Goal: Task Accomplishment & Management: Use online tool/utility

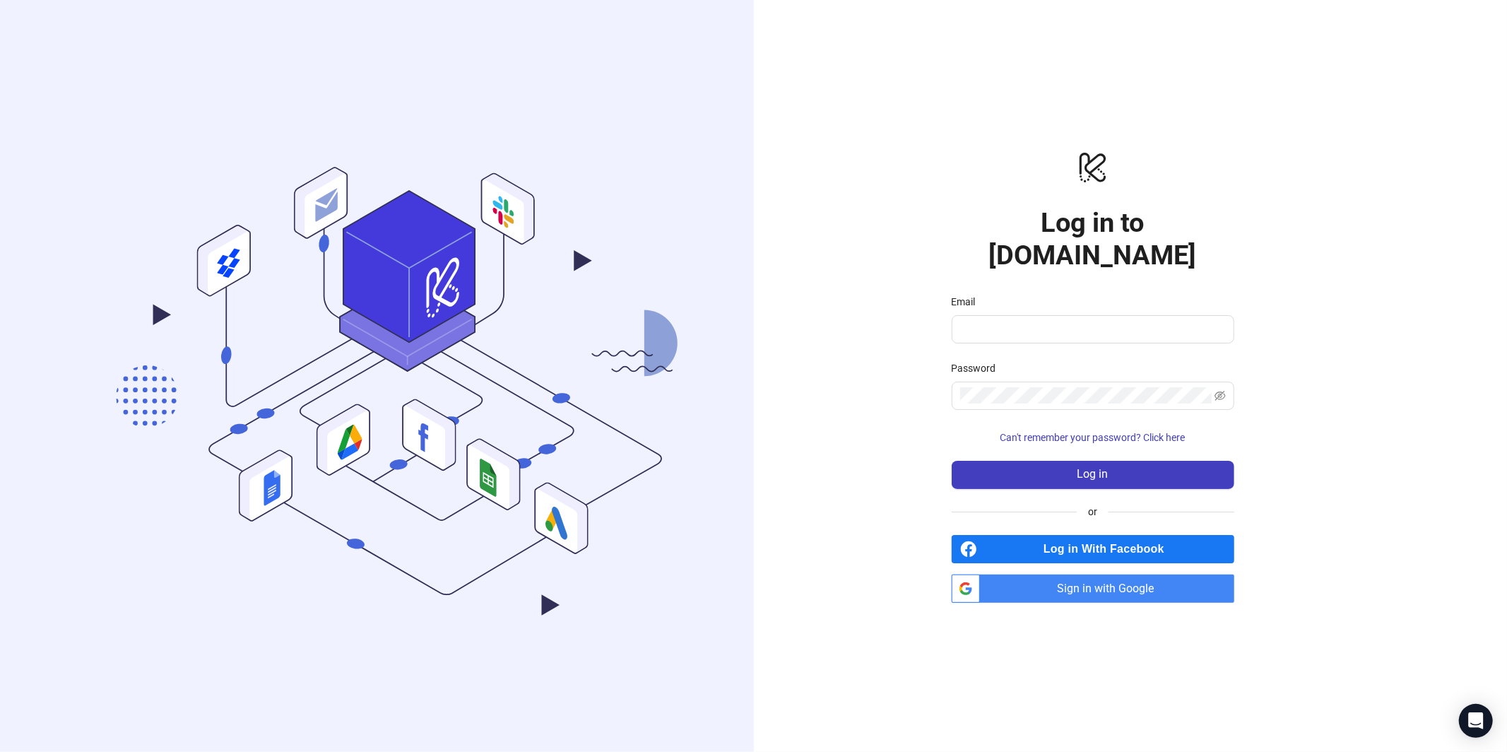
click at [1127, 574] on span "Sign in with Google" at bounding box center [1110, 588] width 249 height 28
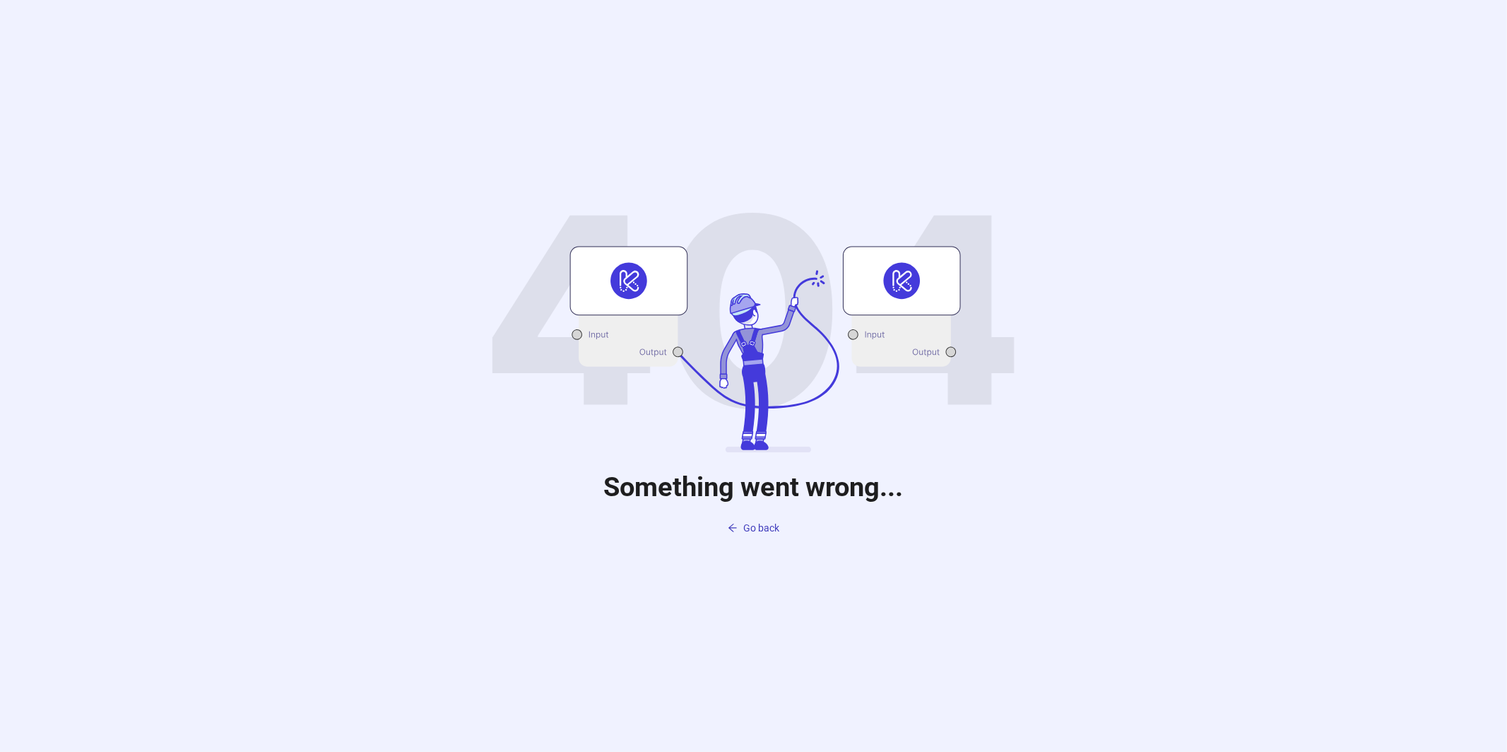
drag, startPoint x: 767, startPoint y: 529, endPoint x: 896, endPoint y: 517, distance: 129.8
click at [767, 529] on span "Go back" at bounding box center [761, 527] width 36 height 11
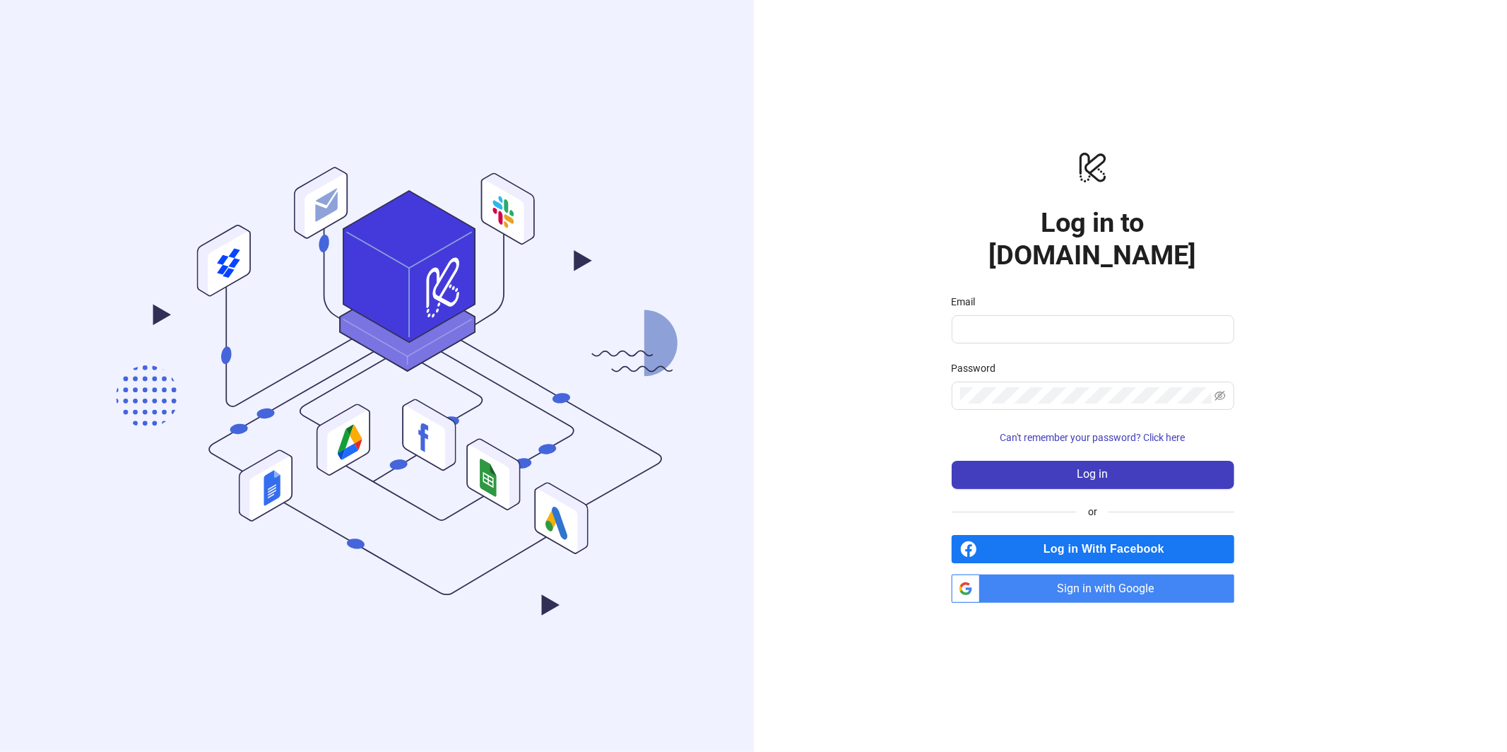
click at [1103, 574] on span "Sign in with Google" at bounding box center [1110, 588] width 249 height 28
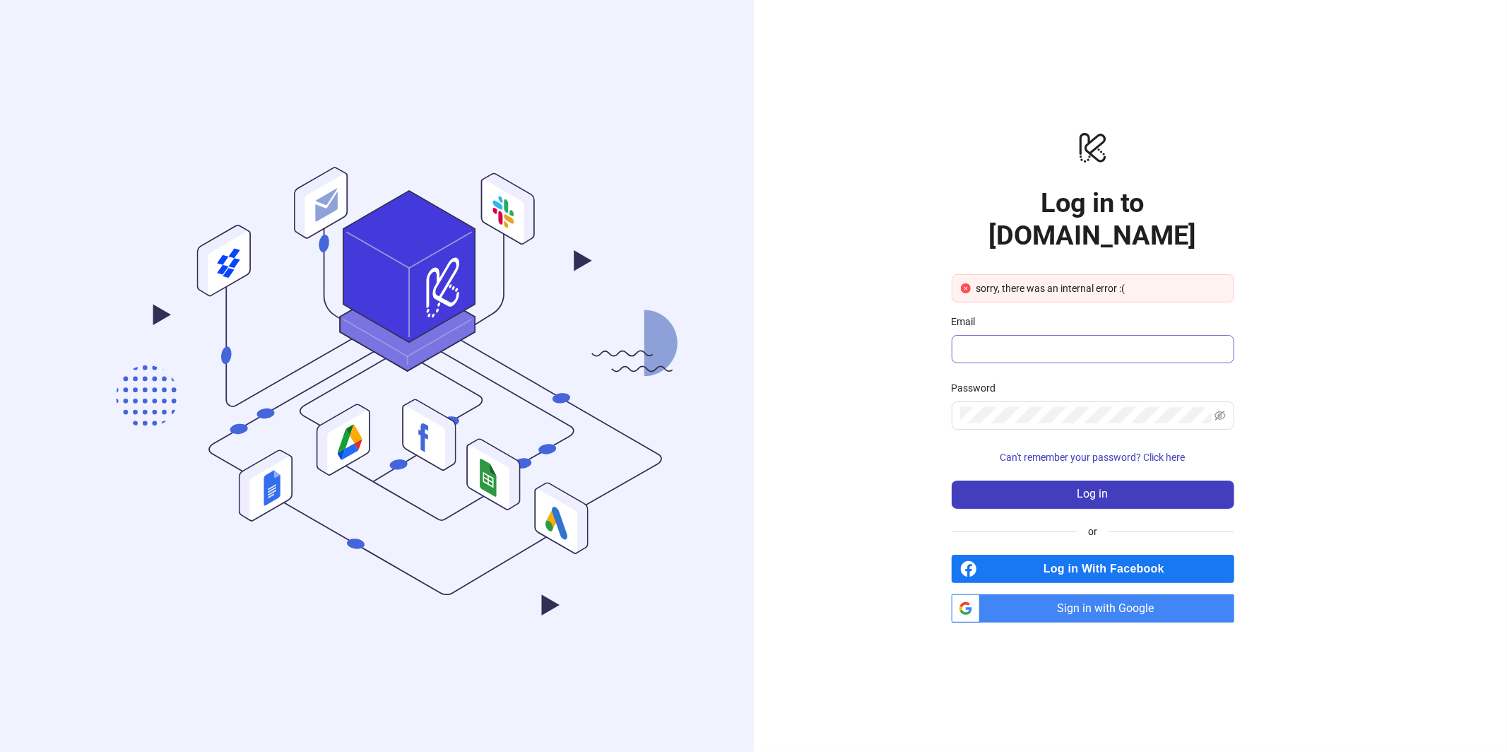
click at [1071, 341] on span at bounding box center [1093, 349] width 283 height 28
click at [1071, 341] on input "Email" at bounding box center [1091, 349] width 263 height 17
click at [0, 751] on com-1password-button at bounding box center [0, 752] width 0 height 0
type input "**********"
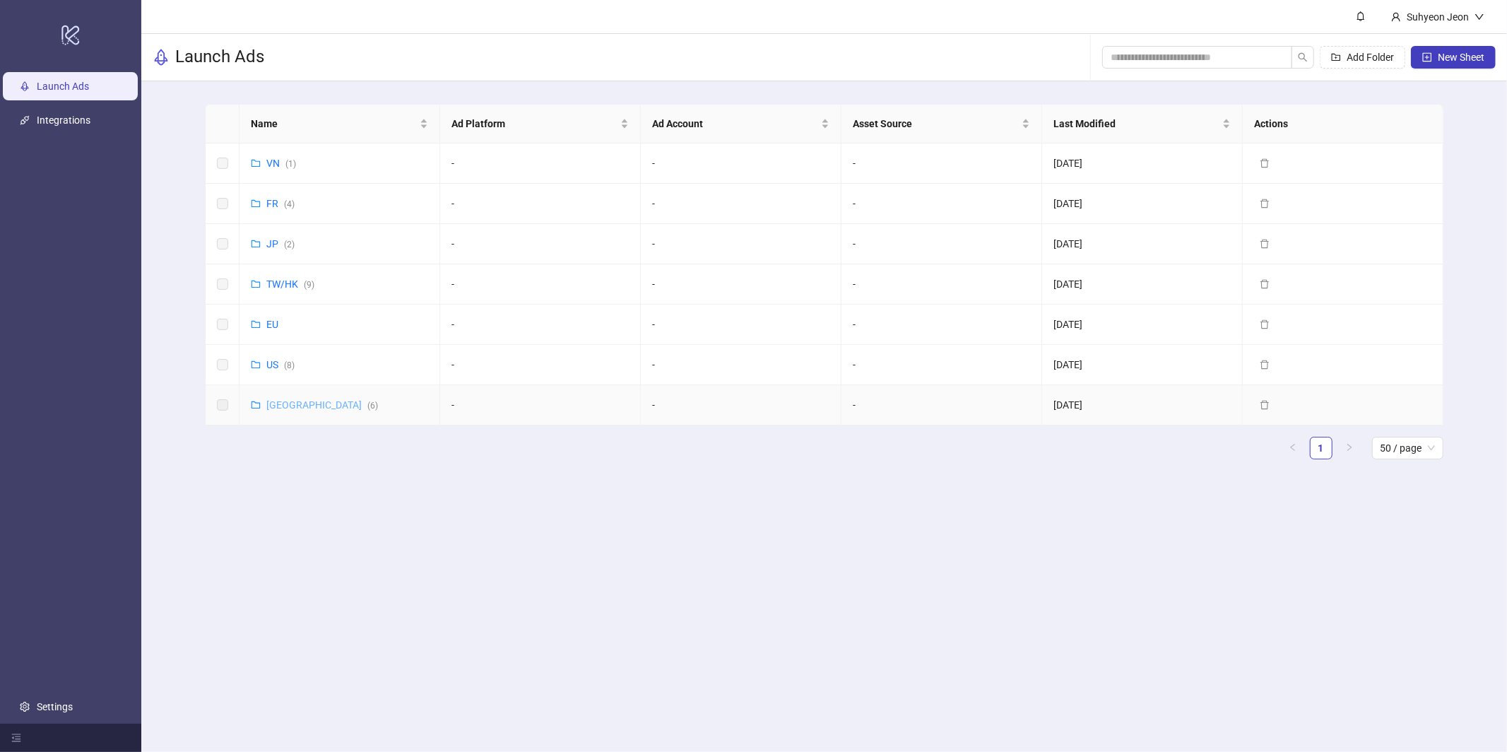
click at [284, 405] on link "Korea ( 6 )" at bounding box center [322, 404] width 112 height 11
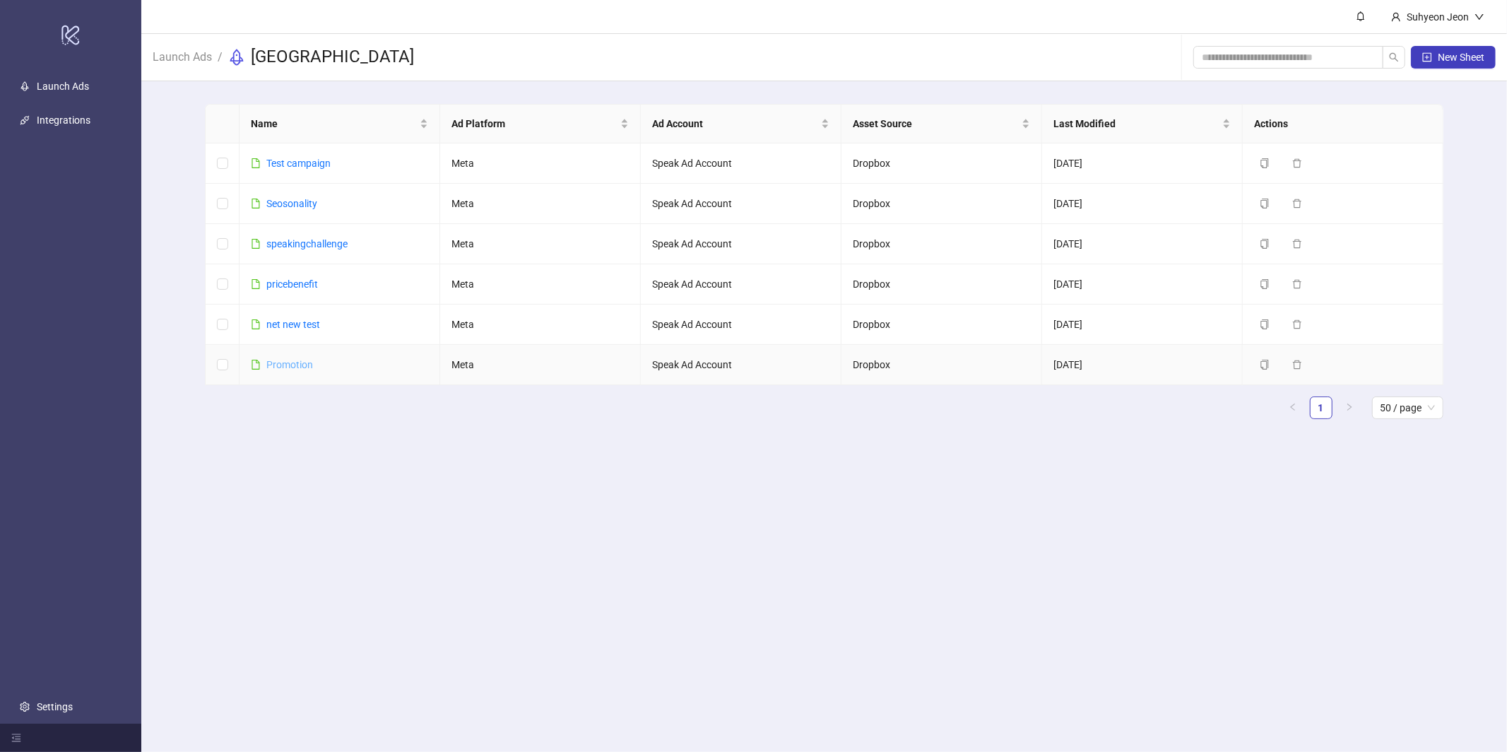
click at [292, 360] on link "Promotion" at bounding box center [289, 364] width 47 height 11
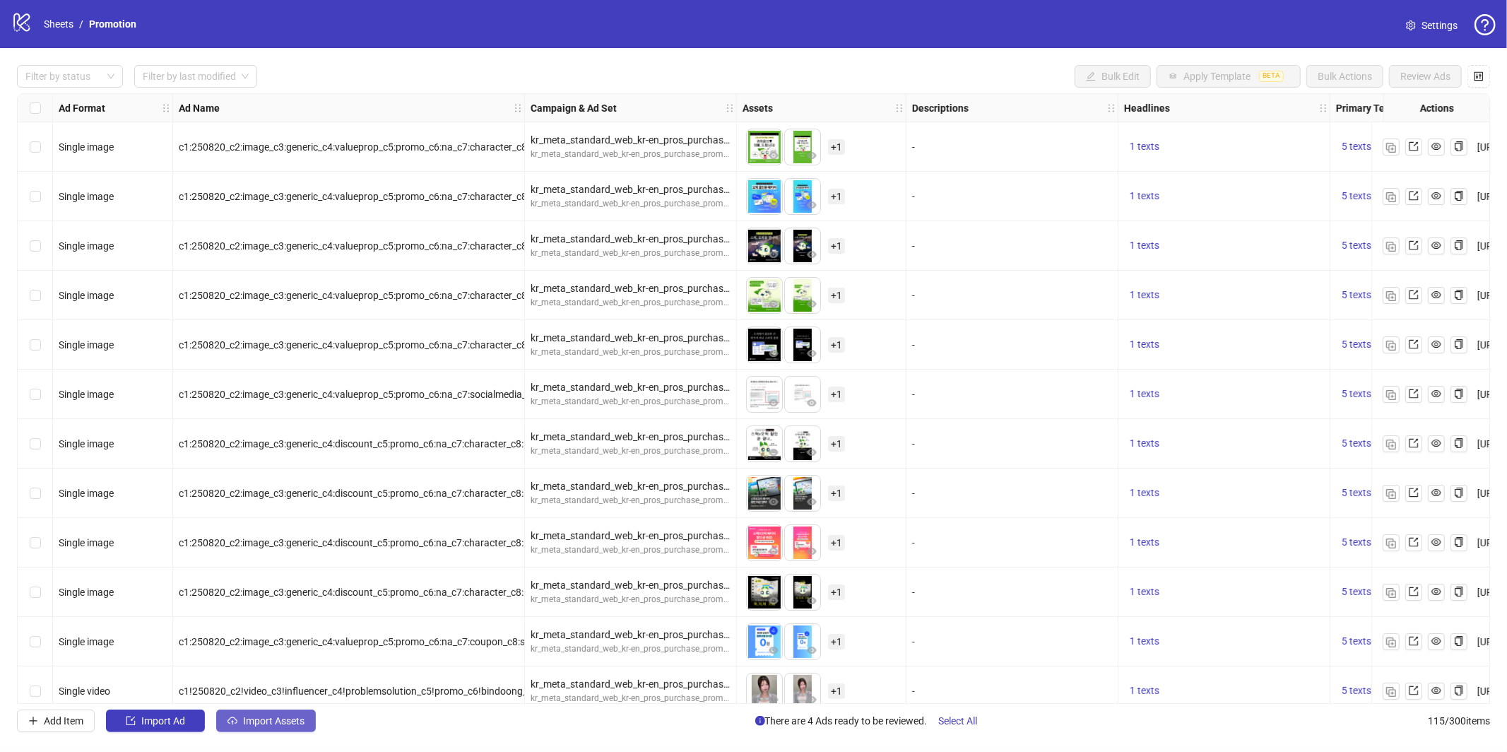
click at [275, 724] on span "Import Assets" at bounding box center [273, 720] width 61 height 11
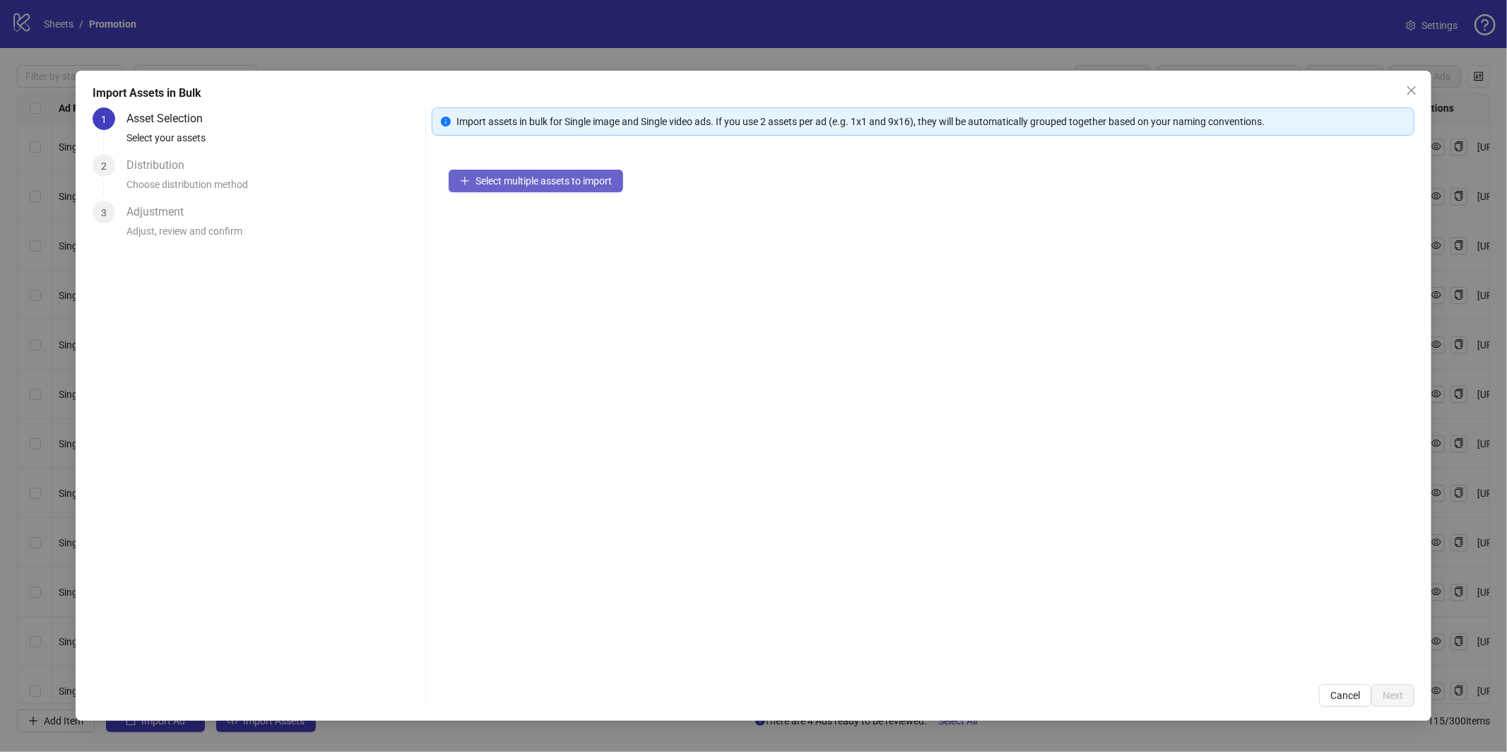
click at [558, 175] on span "Select multiple assets to import" at bounding box center [544, 180] width 136 height 11
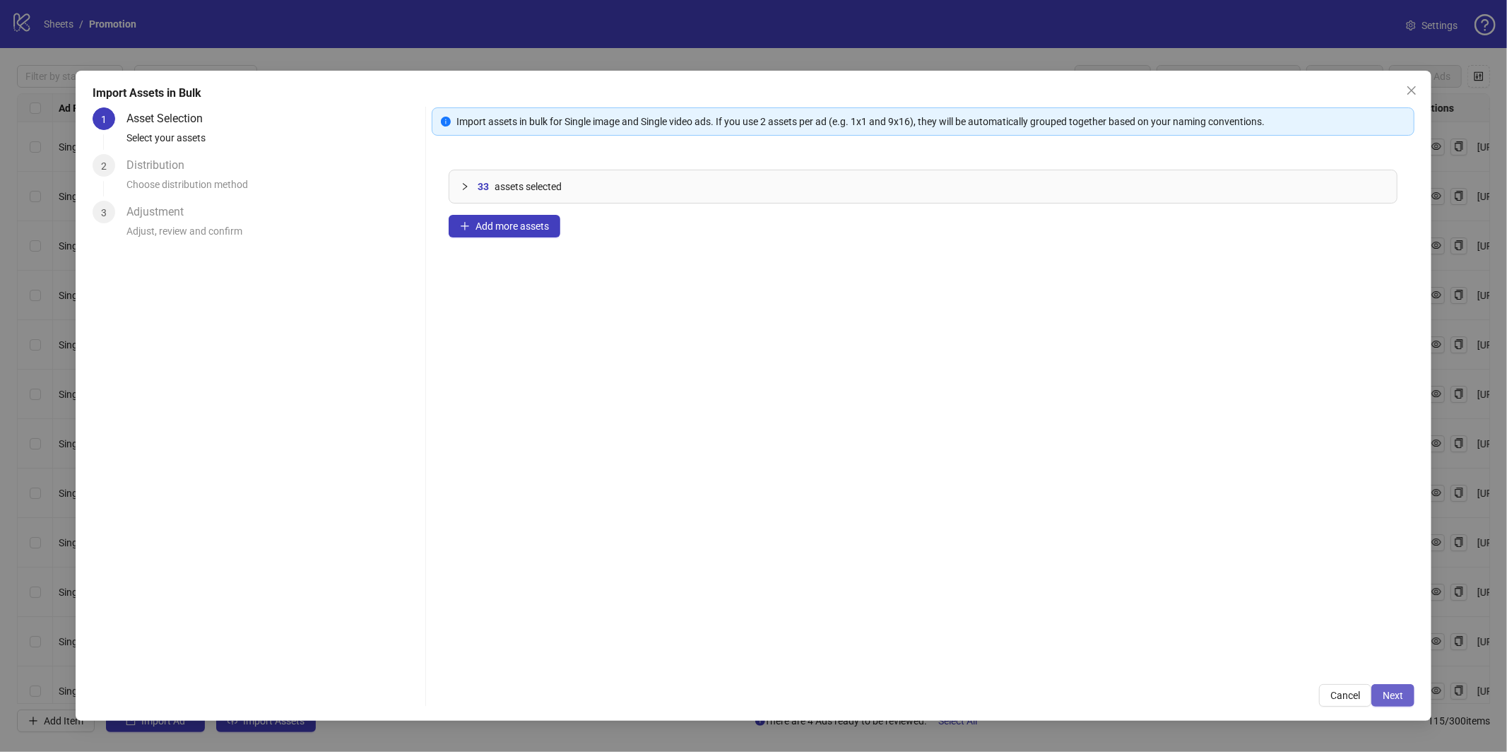
click at [1400, 698] on span "Next" at bounding box center [1393, 695] width 20 height 11
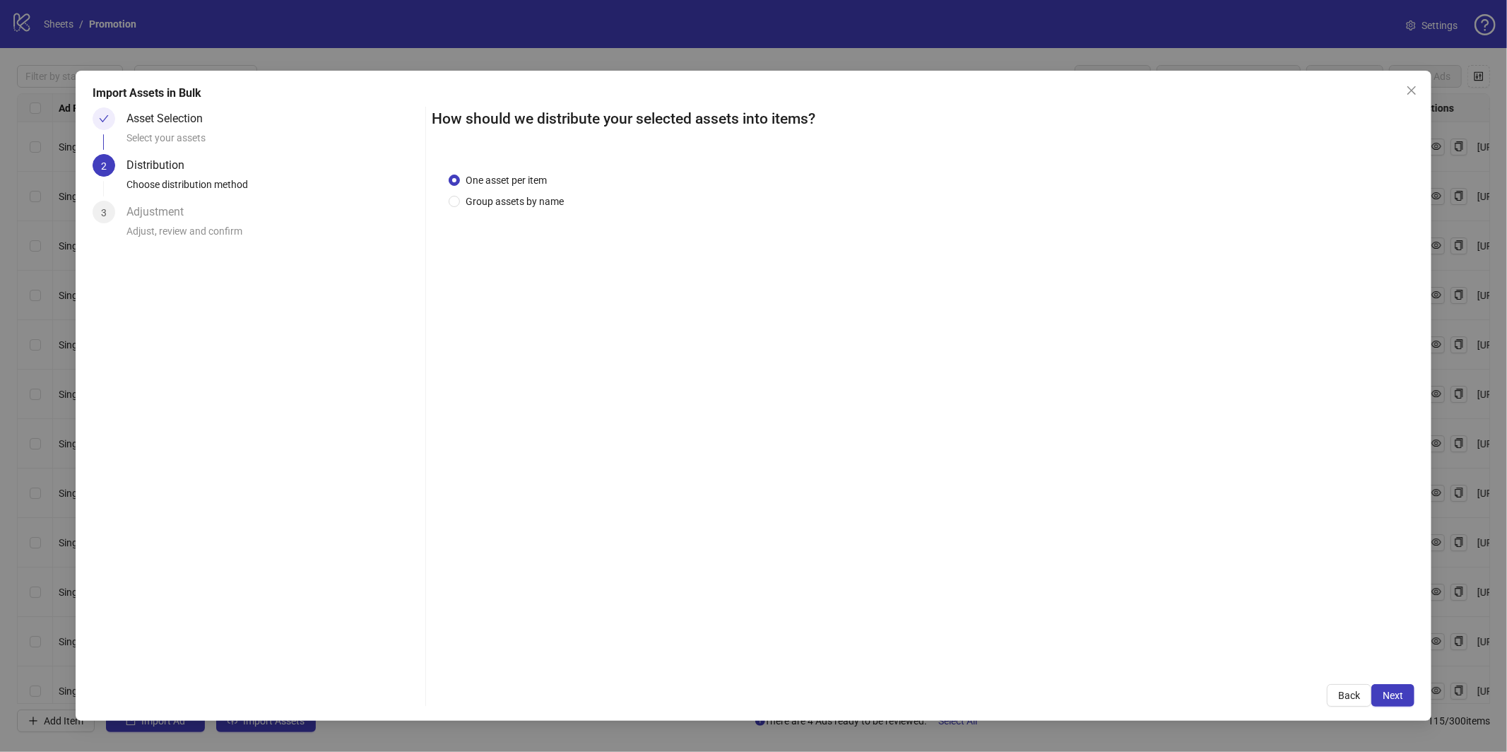
click at [550, 213] on div "One asset per item Group assets by name" at bounding box center [923, 411] width 983 height 512
click at [550, 206] on span "Group assets by name" at bounding box center [515, 202] width 110 height 16
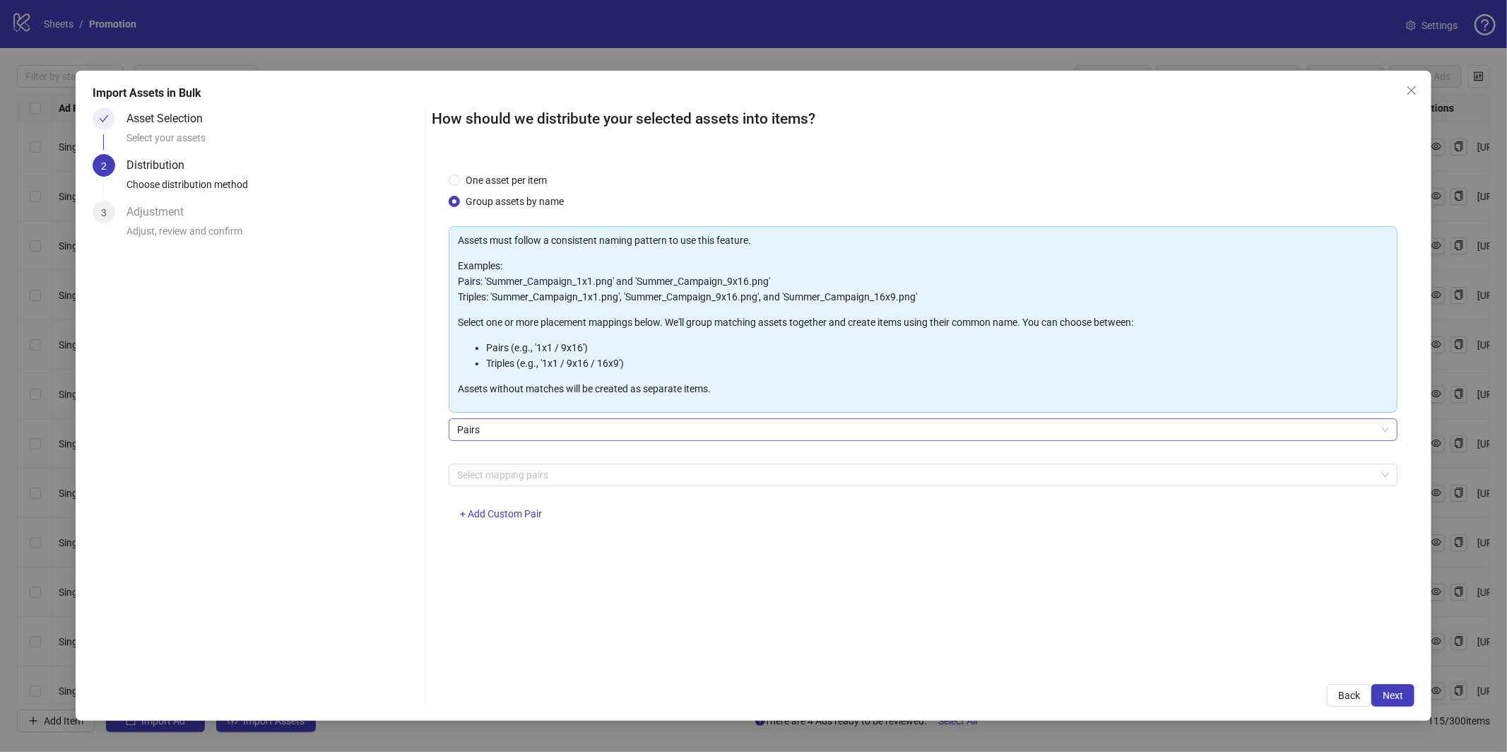
click at [567, 432] on span "Pairs" at bounding box center [923, 429] width 932 height 21
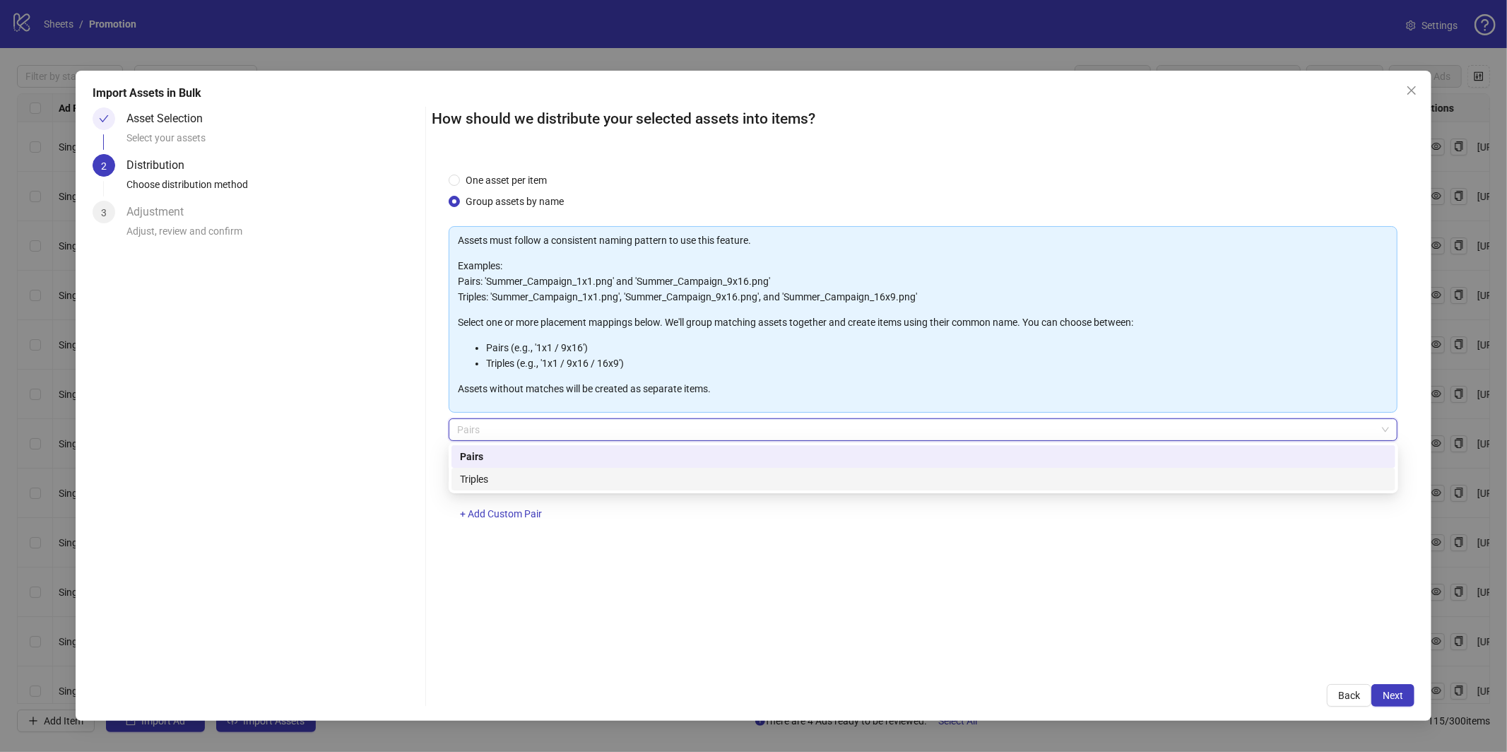
click at [546, 485] on div "Triples" at bounding box center [923, 479] width 927 height 16
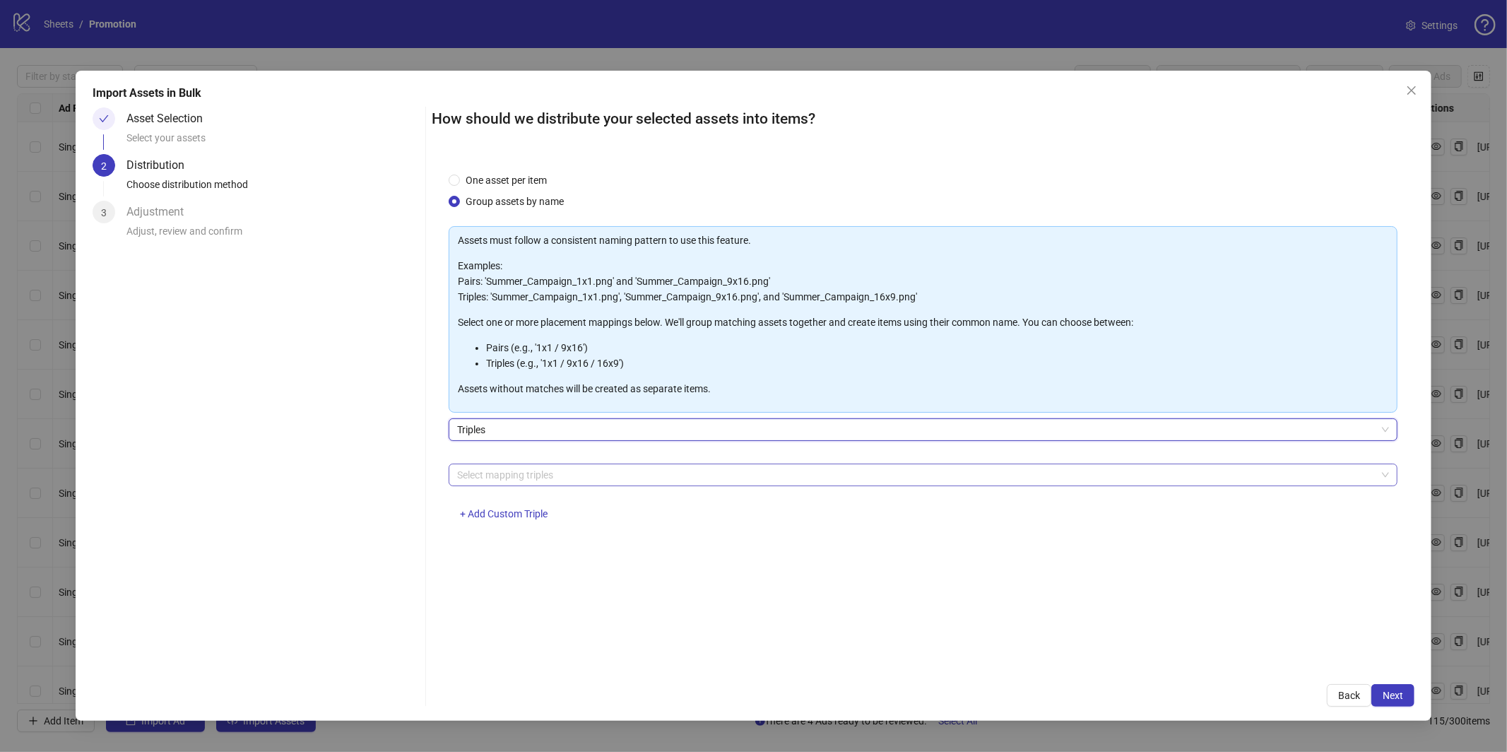
click at [555, 480] on div at bounding box center [916, 475] width 929 height 20
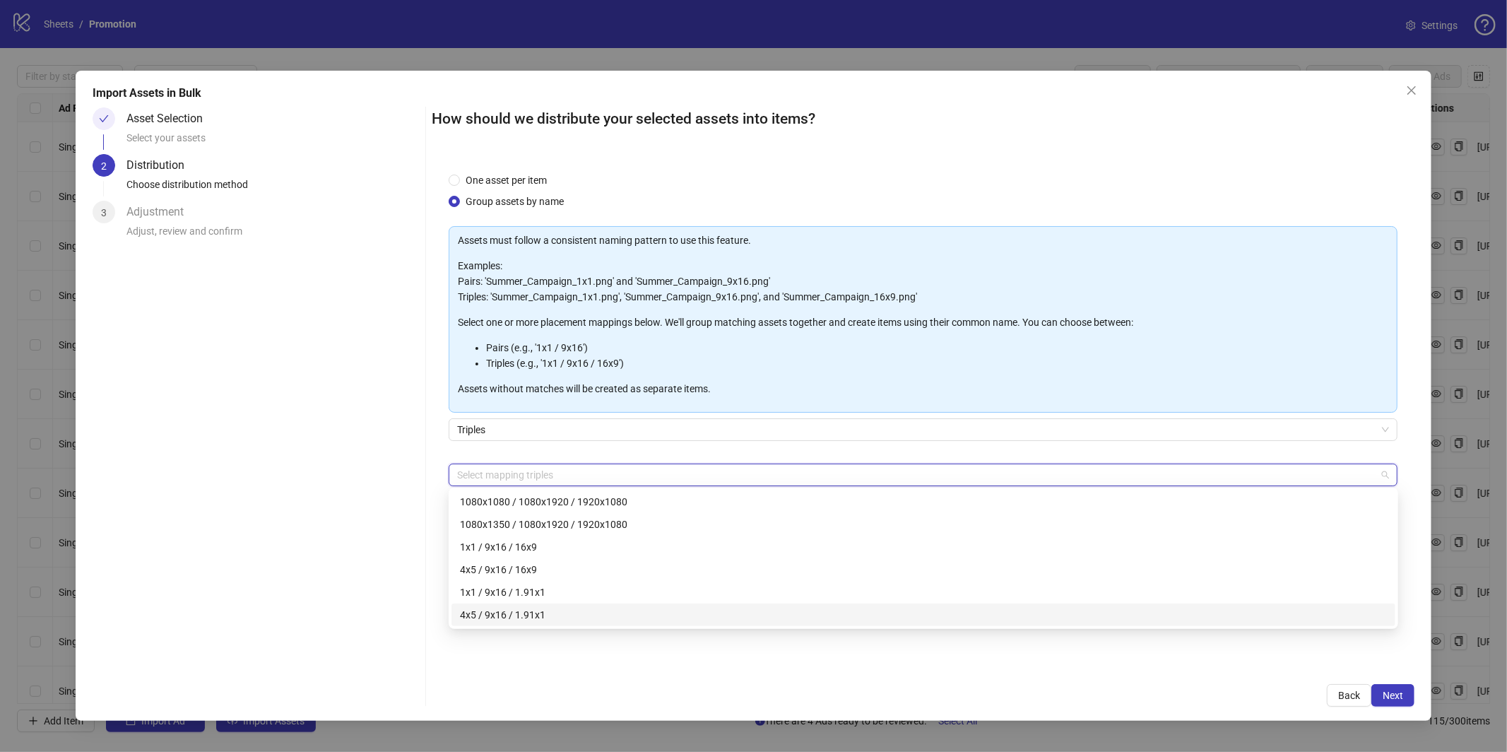
click at [608, 664] on div "One asset per item Group assets by name Assets must follow a consistent naming …" at bounding box center [923, 411] width 983 height 512
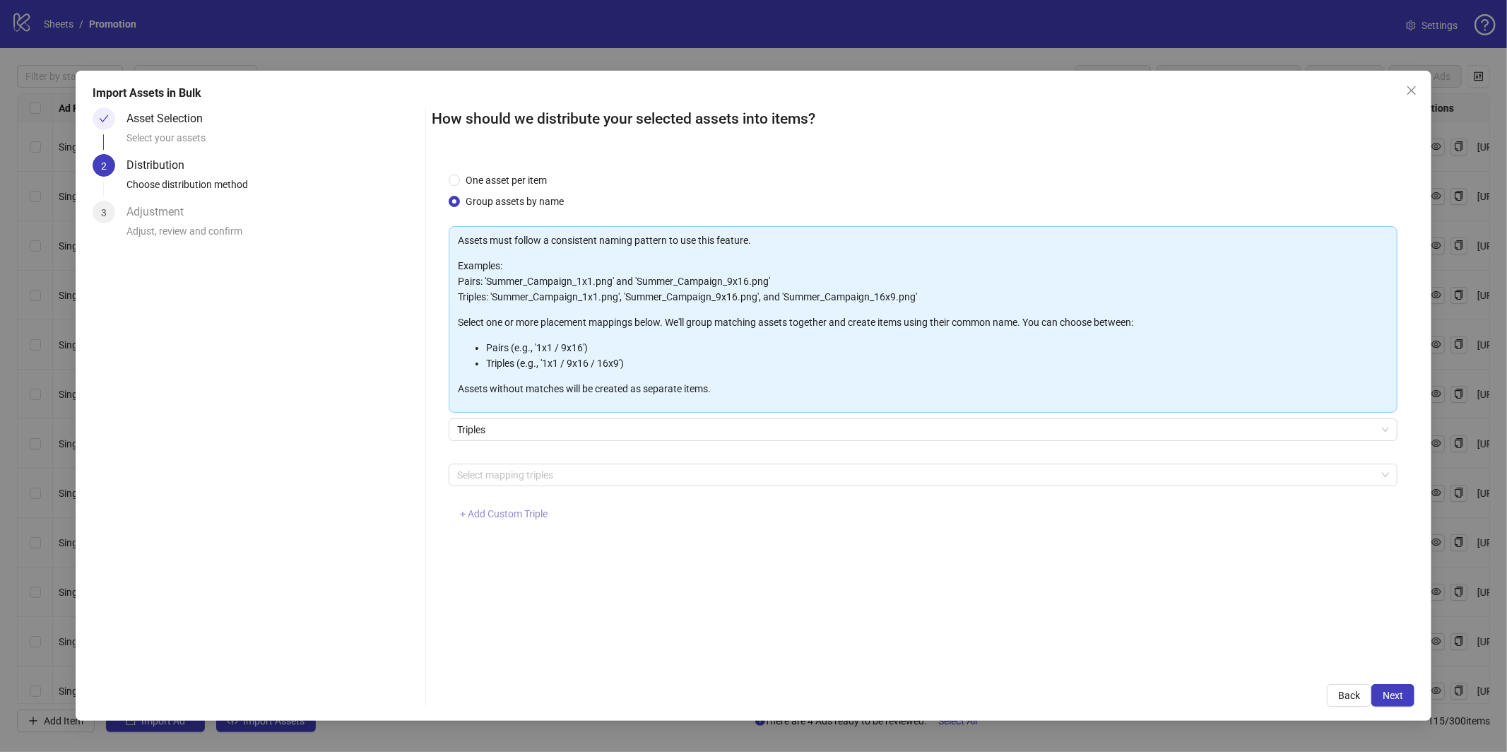
click at [499, 512] on span "+ Add Custom Triple" at bounding box center [504, 513] width 88 height 11
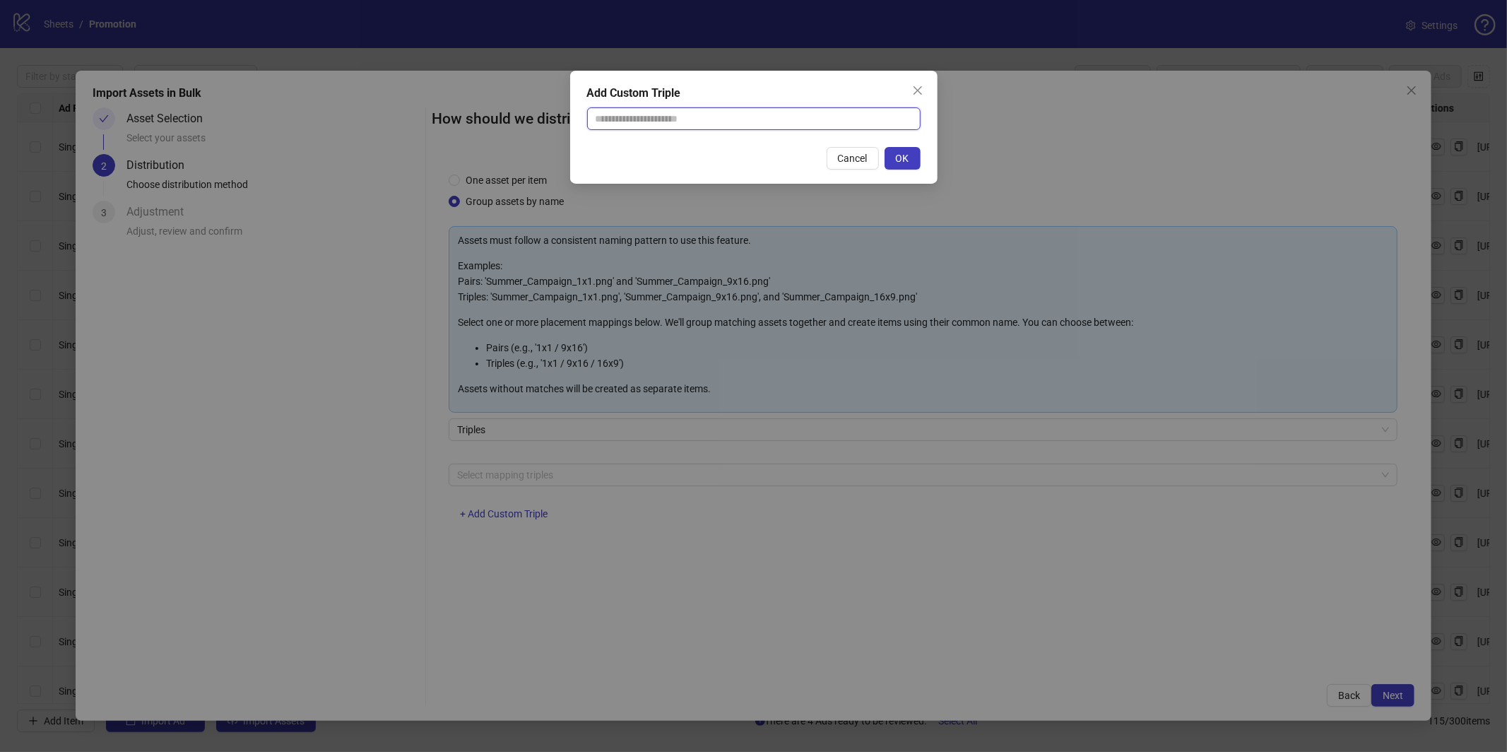
click at [793, 111] on input "text" at bounding box center [754, 118] width 334 height 23
paste input "**********"
type input "**********"
click at [907, 163] on span "OK" at bounding box center [902, 158] width 13 height 11
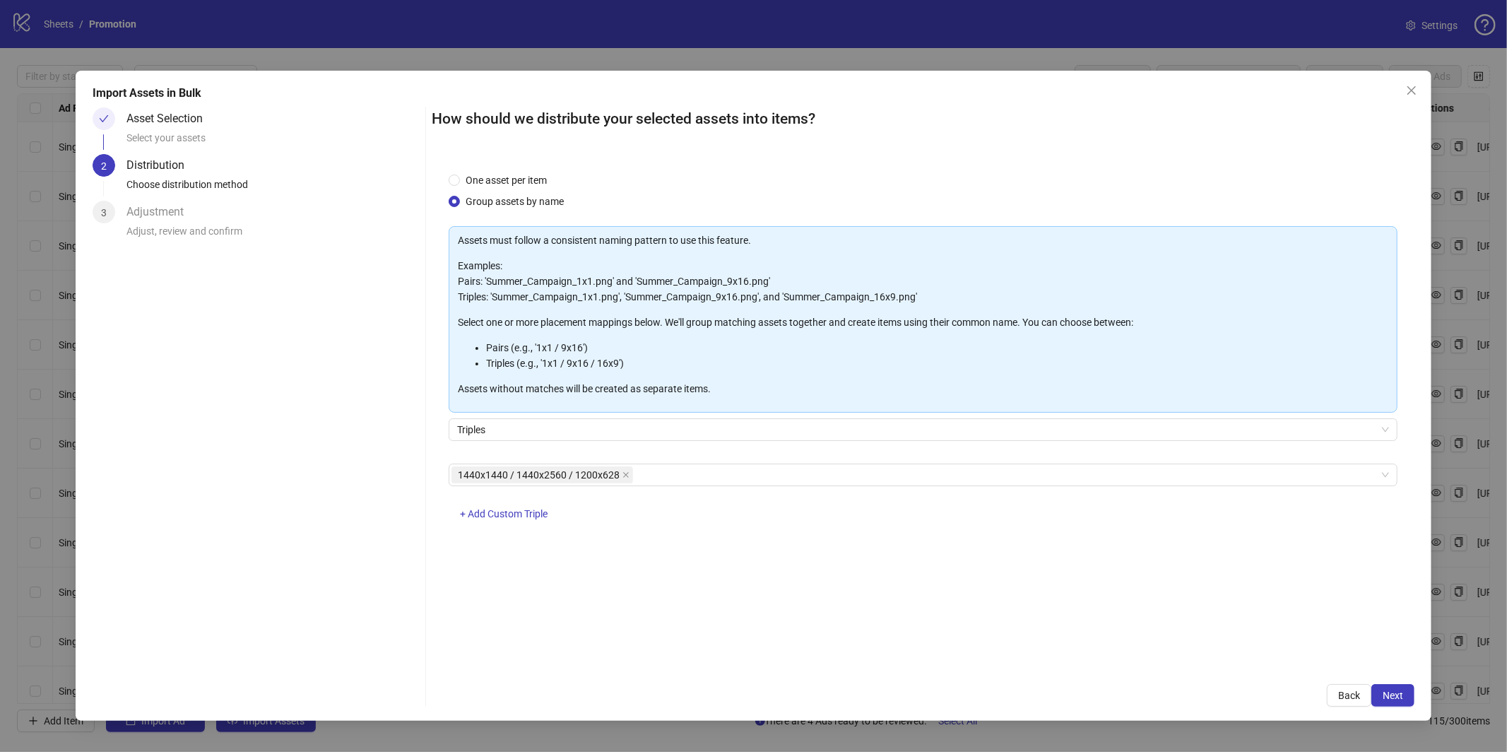
drag, startPoint x: 524, startPoint y: 518, endPoint x: 415, endPoint y: 514, distance: 109.6
click at [524, 518] on span "+ Add Custom Triple" at bounding box center [504, 513] width 88 height 11
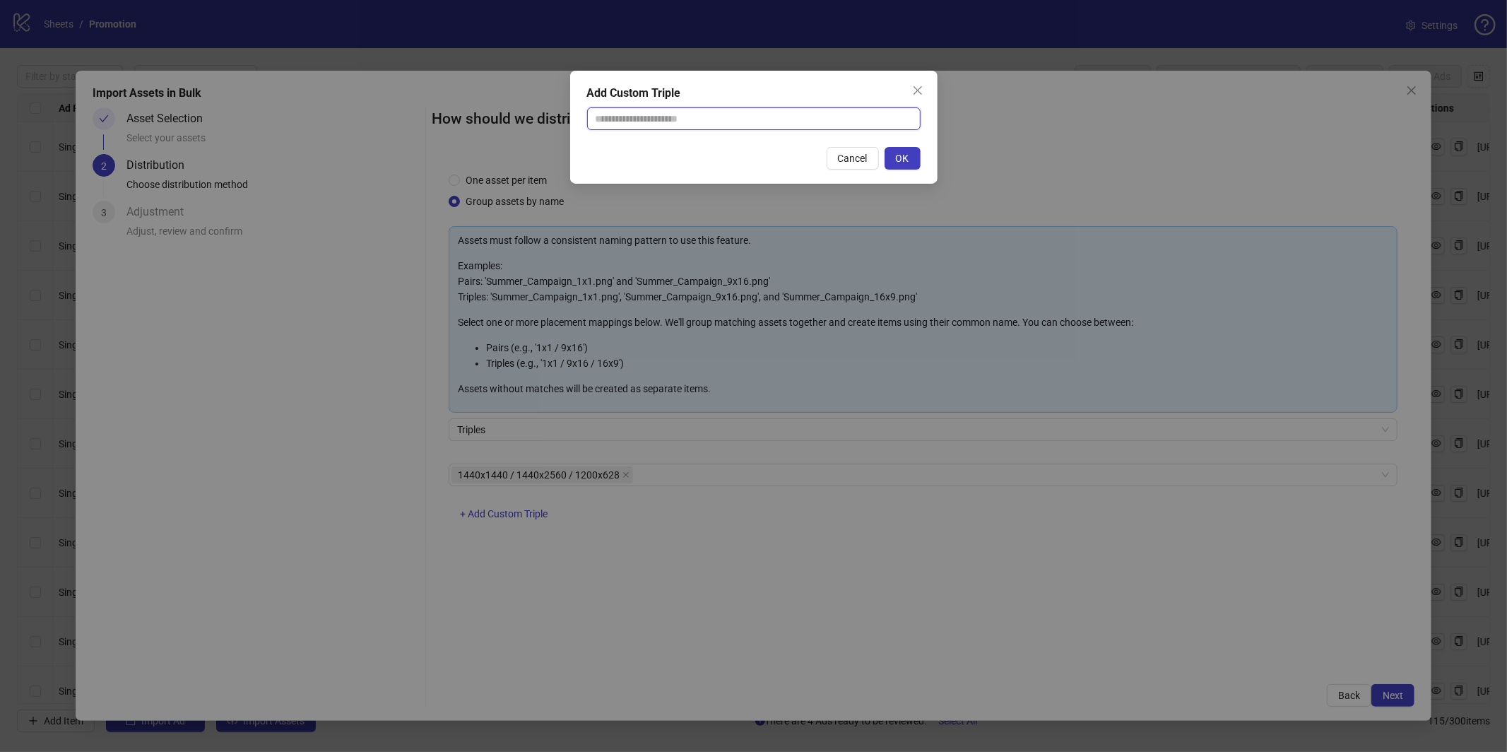
click at [765, 119] on input "text" at bounding box center [754, 118] width 334 height 23
paste input "**********"
type input "**********"
click at [911, 146] on div "**********" at bounding box center [753, 127] width 367 height 113
click at [912, 156] on button "OK" at bounding box center [903, 158] width 36 height 23
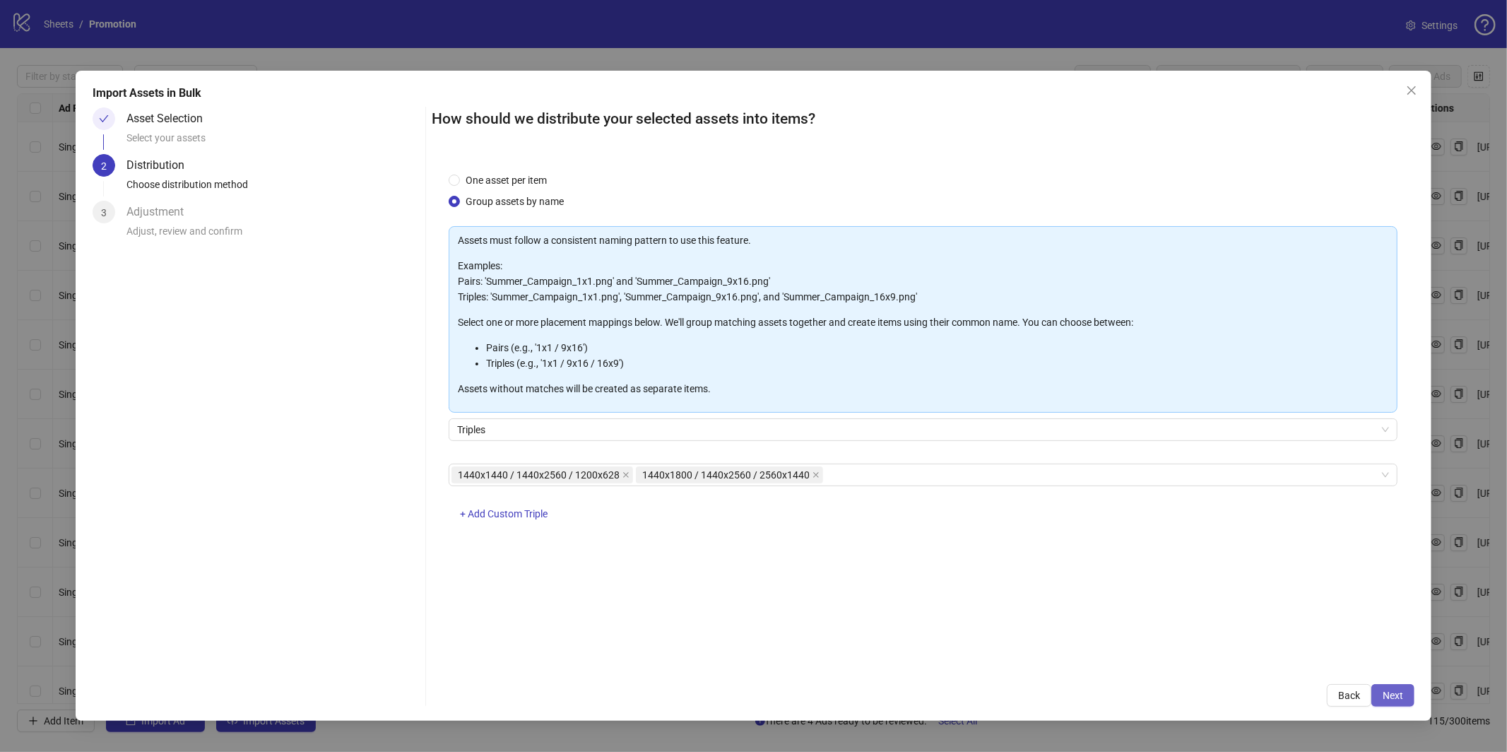
click at [1396, 694] on span "Next" at bounding box center [1393, 695] width 20 height 11
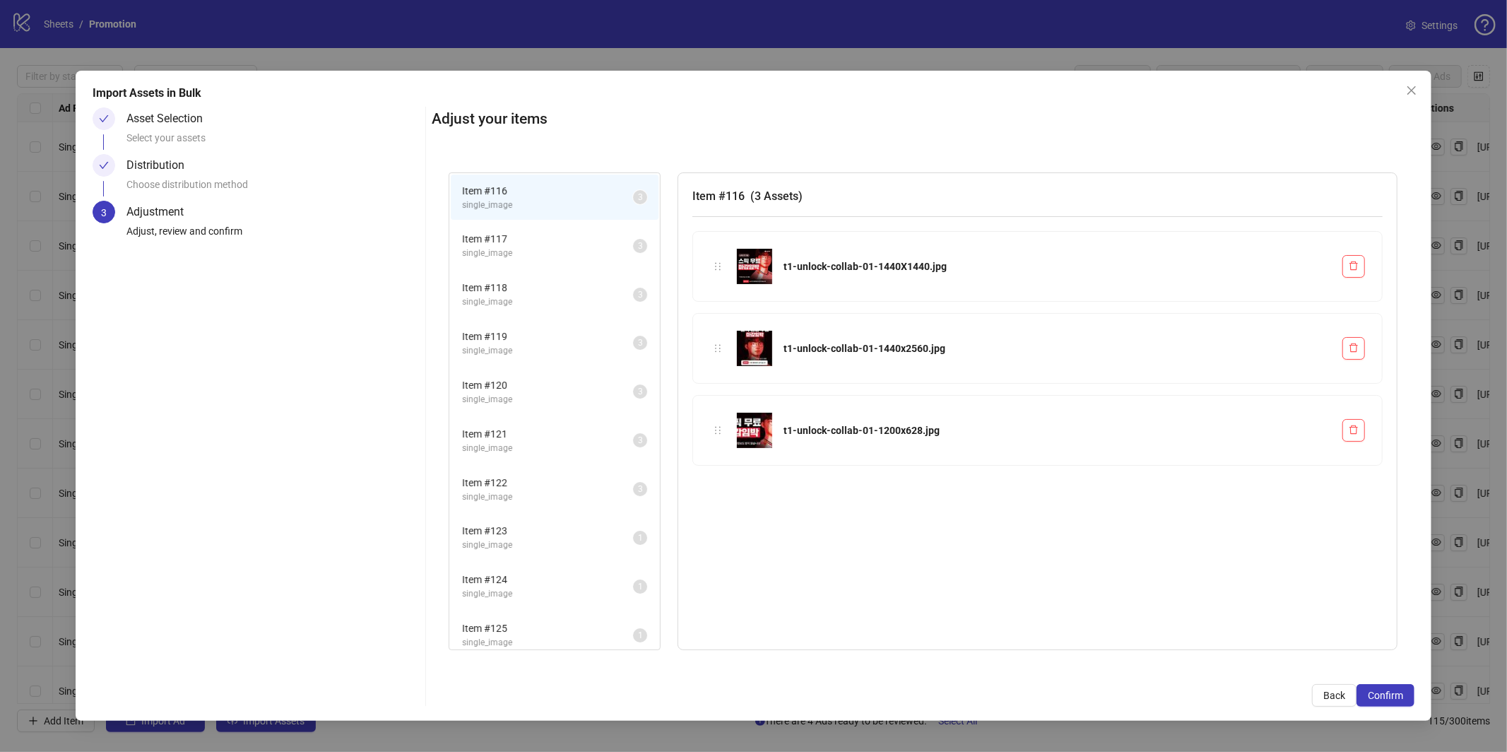
click at [538, 252] on span "single_image" at bounding box center [547, 253] width 171 height 13
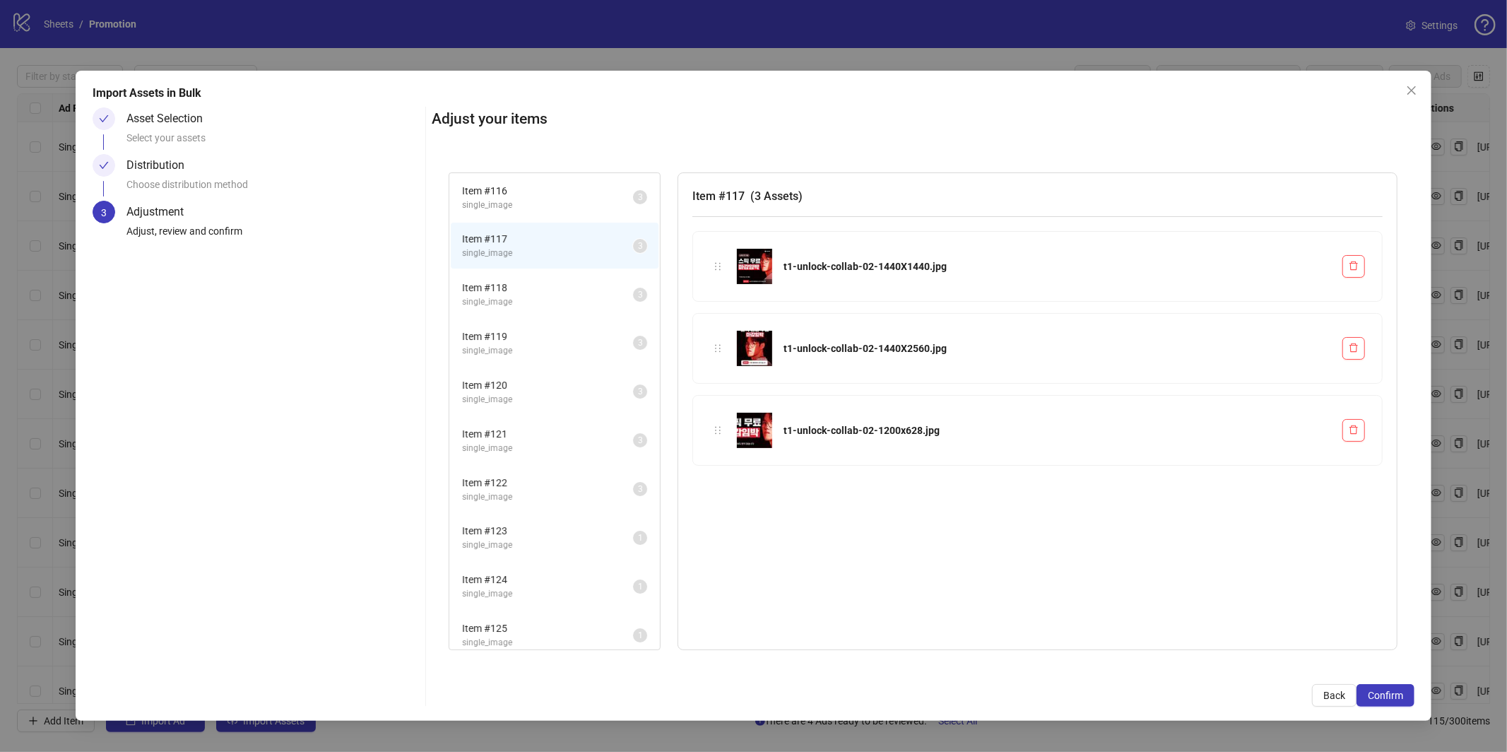
click at [536, 288] on span "Item # 118" at bounding box center [547, 288] width 171 height 16
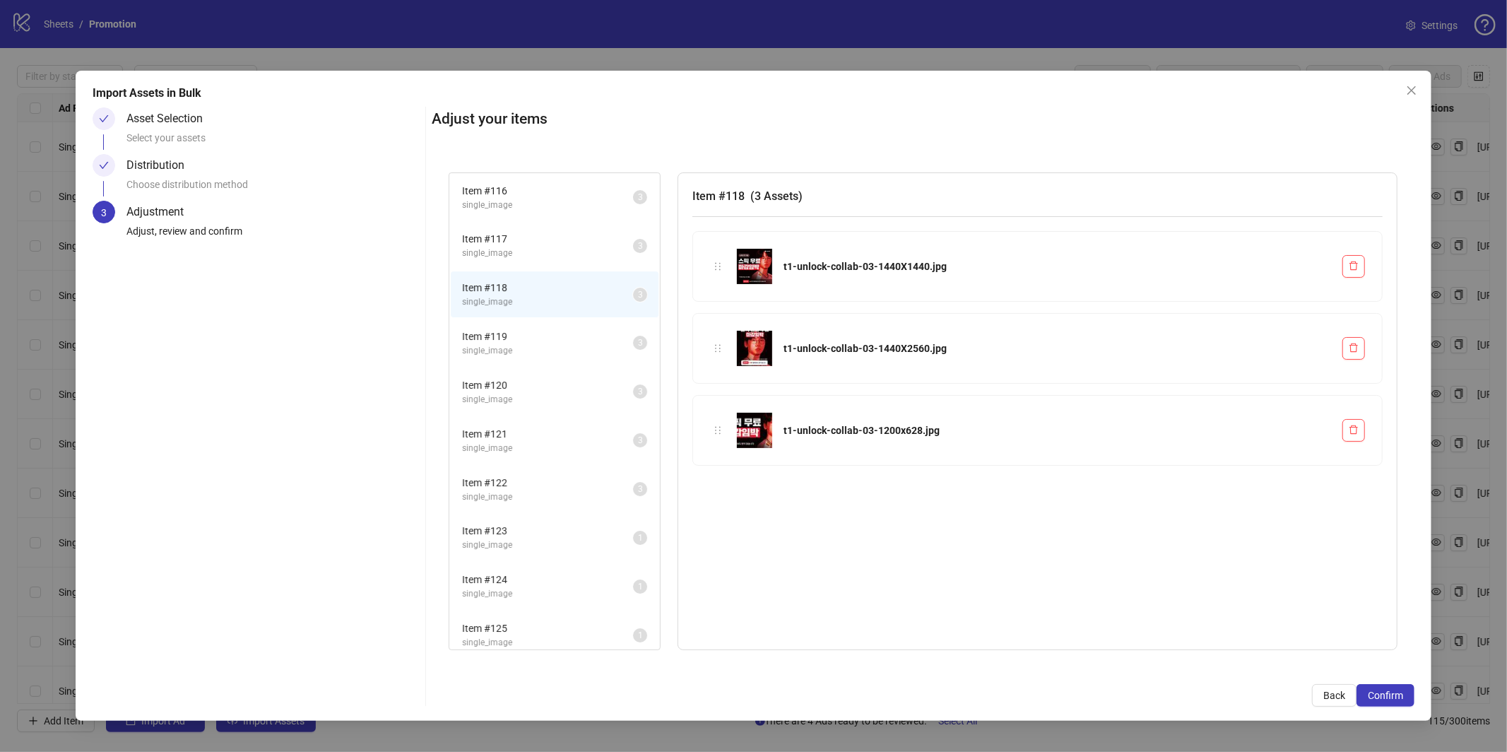
click at [544, 333] on span "Item # 119" at bounding box center [547, 337] width 171 height 16
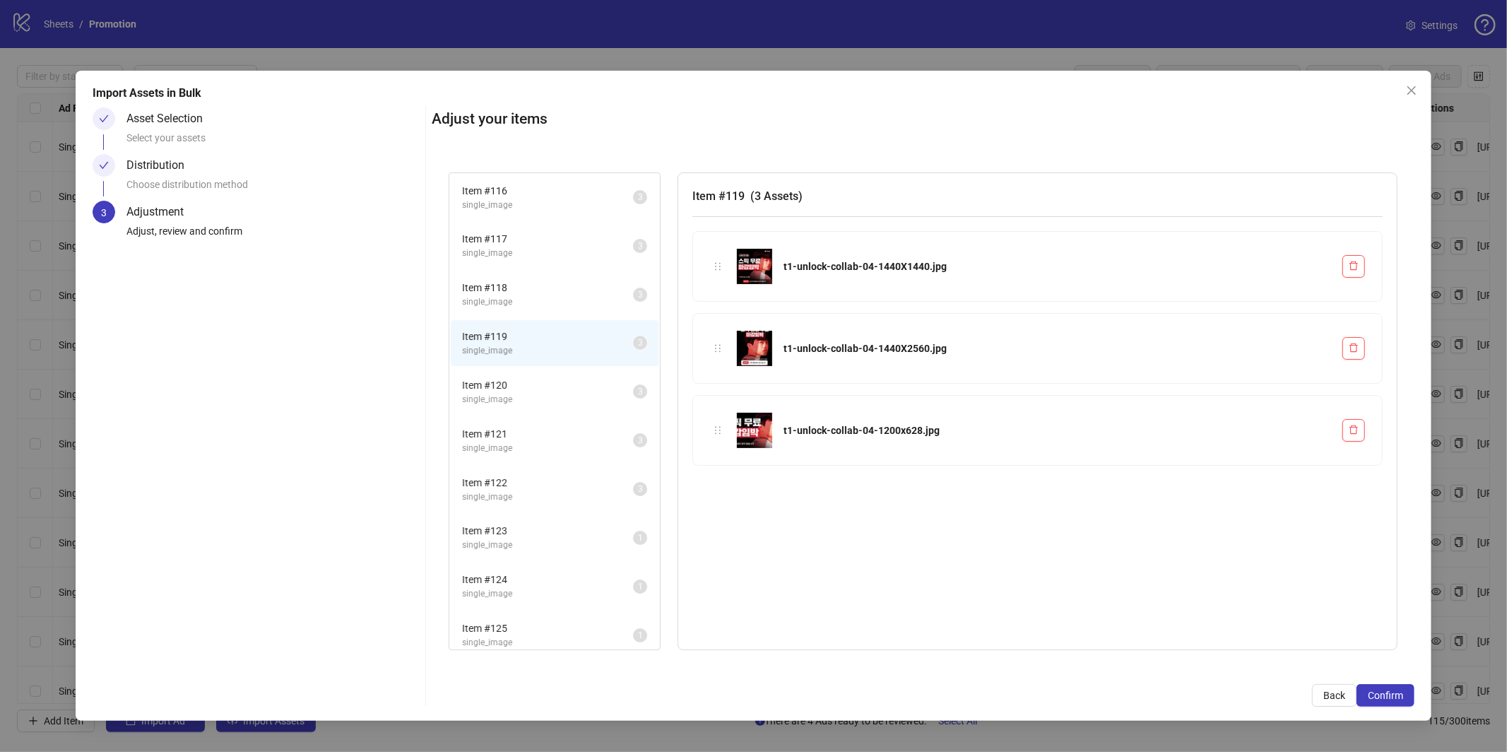
drag, startPoint x: 549, startPoint y: 379, endPoint x: 552, endPoint y: 400, distance: 21.4
click at [549, 380] on span "Item # 120" at bounding box center [547, 385] width 171 height 16
click at [550, 428] on span "Item # 121" at bounding box center [547, 434] width 171 height 16
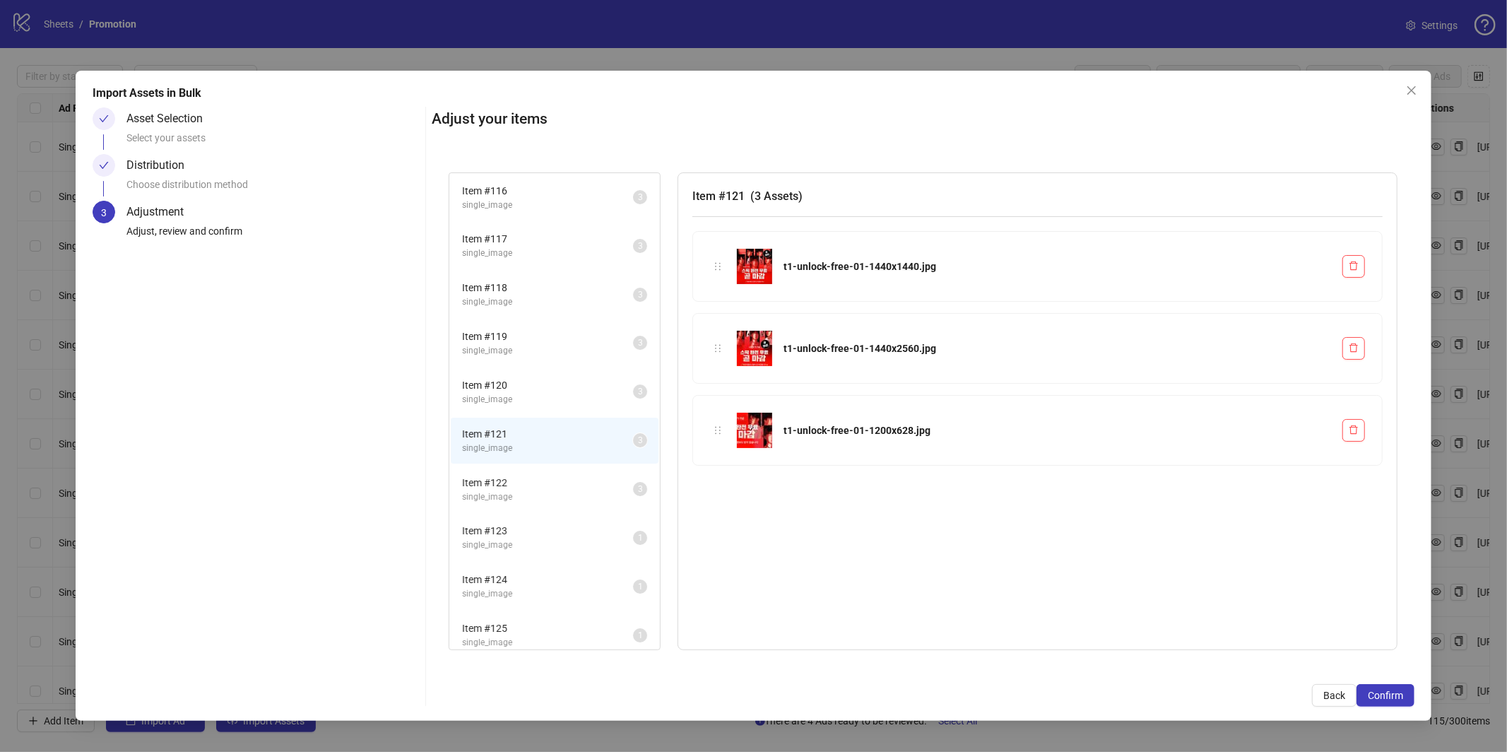
scroll to position [74, 0]
click at [549, 396] on span "single_image" at bounding box center [547, 400] width 171 height 13
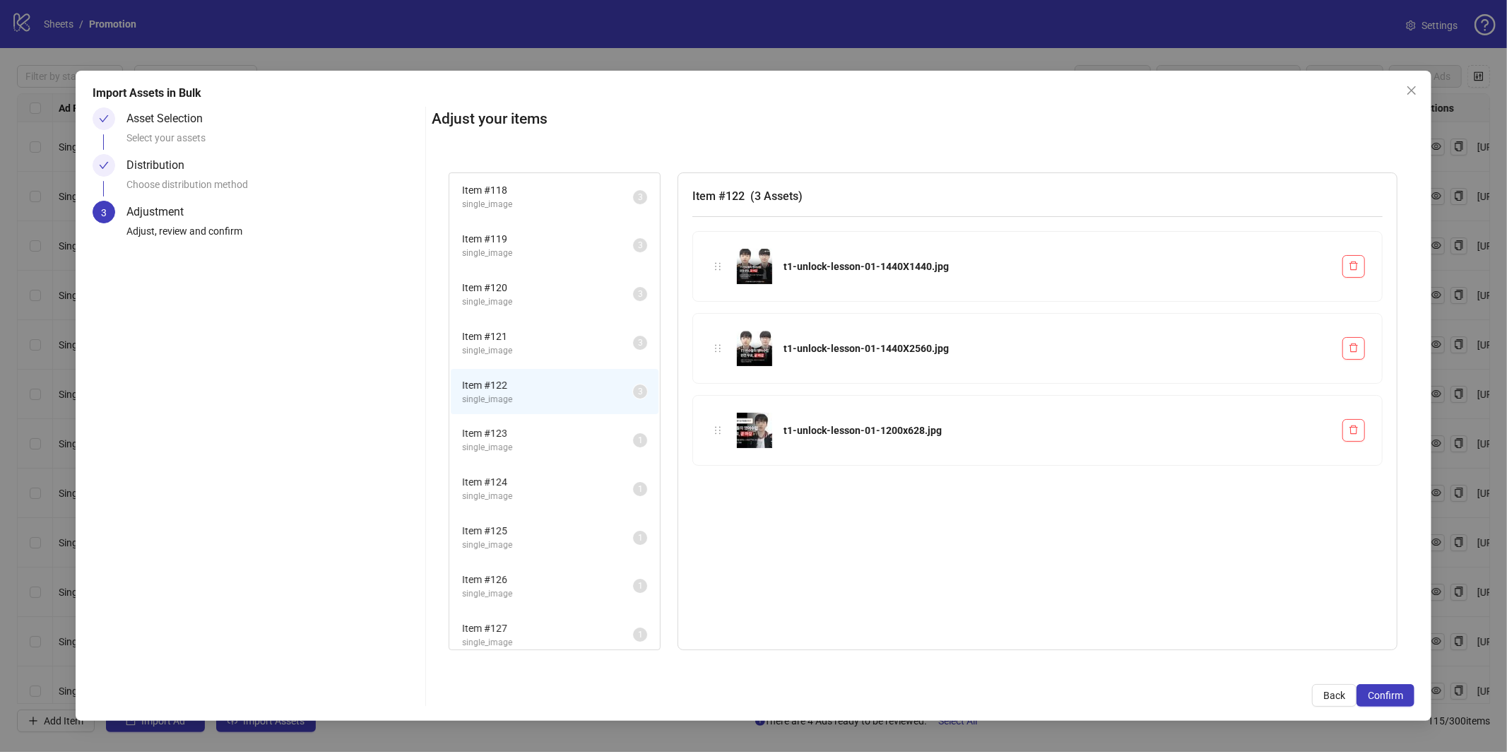
click at [548, 441] on span "single_image" at bounding box center [547, 447] width 171 height 13
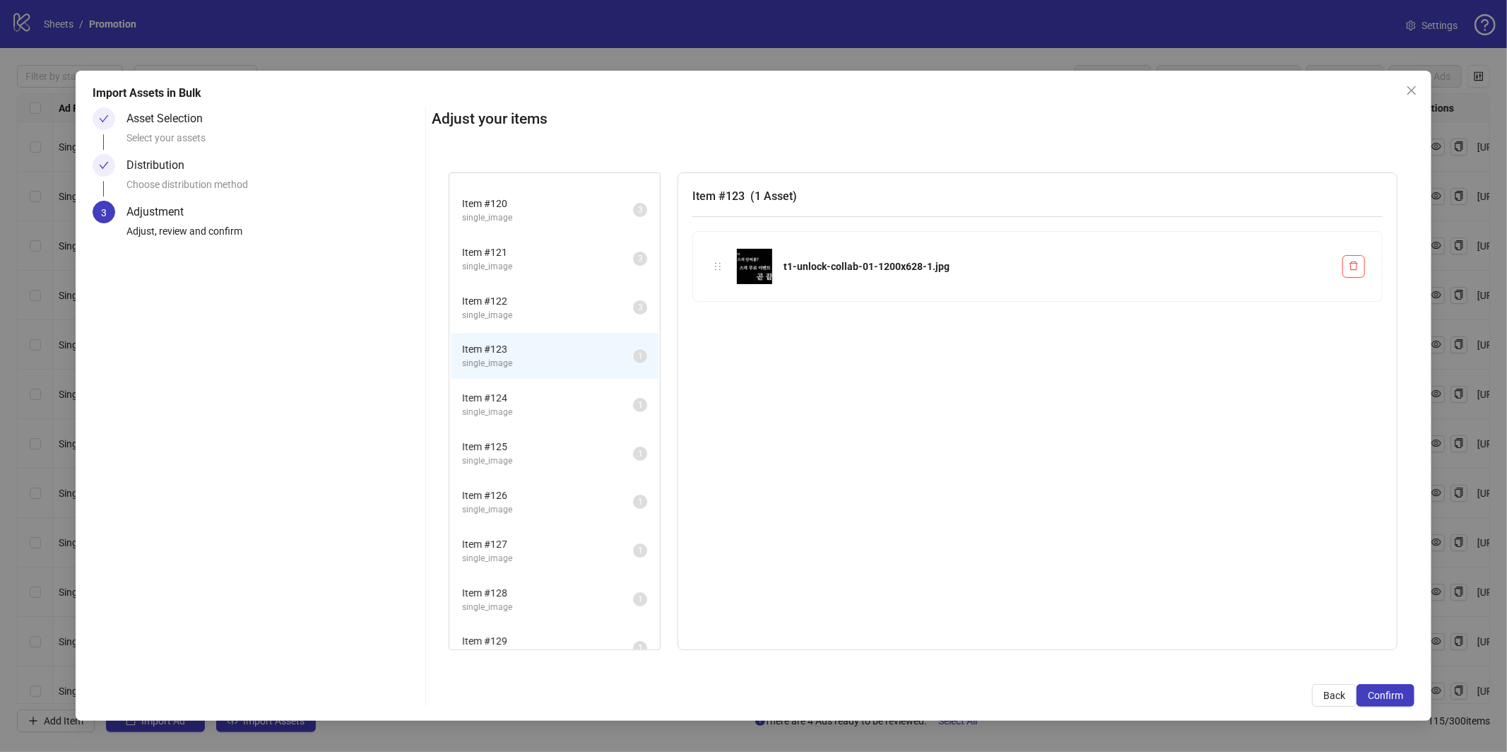
scroll to position [146, 0]
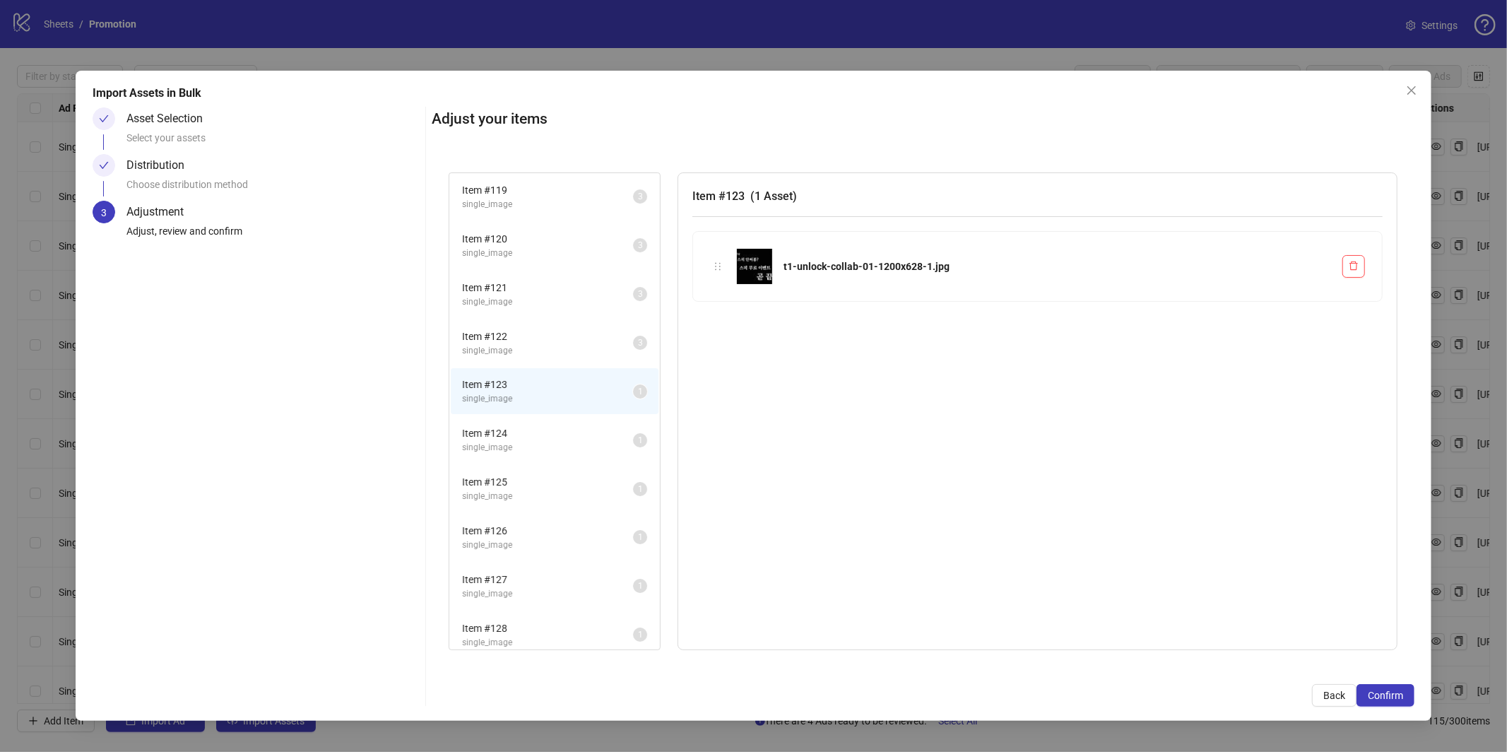
click at [550, 335] on span "Item # 122" at bounding box center [547, 337] width 171 height 16
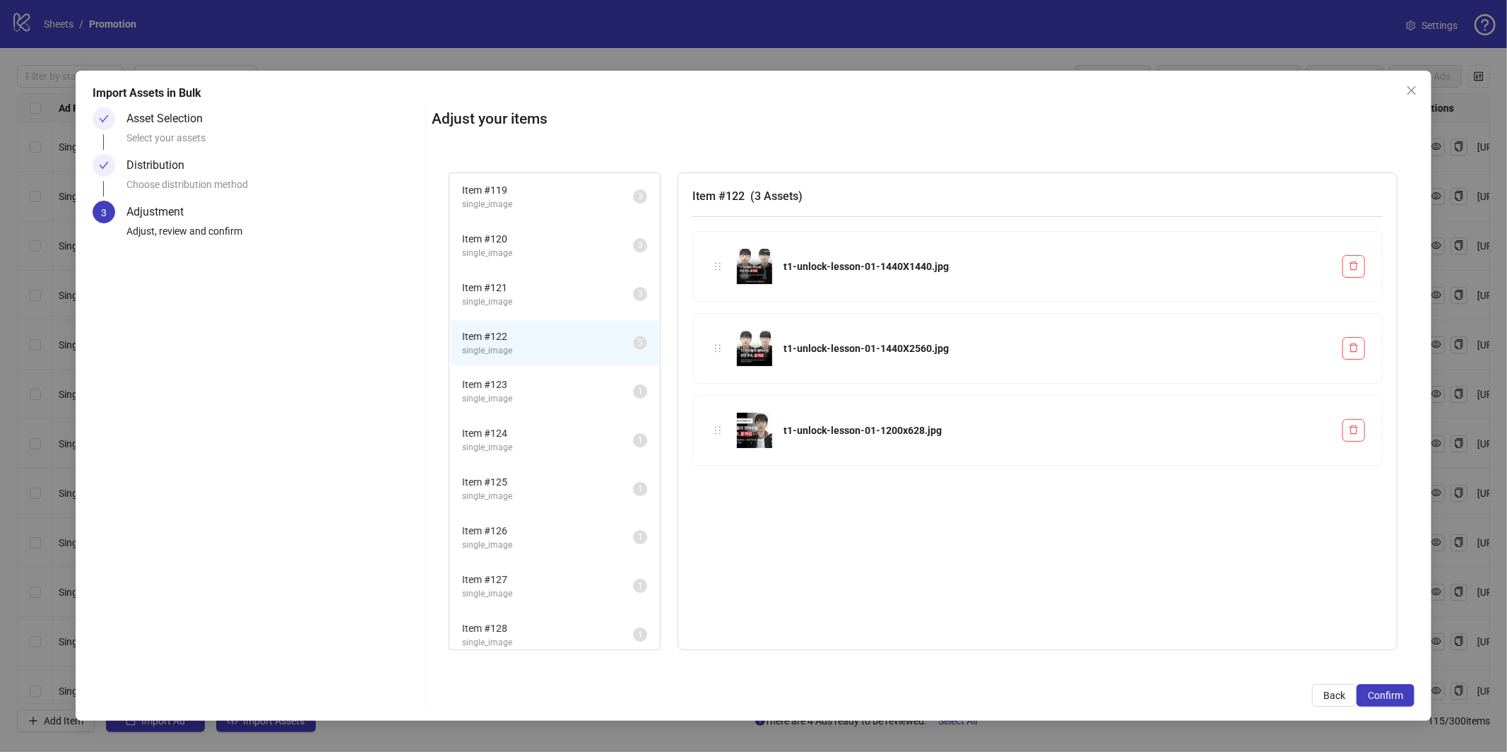
click at [544, 377] on span "Item # 123" at bounding box center [547, 385] width 171 height 16
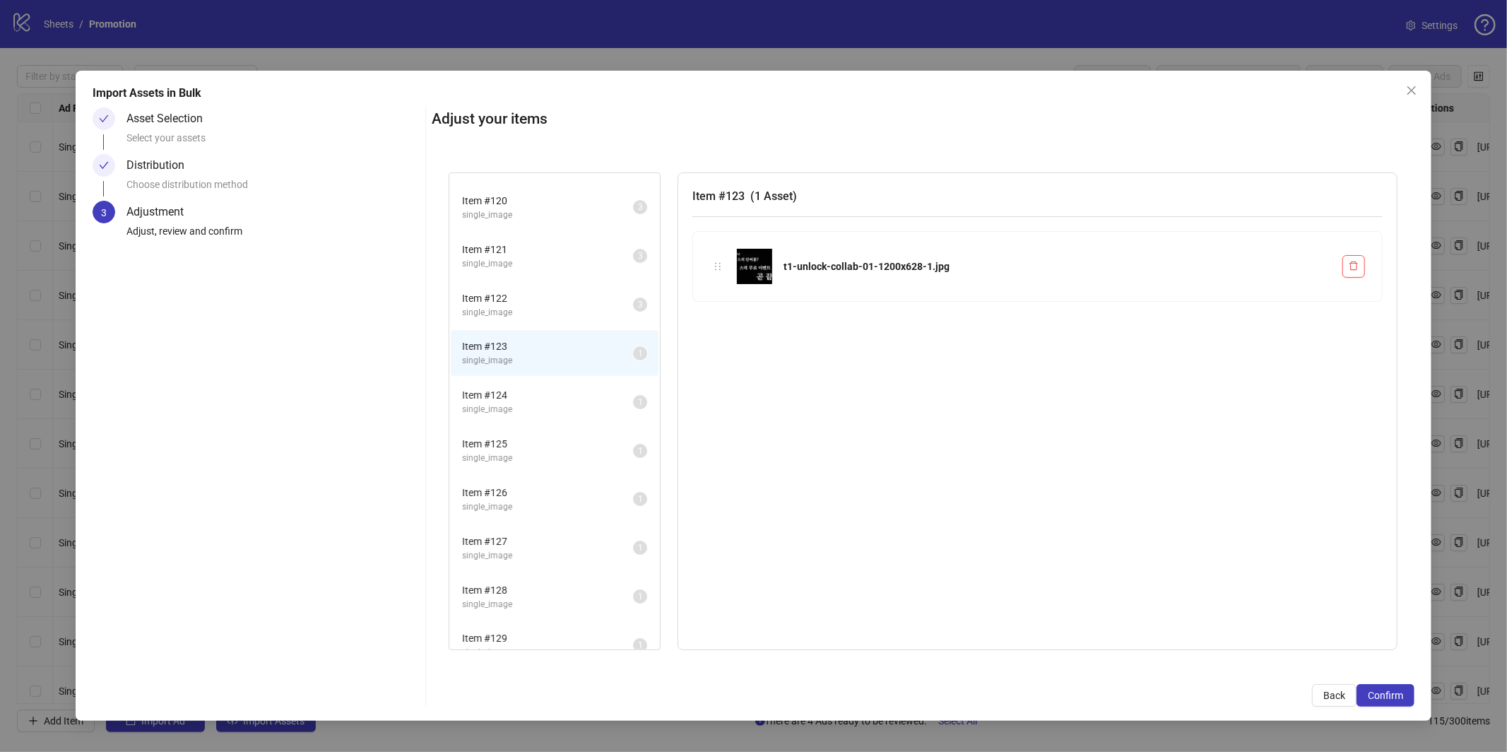
scroll to position [188, 0]
click at [550, 394] on span "Item # 124" at bounding box center [547, 392] width 171 height 16
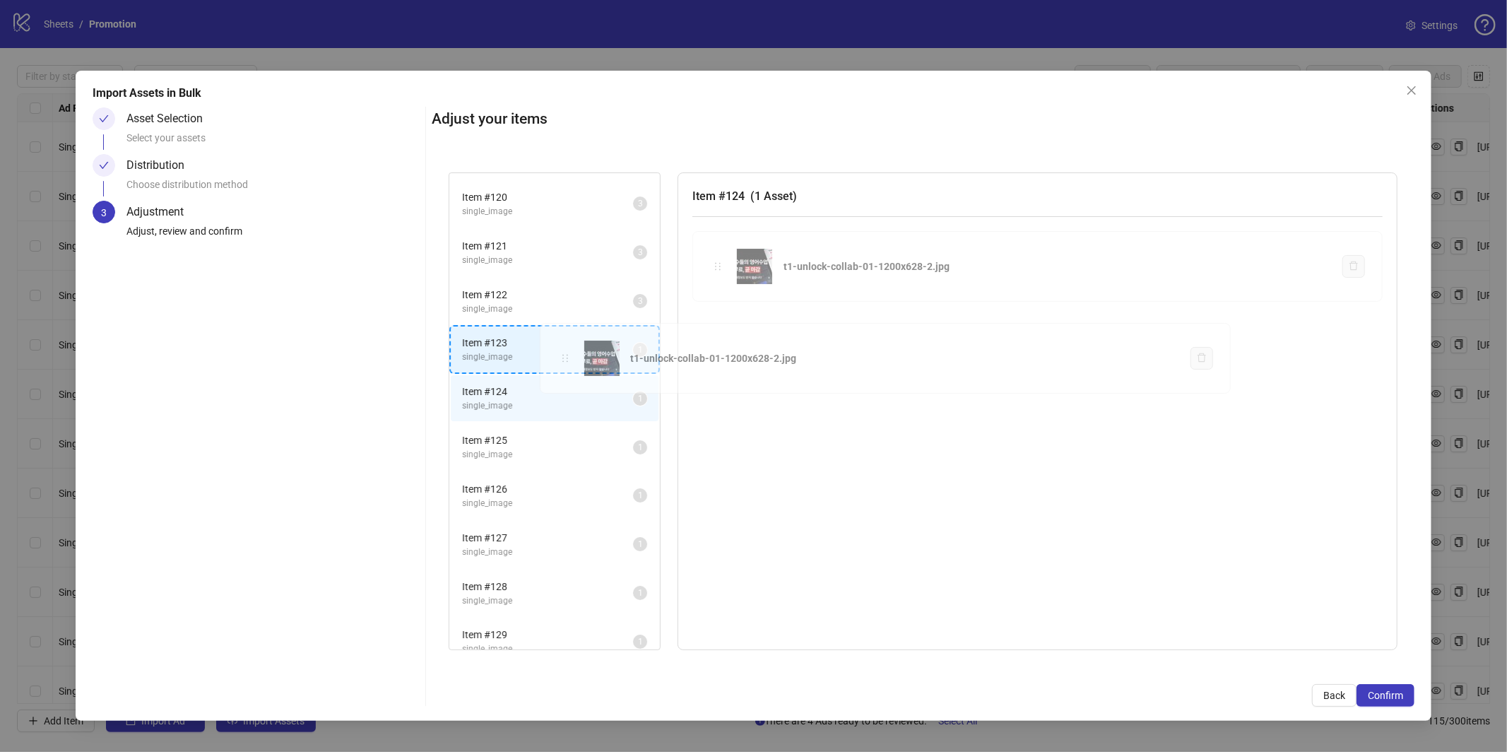
drag, startPoint x: 716, startPoint y: 263, endPoint x: 563, endPoint y: 355, distance: 178.5
click at [563, 355] on div "Item # 116 single_image 3 Item # 117 single_image 3 Item # 118 single_image 3 I…" at bounding box center [923, 411] width 983 height 512
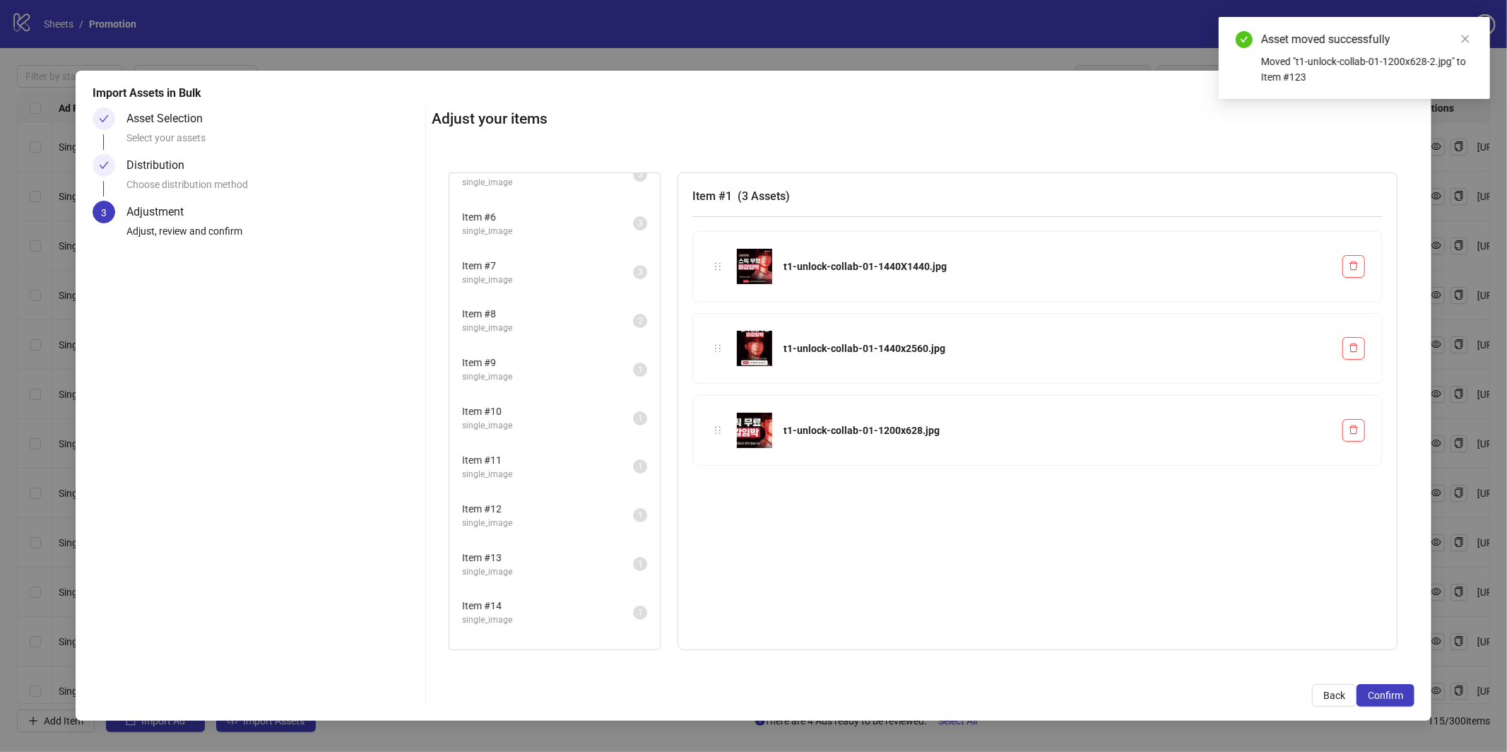
scroll to position [389, 0]
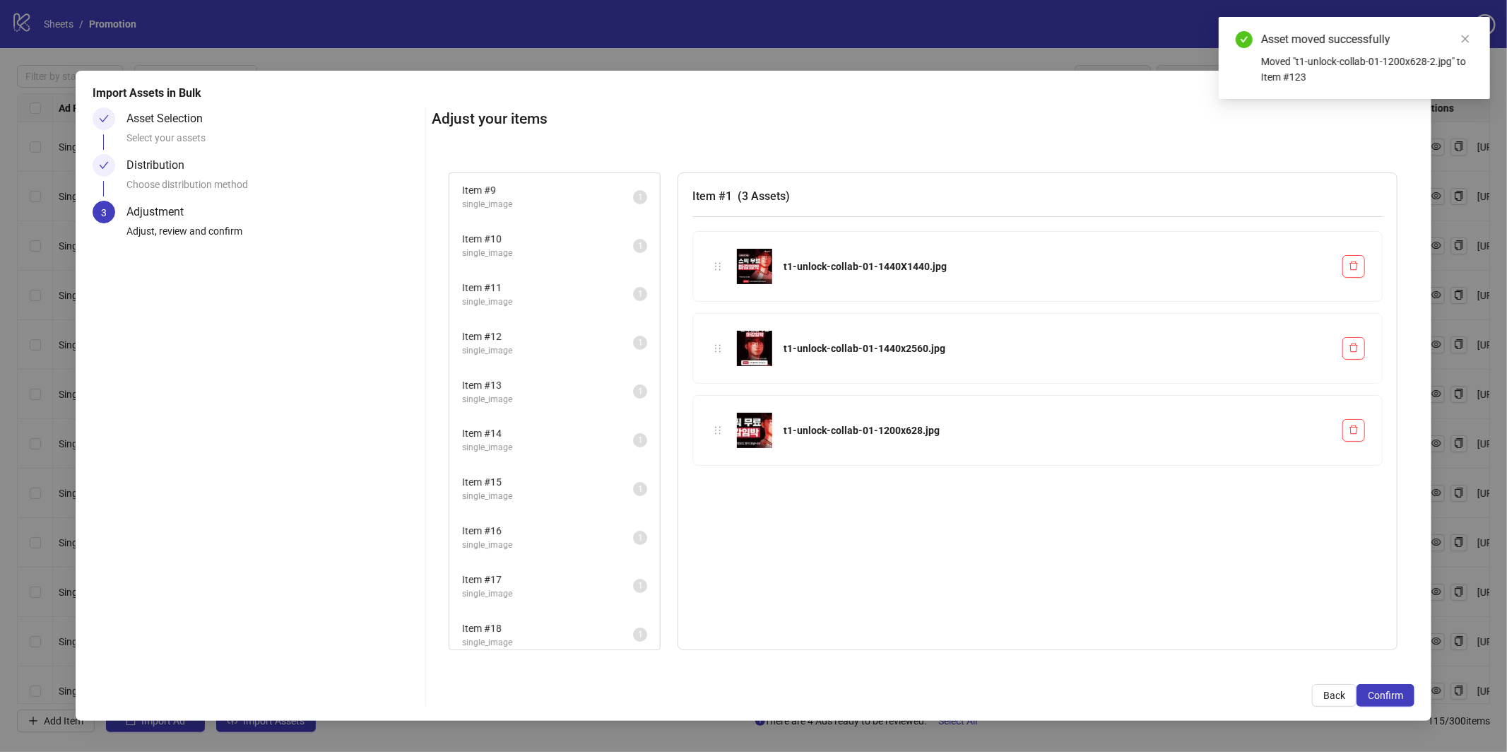
click at [542, 636] on span "single_image" at bounding box center [547, 642] width 171 height 13
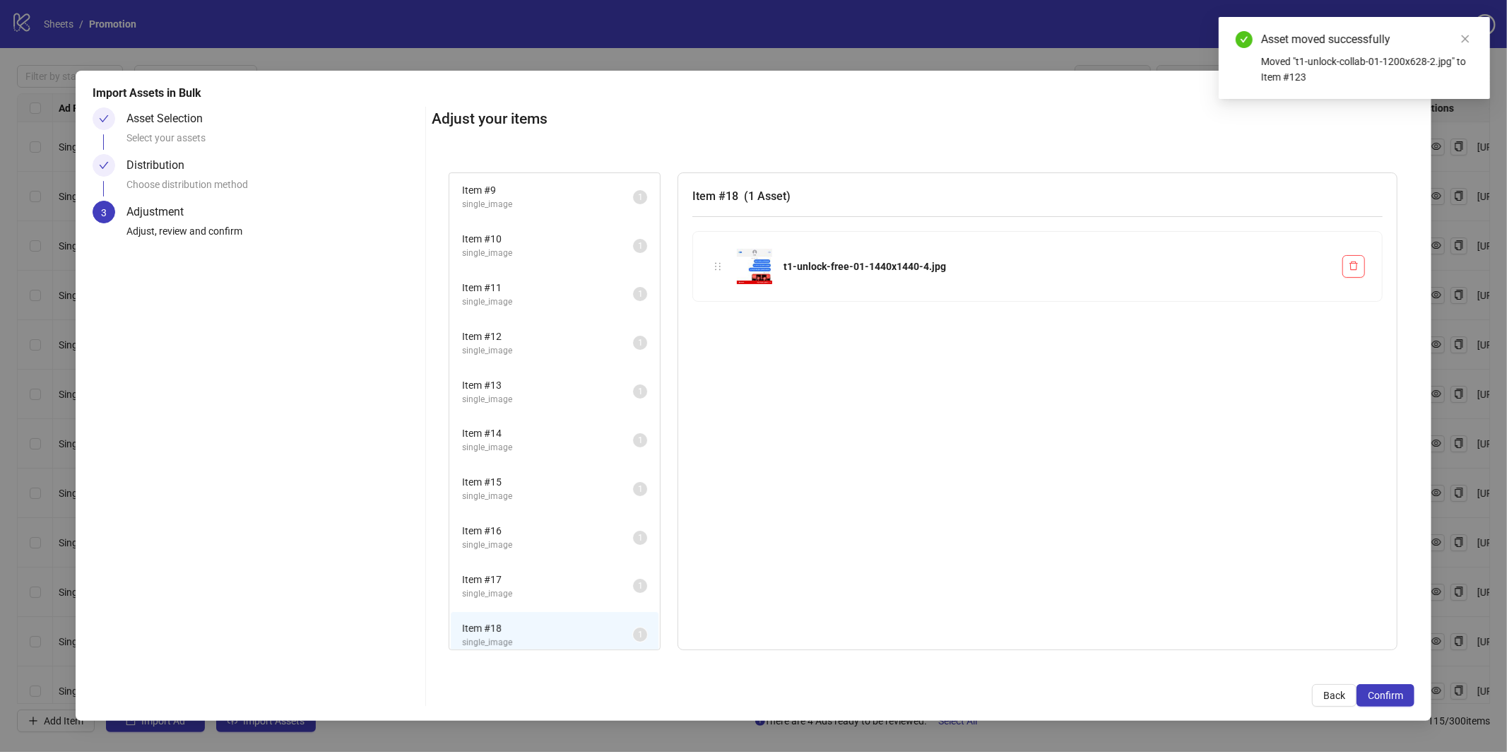
scroll to position [0, 0]
click at [560, 196] on span "Item # 1" at bounding box center [547, 191] width 171 height 16
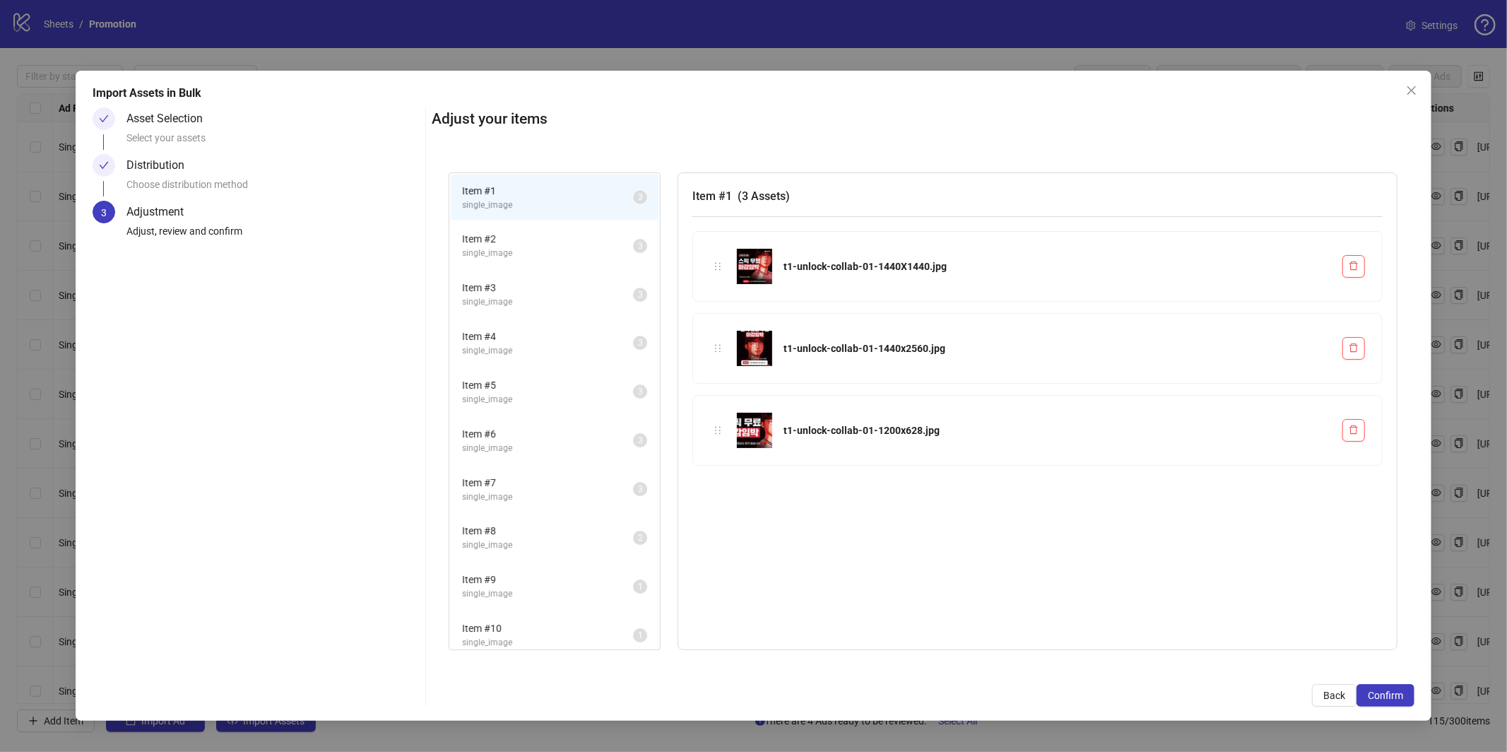
click at [556, 242] on span "Item # 2" at bounding box center [547, 239] width 171 height 16
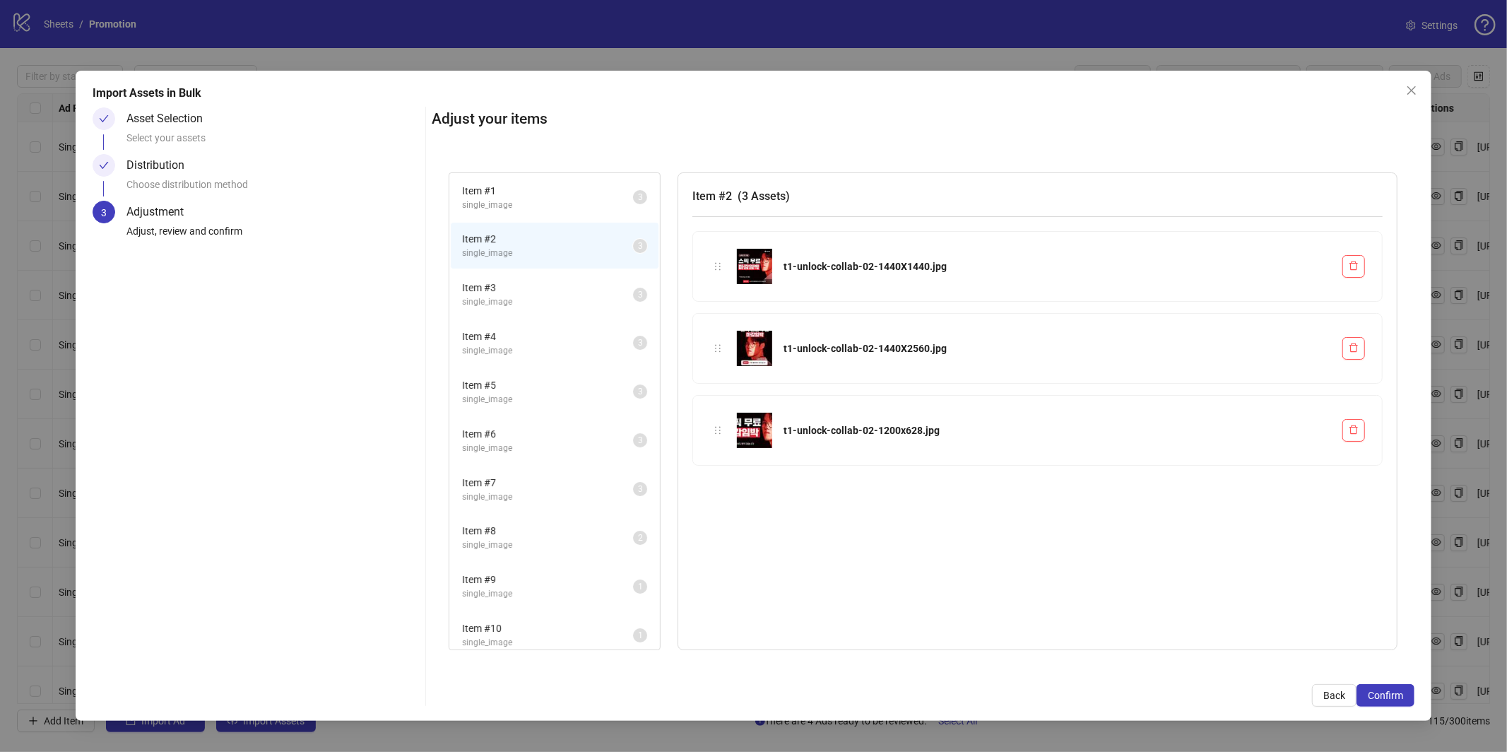
click at [554, 290] on span "Item # 3" at bounding box center [547, 288] width 171 height 16
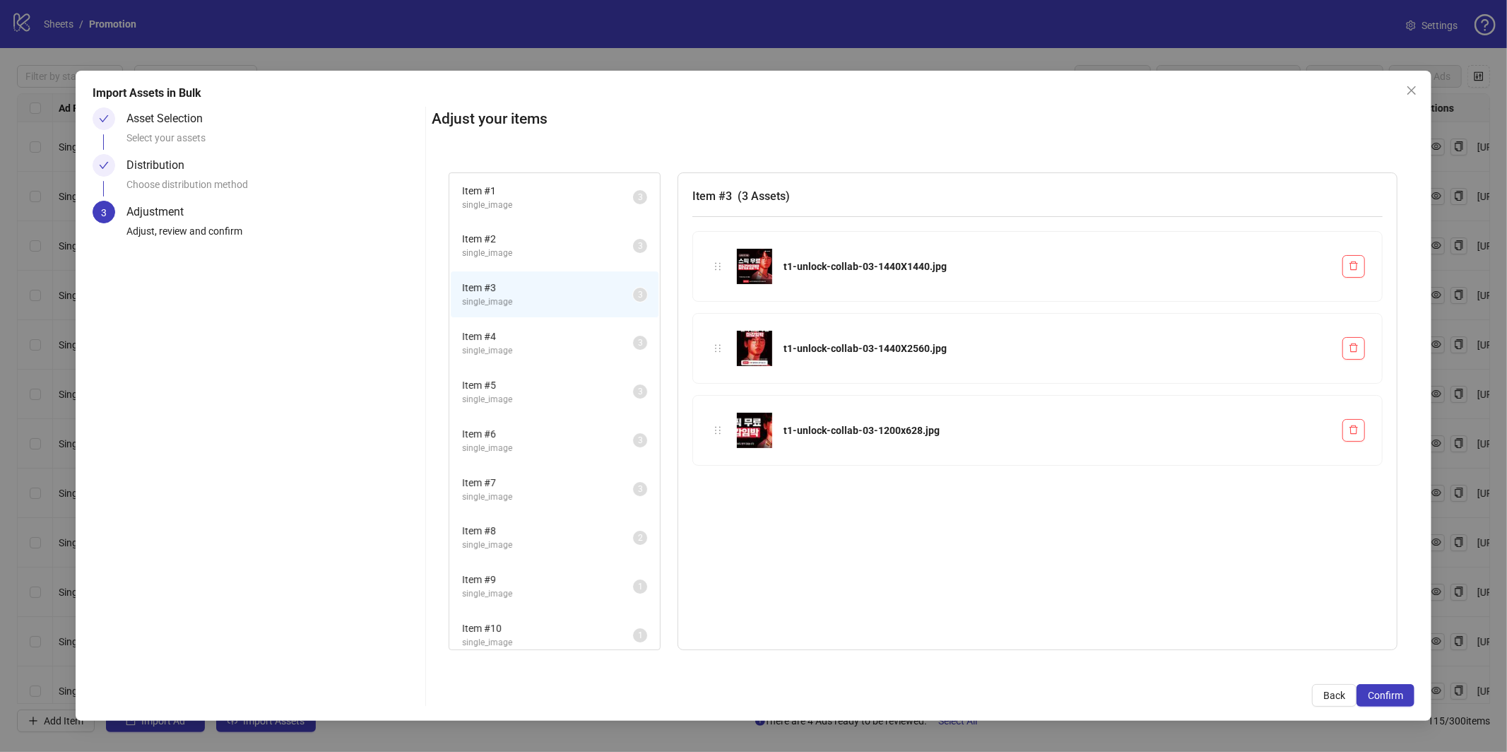
click at [560, 340] on span "Item # 4" at bounding box center [547, 337] width 171 height 16
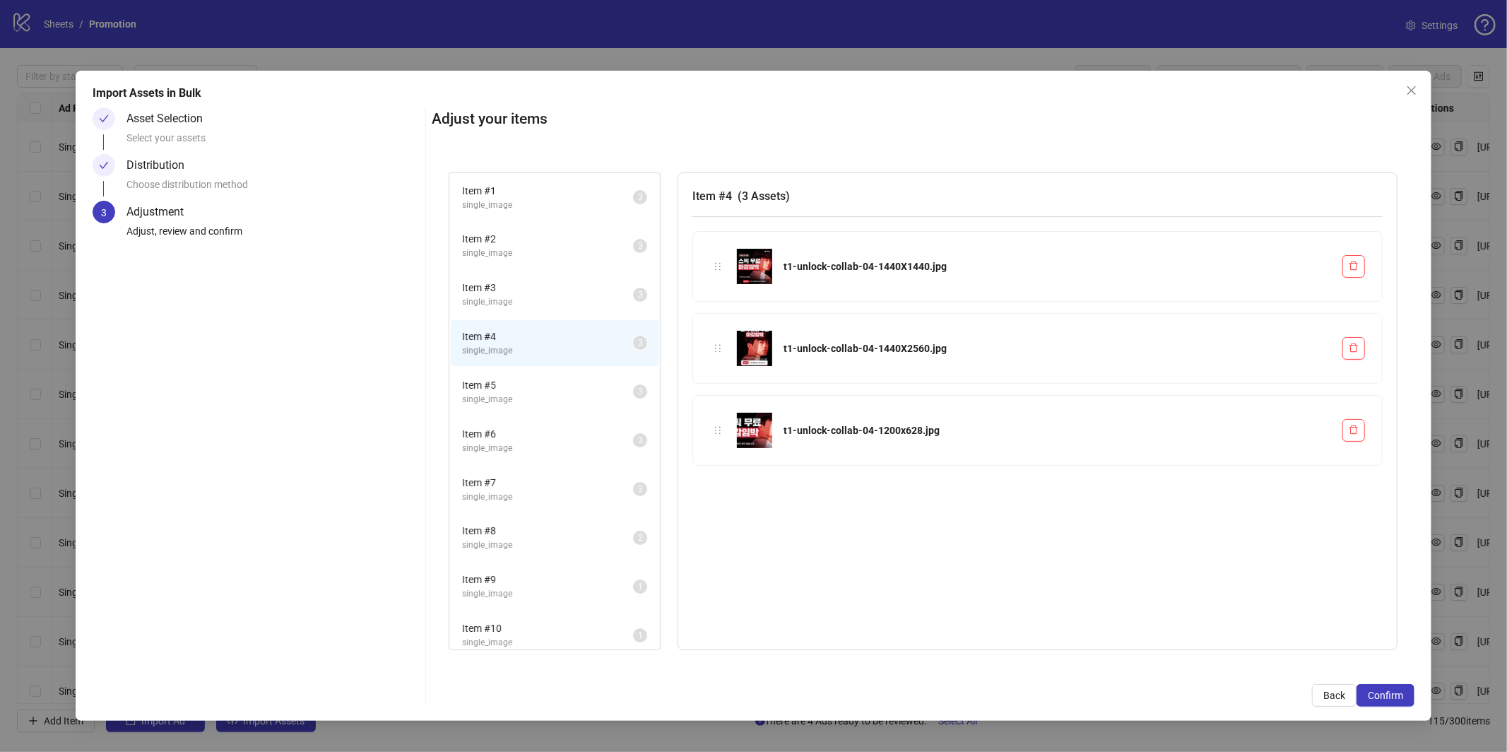
scroll to position [55, 0]
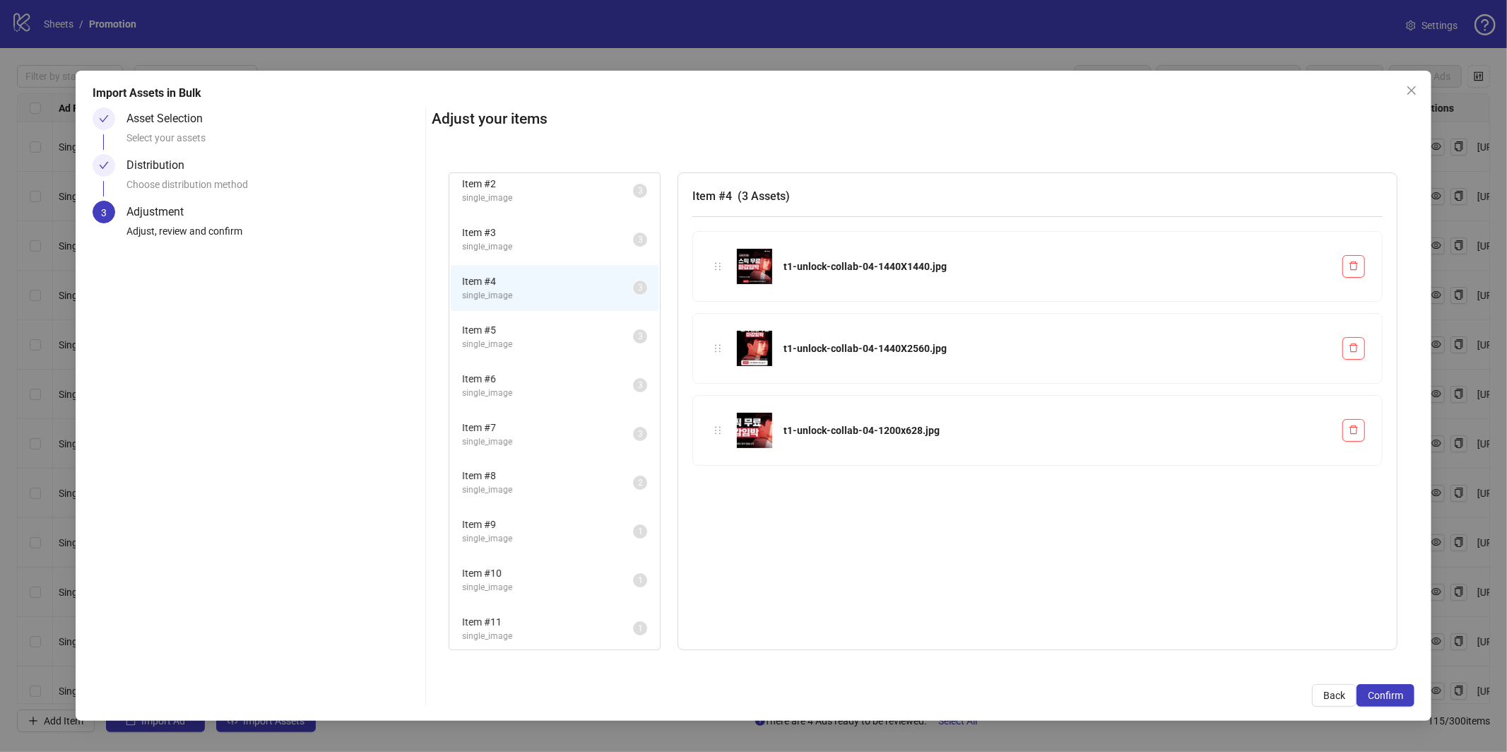
click at [546, 334] on span "Item # 5" at bounding box center [547, 330] width 171 height 16
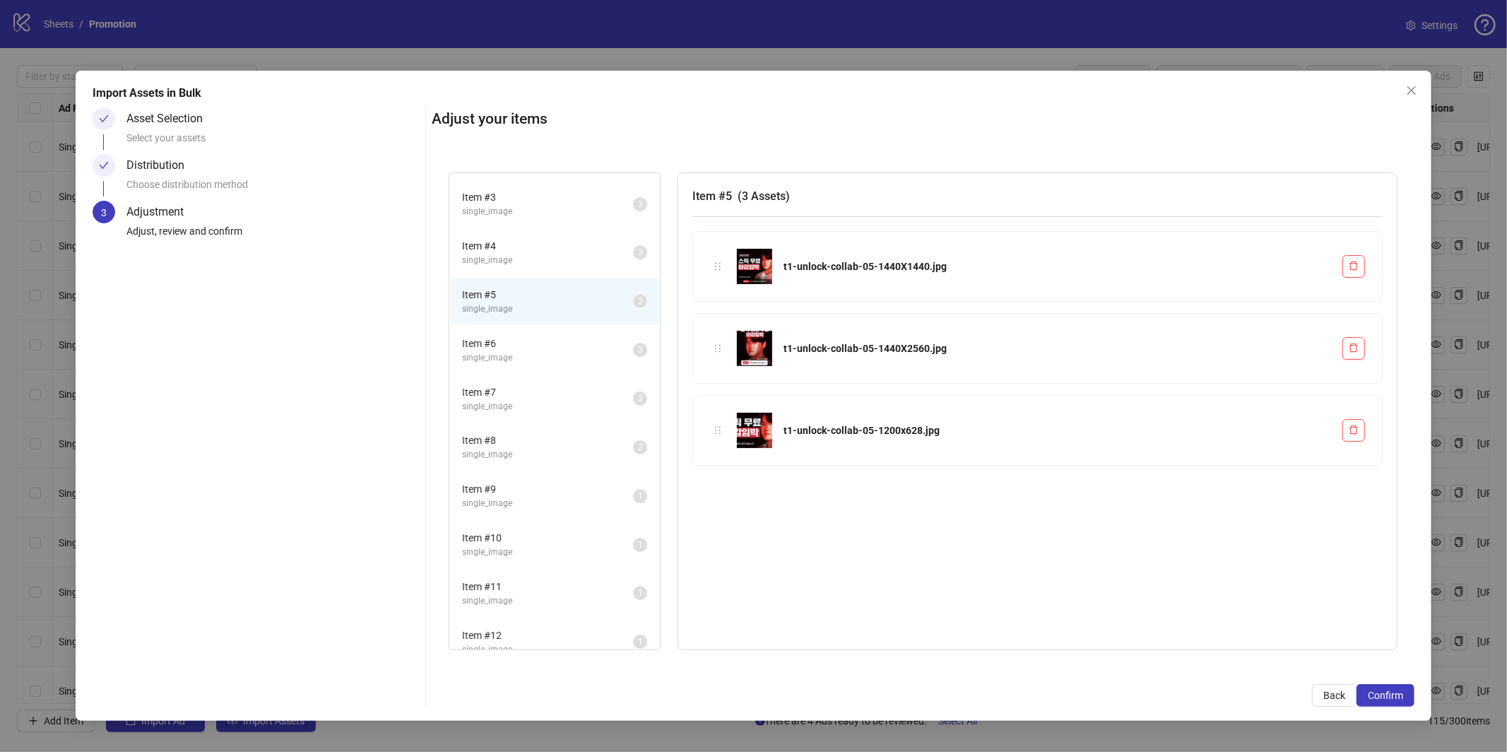
click at [548, 351] on span "single_image" at bounding box center [547, 357] width 171 height 13
click at [548, 365] on li "Item # 7 single_image 3" at bounding box center [555, 352] width 208 height 46
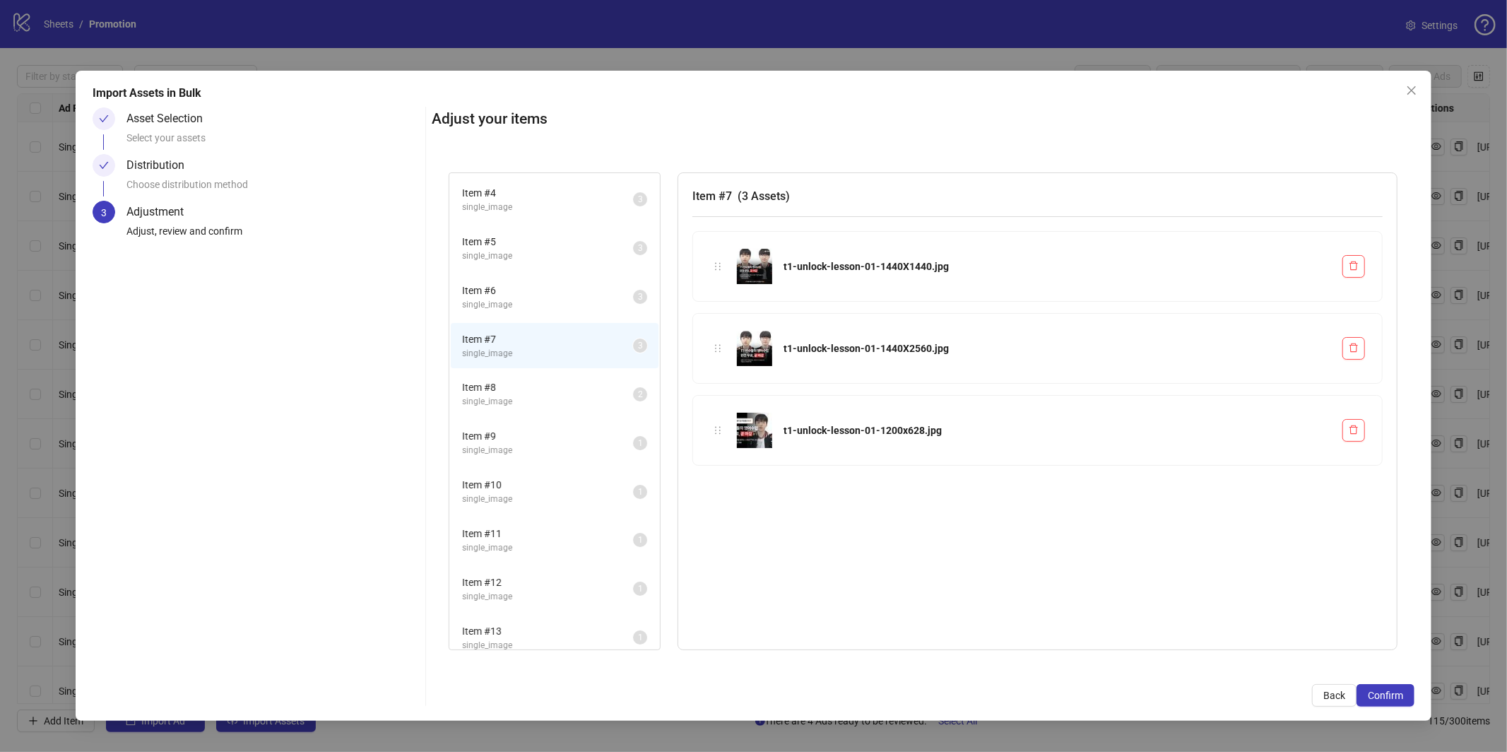
scroll to position [144, 0]
click at [495, 387] on span "Item # 8" at bounding box center [547, 387] width 171 height 16
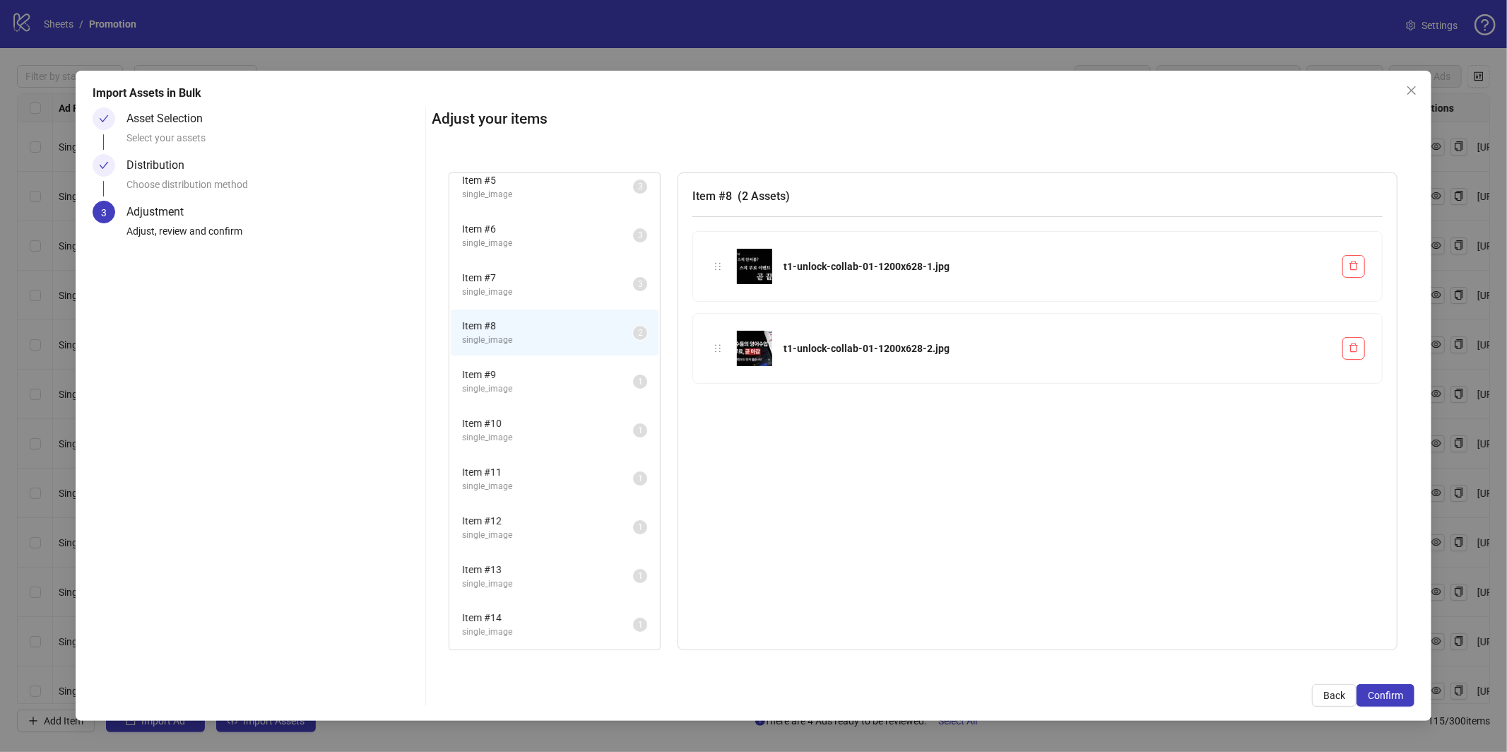
click at [555, 382] on span "single_image" at bounding box center [547, 388] width 171 height 13
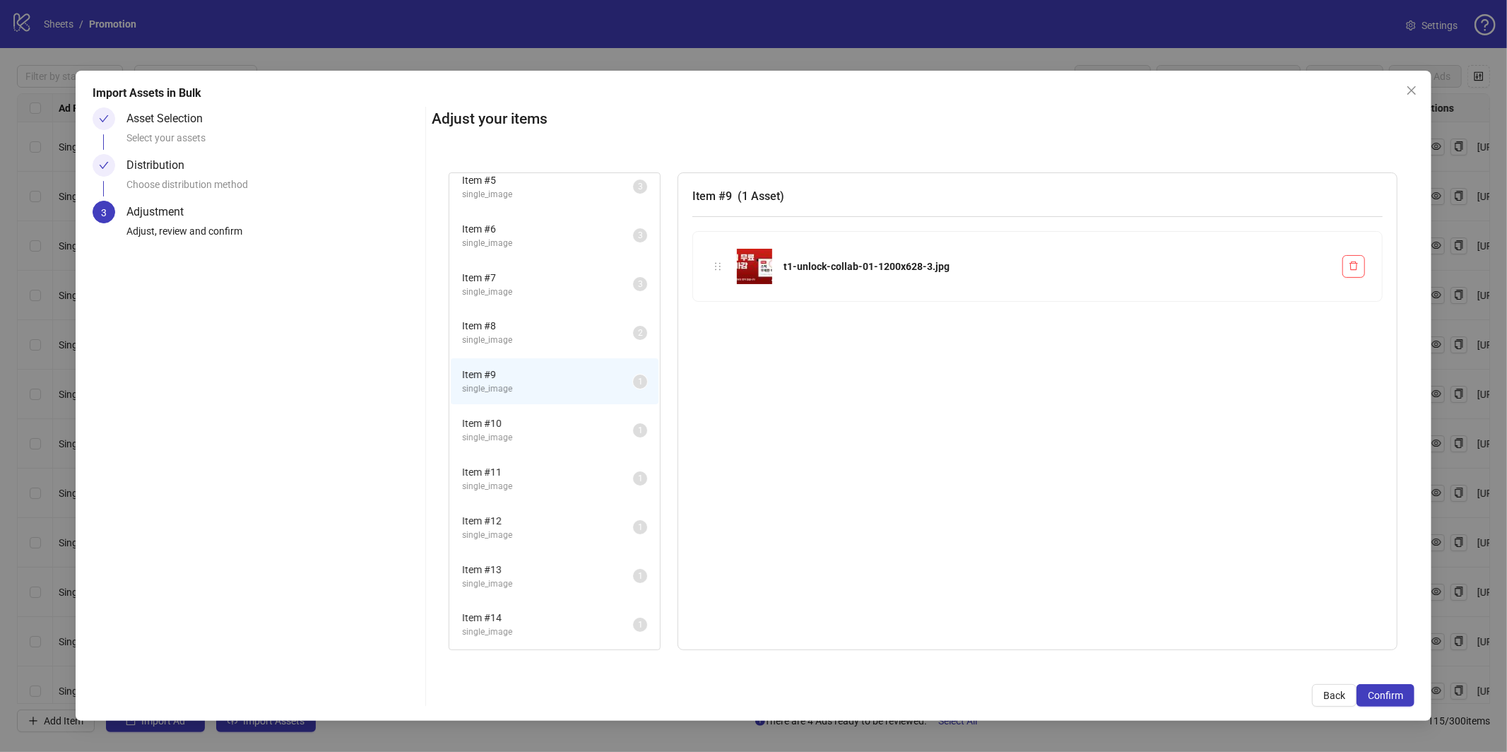
click at [542, 345] on li "Item # 8 single_image 2" at bounding box center [555, 333] width 208 height 46
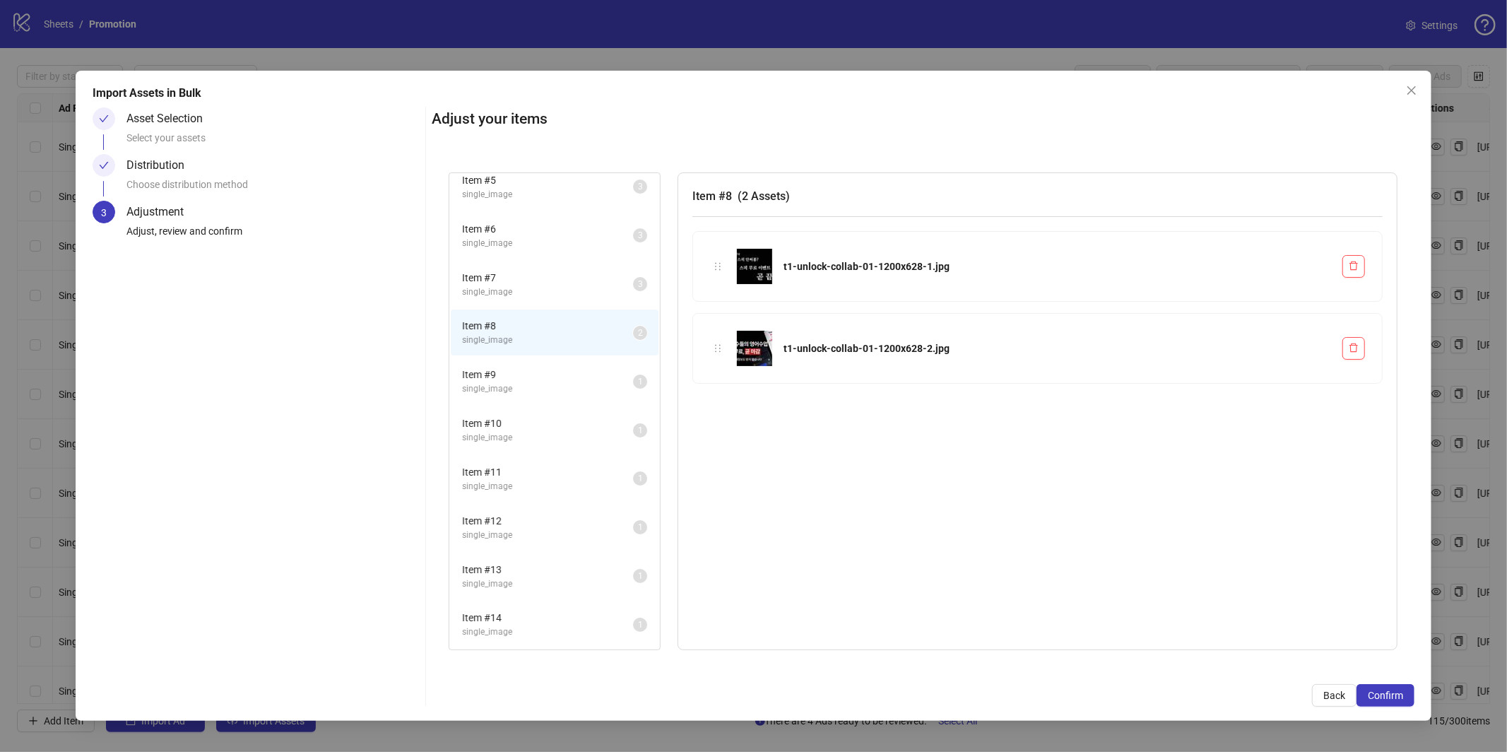
click at [582, 377] on span "Item # 9" at bounding box center [547, 375] width 171 height 16
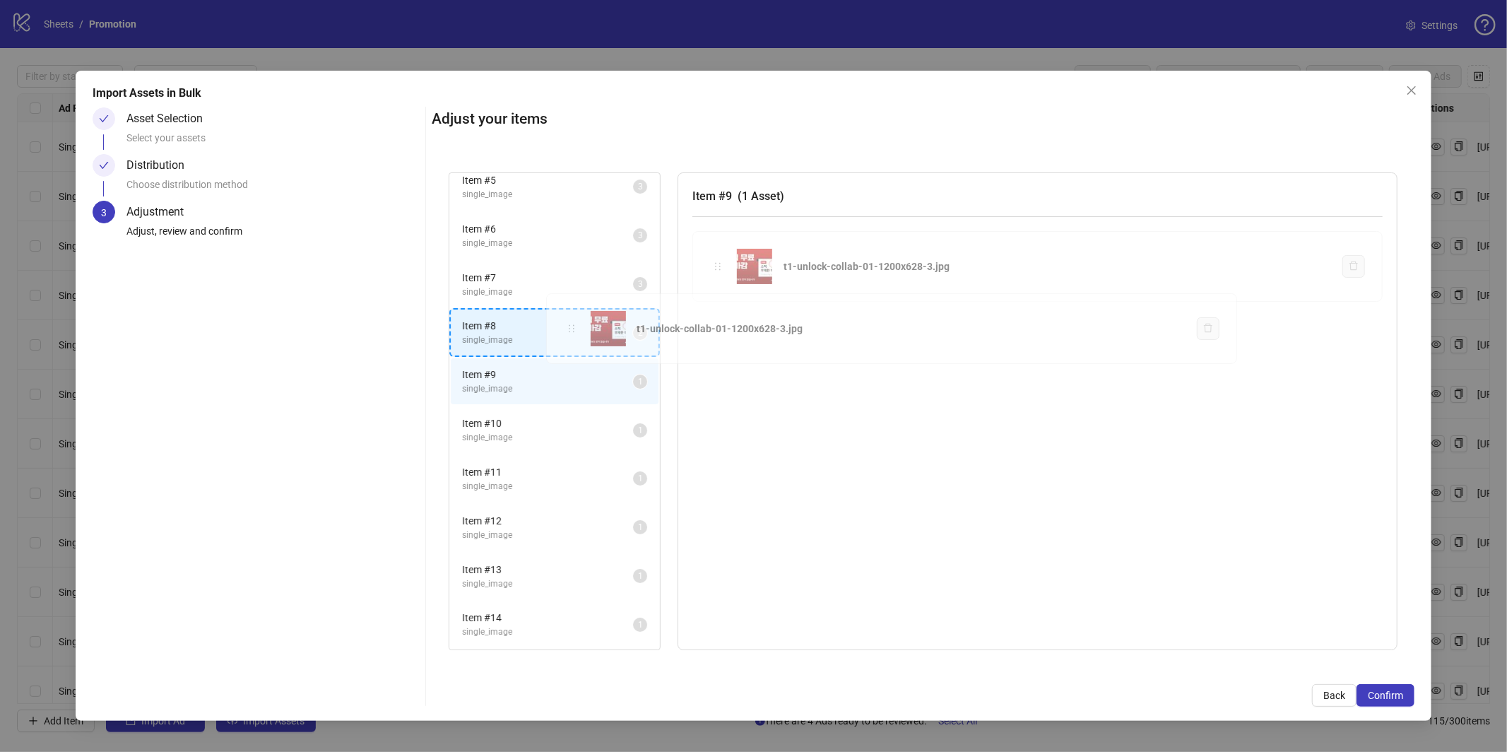
drag, startPoint x: 714, startPoint y: 266, endPoint x: 566, endPoint y: 329, distance: 161.2
click at [566, 329] on div "Item # 1 single_image 3 Item # 2 single_image 3 Item # 3 single_image 3 Item # …" at bounding box center [923, 411] width 983 height 512
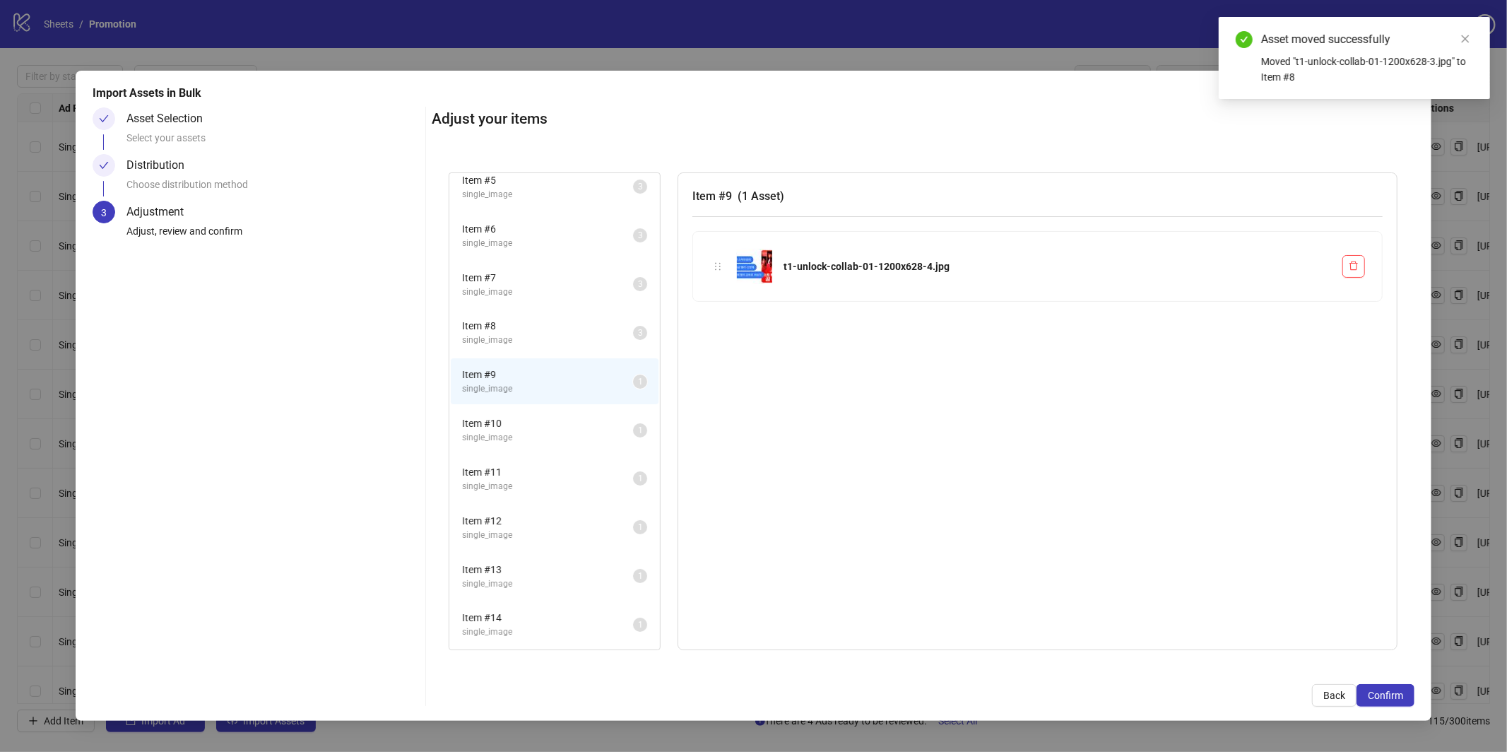
click at [546, 418] on span "Item # 10" at bounding box center [547, 423] width 171 height 16
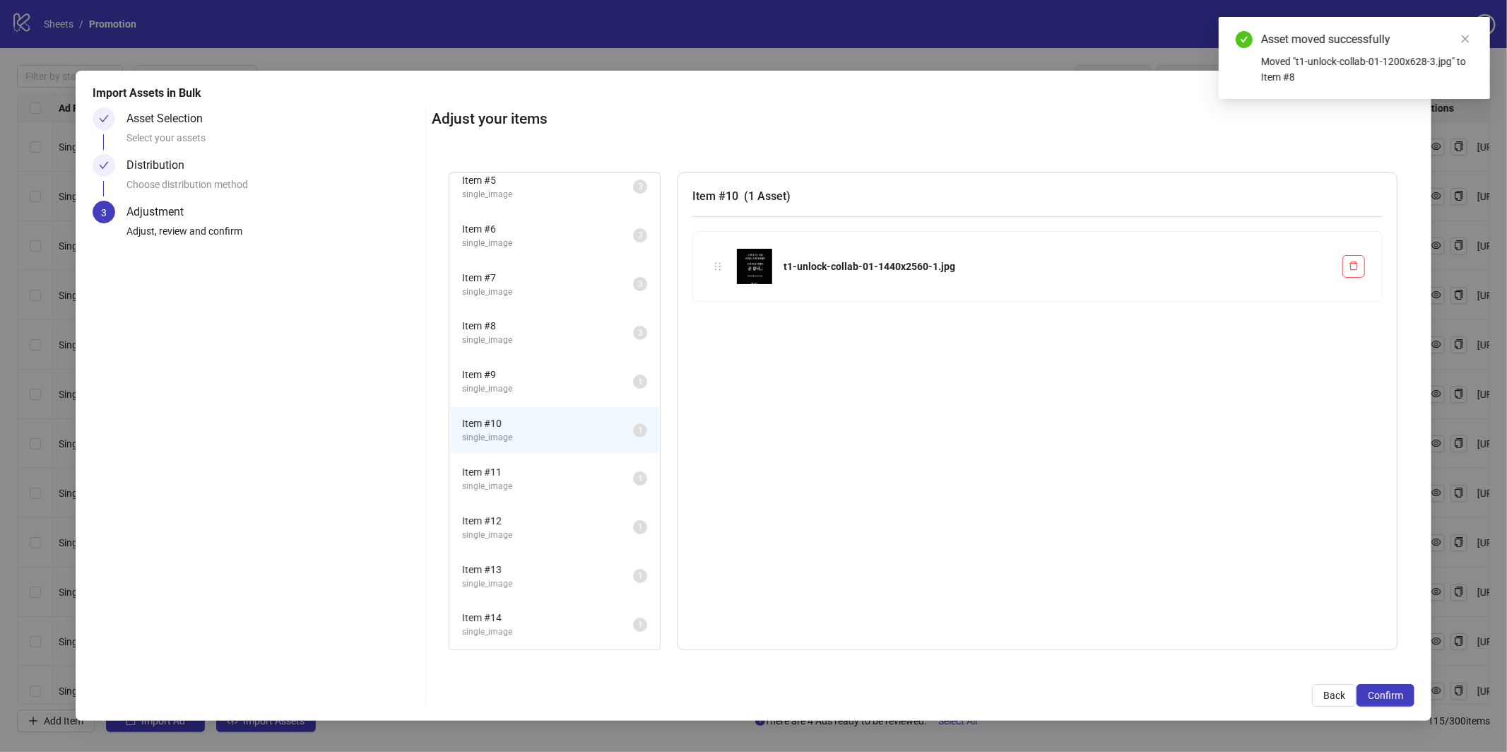
click at [549, 387] on span "single_image" at bounding box center [547, 388] width 171 height 13
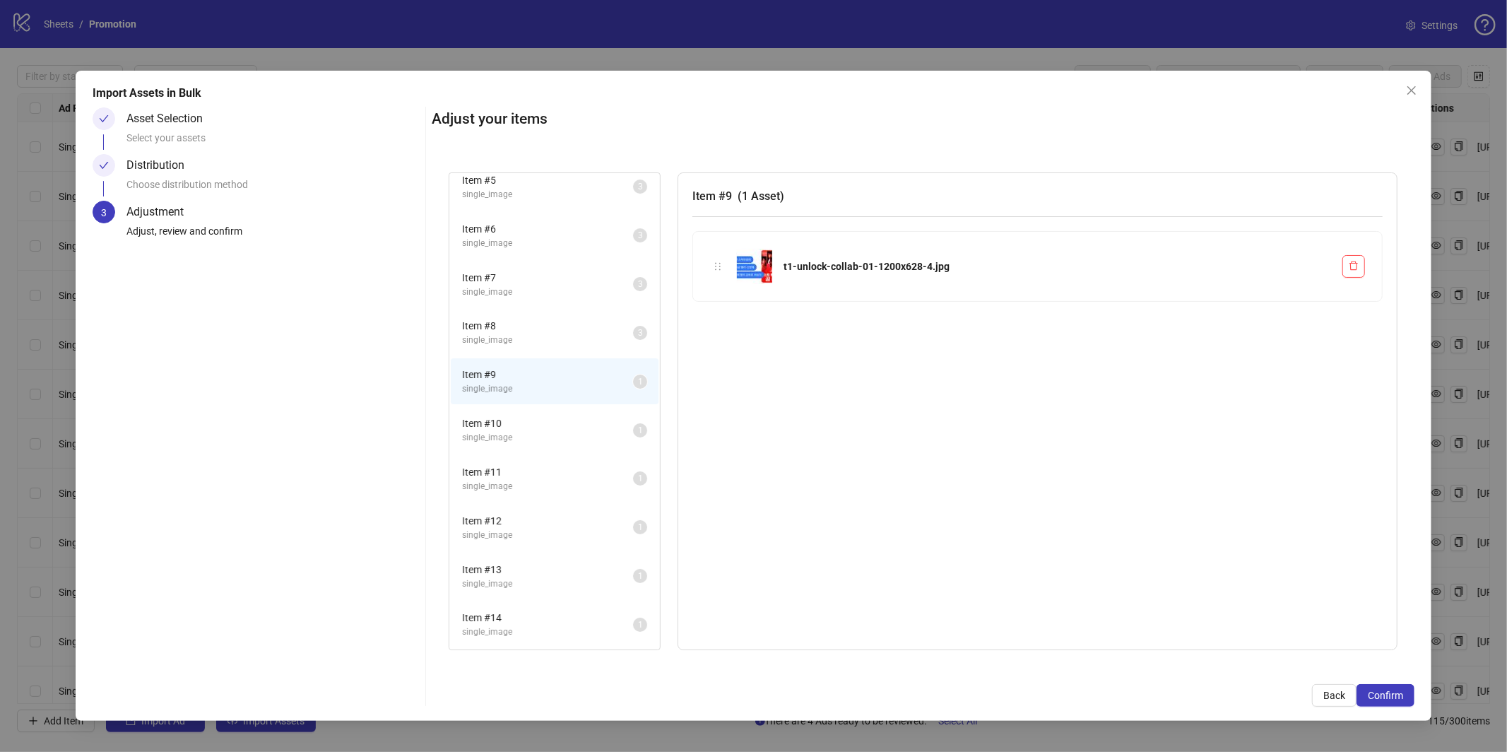
drag, startPoint x: 551, startPoint y: 432, endPoint x: 689, endPoint y: 347, distance: 162.2
click at [551, 432] on span "single_image" at bounding box center [547, 437] width 171 height 13
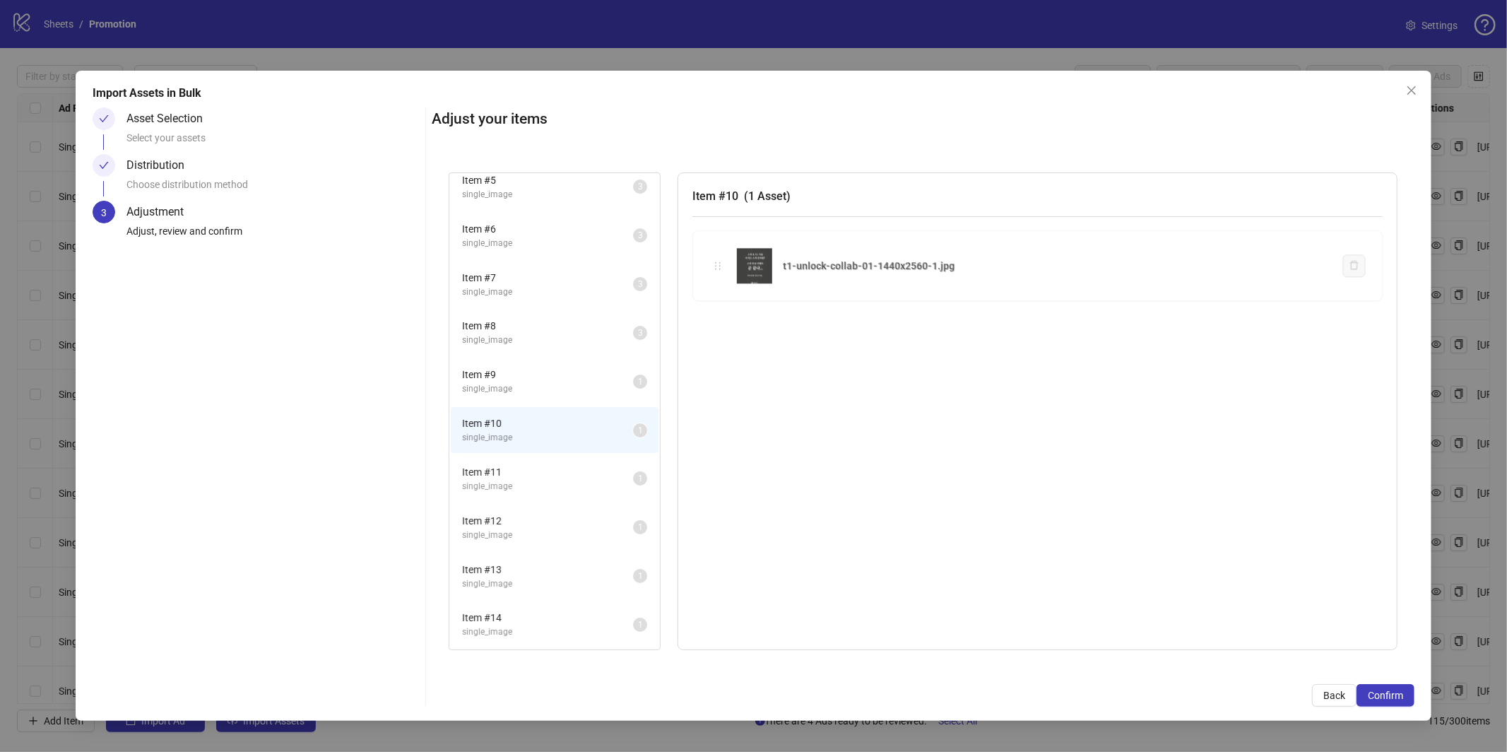
click at [713, 266] on div "Item # 1 single_image 3 Item # 2 single_image 3 Item # 3 single_image 3 Item # …" at bounding box center [923, 411] width 983 height 512
click at [548, 384] on span "single_image" at bounding box center [547, 388] width 171 height 13
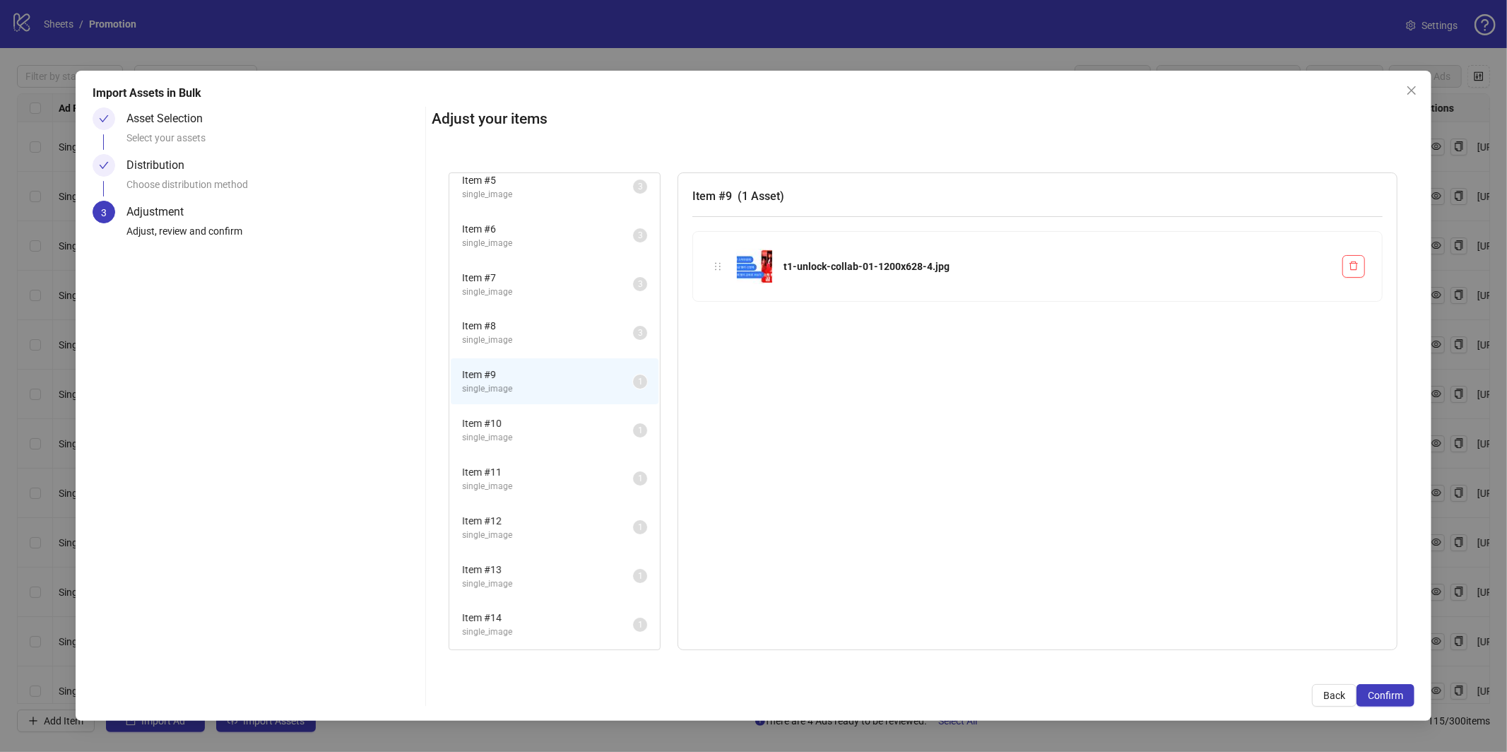
click at [547, 431] on span "single_image" at bounding box center [547, 437] width 171 height 13
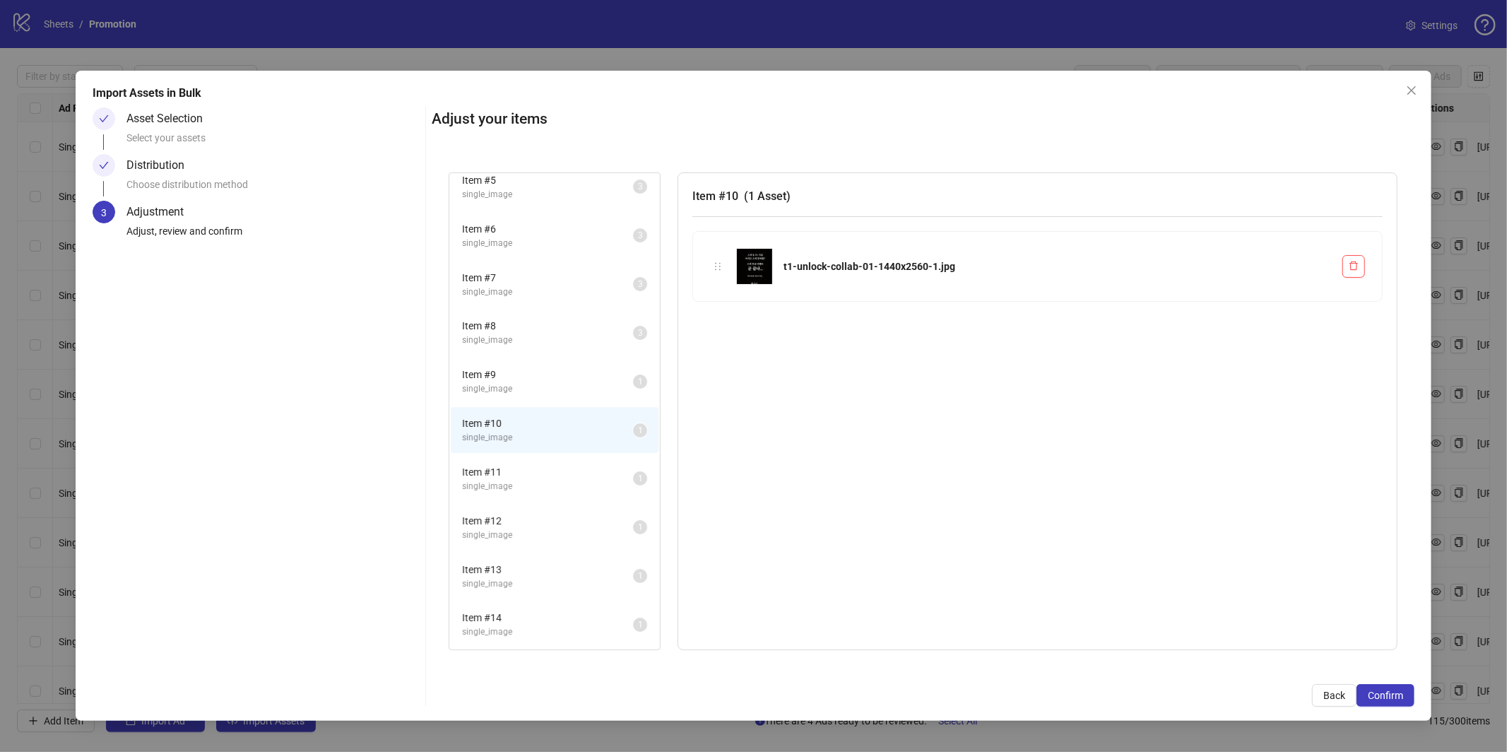
click at [546, 465] on span "Item # 11" at bounding box center [547, 472] width 171 height 16
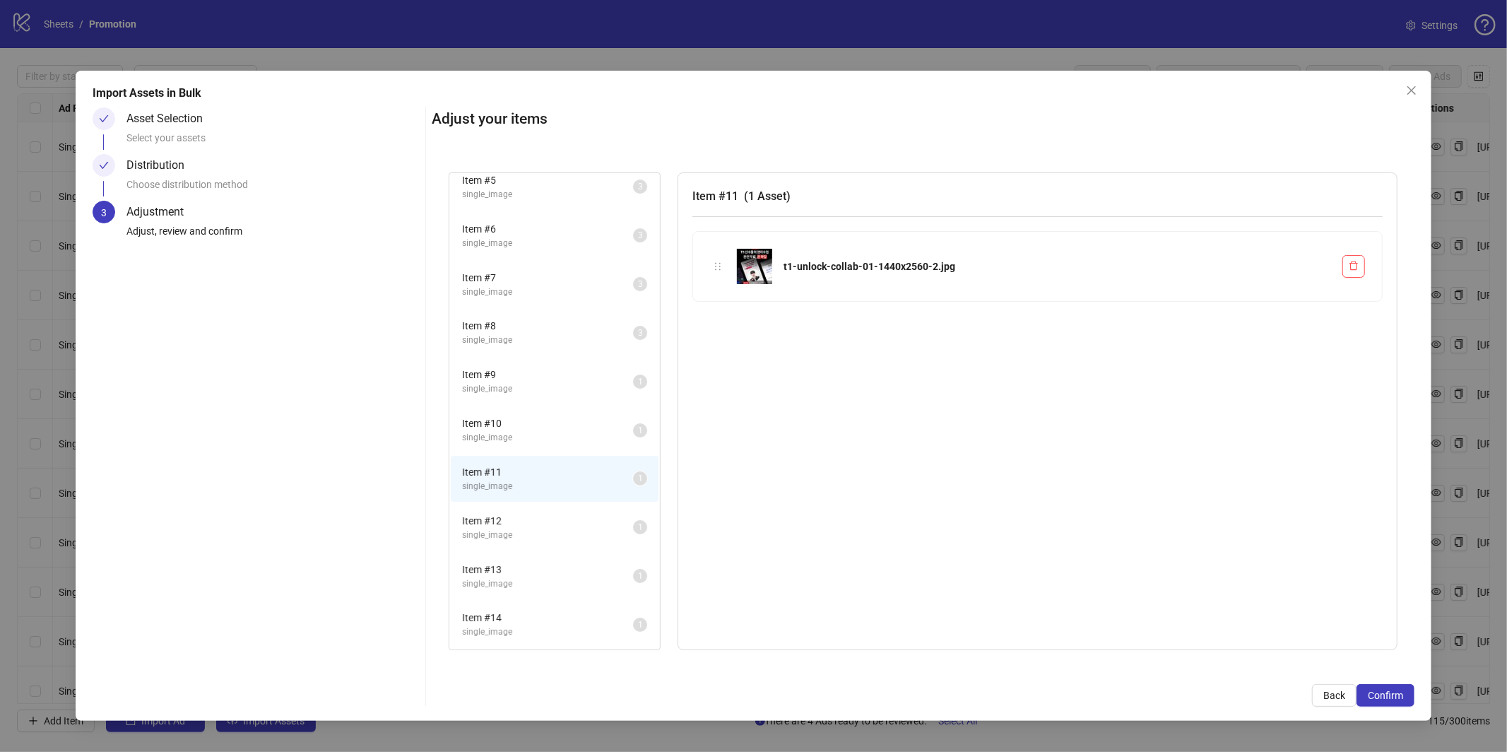
click at [550, 505] on li "Item # 12 single_image 1" at bounding box center [555, 528] width 208 height 46
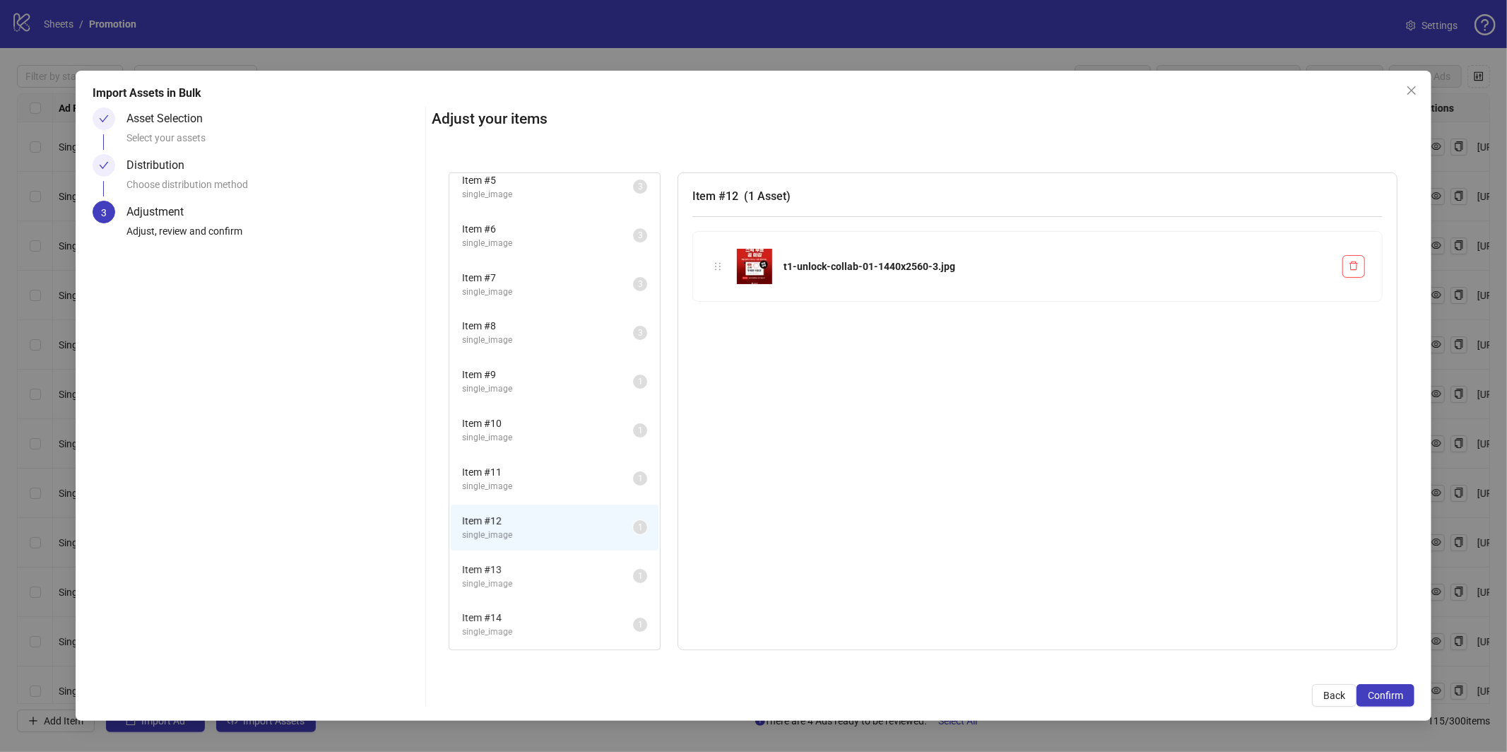
click at [545, 544] on div "Item # 12 single_image 1" at bounding box center [554, 527] width 211 height 49
click at [1408, 88] on icon "close" at bounding box center [1411, 90] width 11 height 11
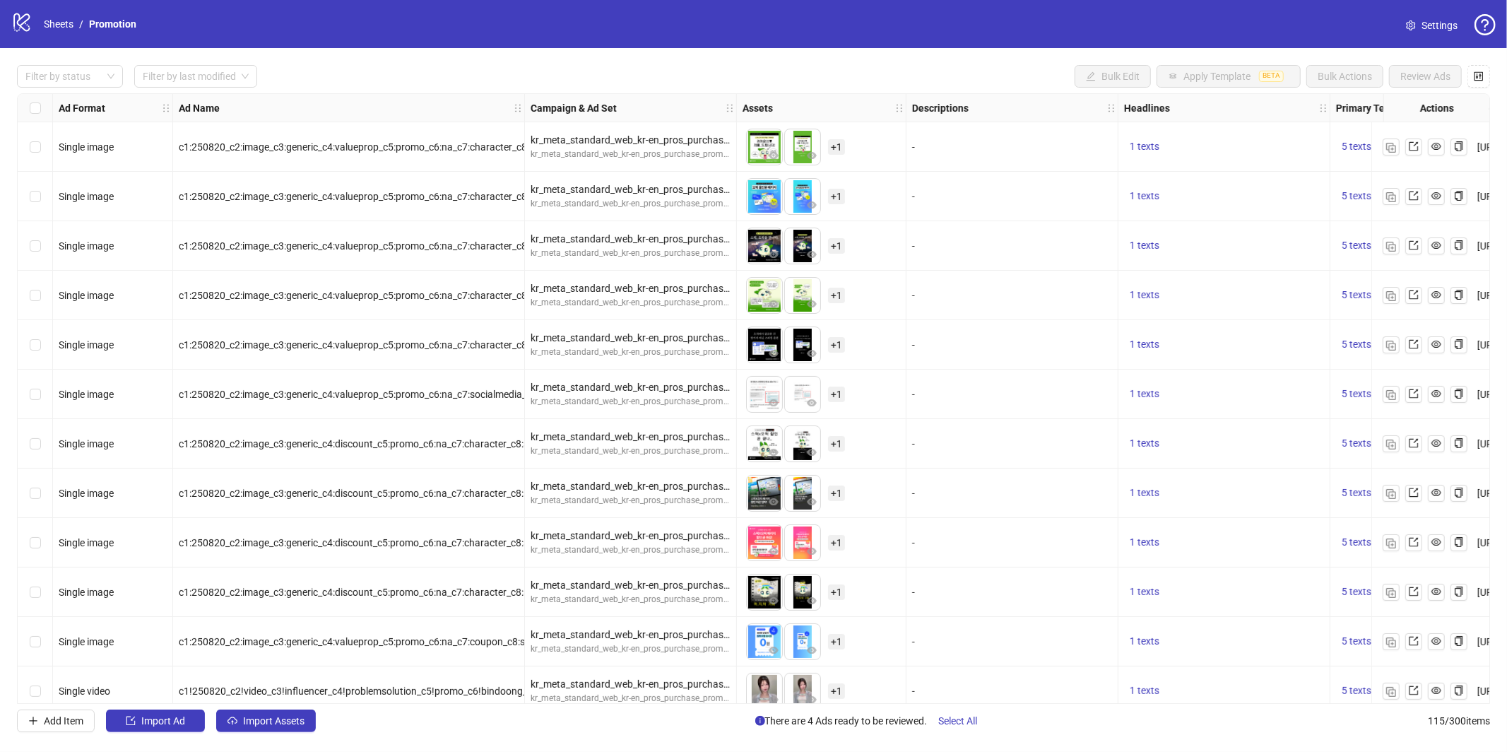
click at [332, 724] on div "Add Item Import Ad Import Assets There are 4 Ads ready to be reviewed. Select A…" at bounding box center [753, 720] width 1473 height 23
click at [264, 726] on span "Import Assets" at bounding box center [273, 720] width 61 height 11
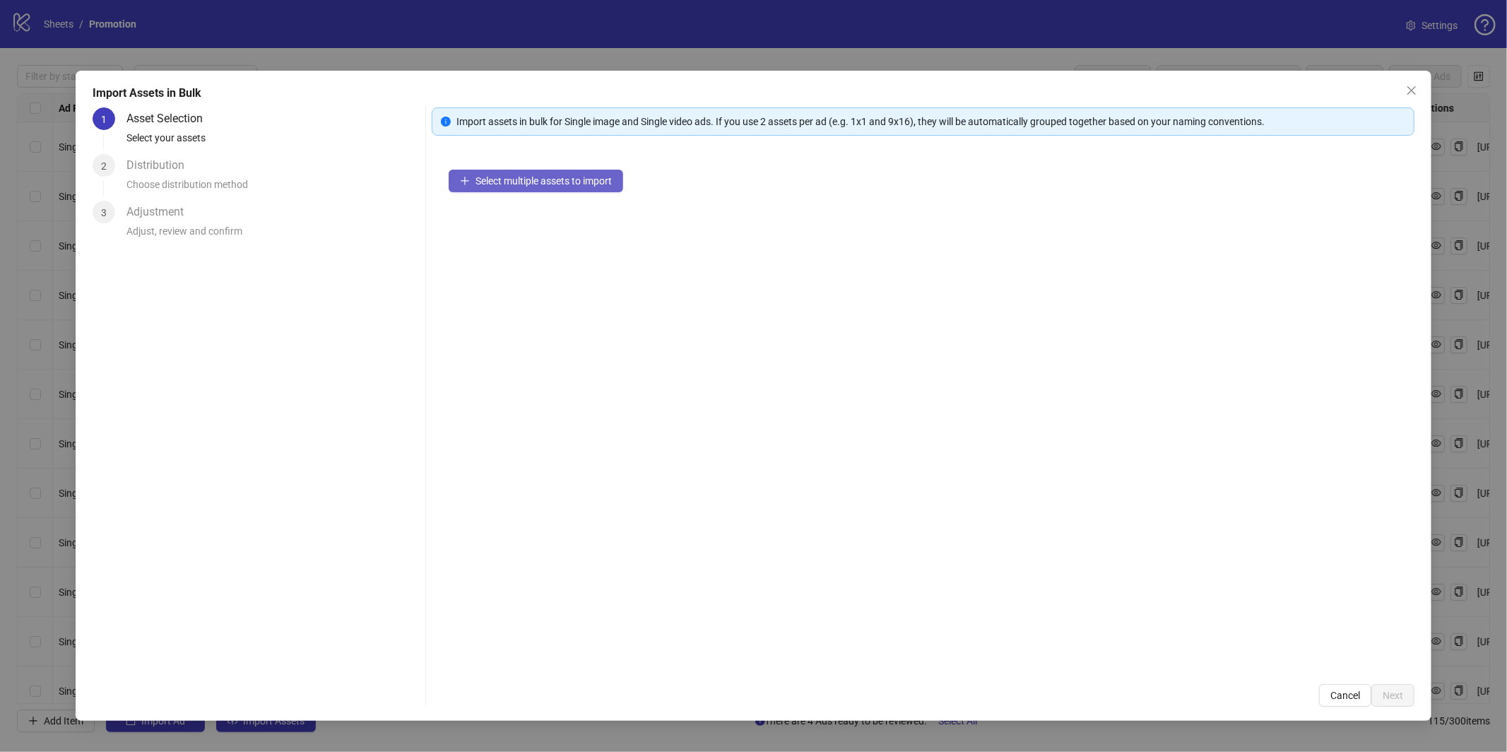
click at [573, 187] on button "Select multiple assets to import" at bounding box center [536, 181] width 175 height 23
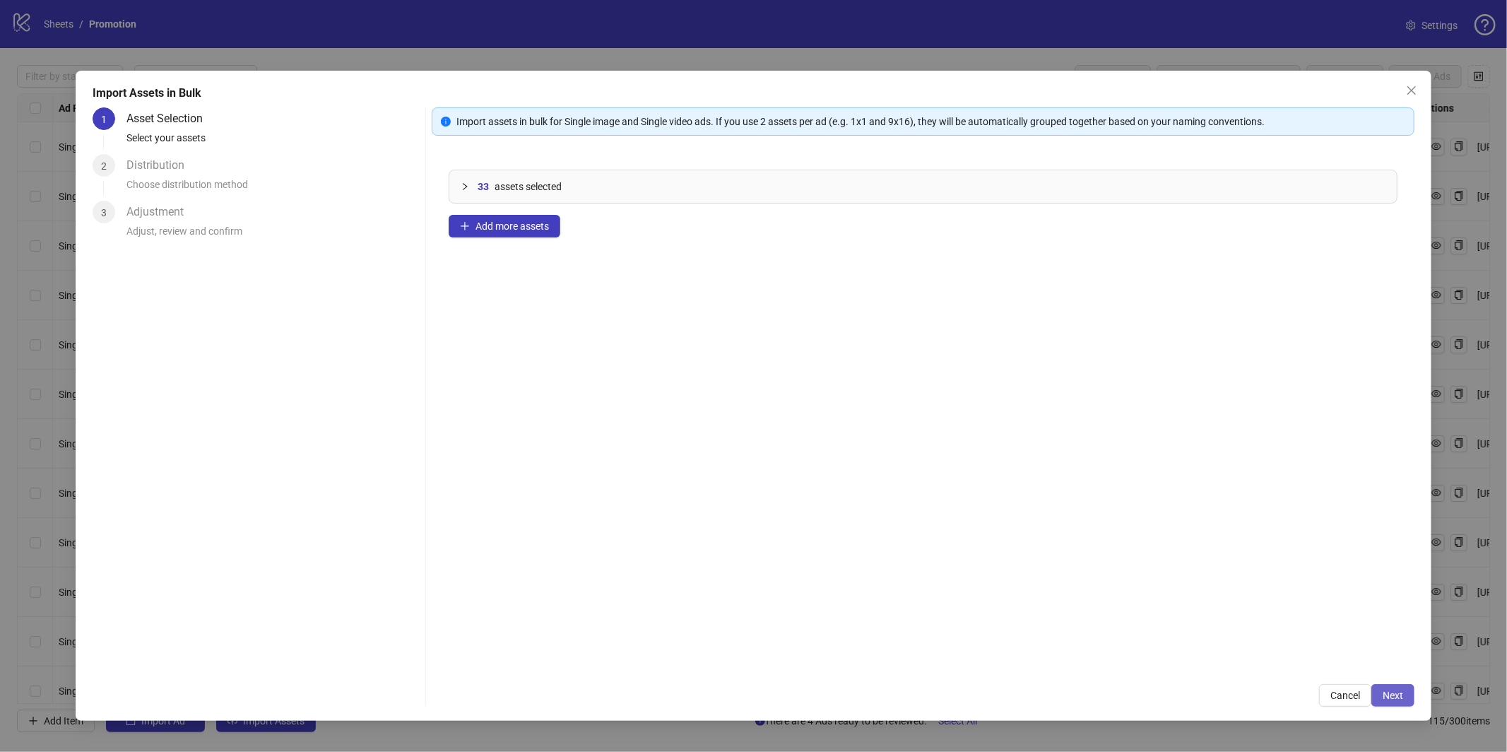
click at [1389, 702] on button "Next" at bounding box center [1393, 695] width 43 height 23
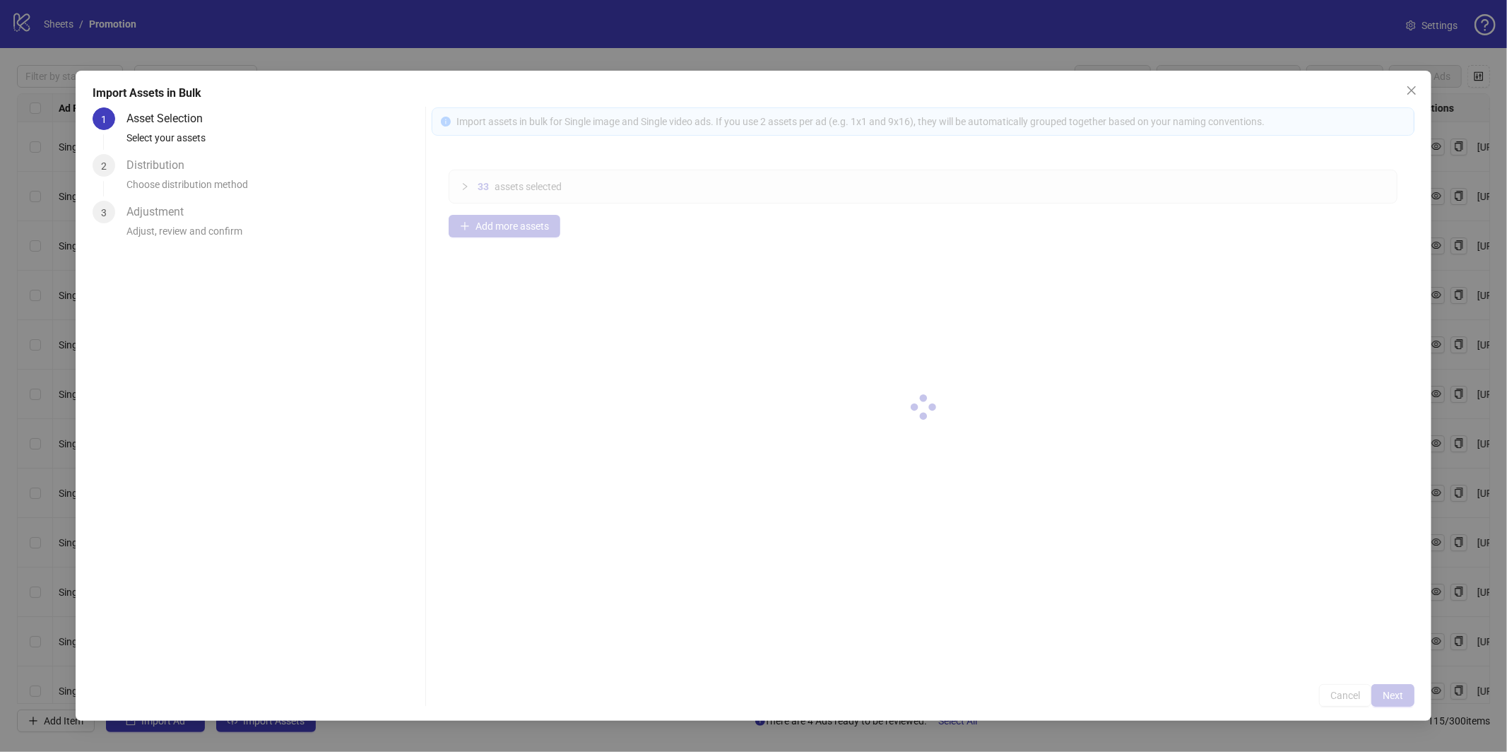
drag, startPoint x: 1389, startPoint y: 702, endPoint x: 1250, endPoint y: 489, distance: 254.8
click at [1251, 505] on div at bounding box center [923, 406] width 983 height 599
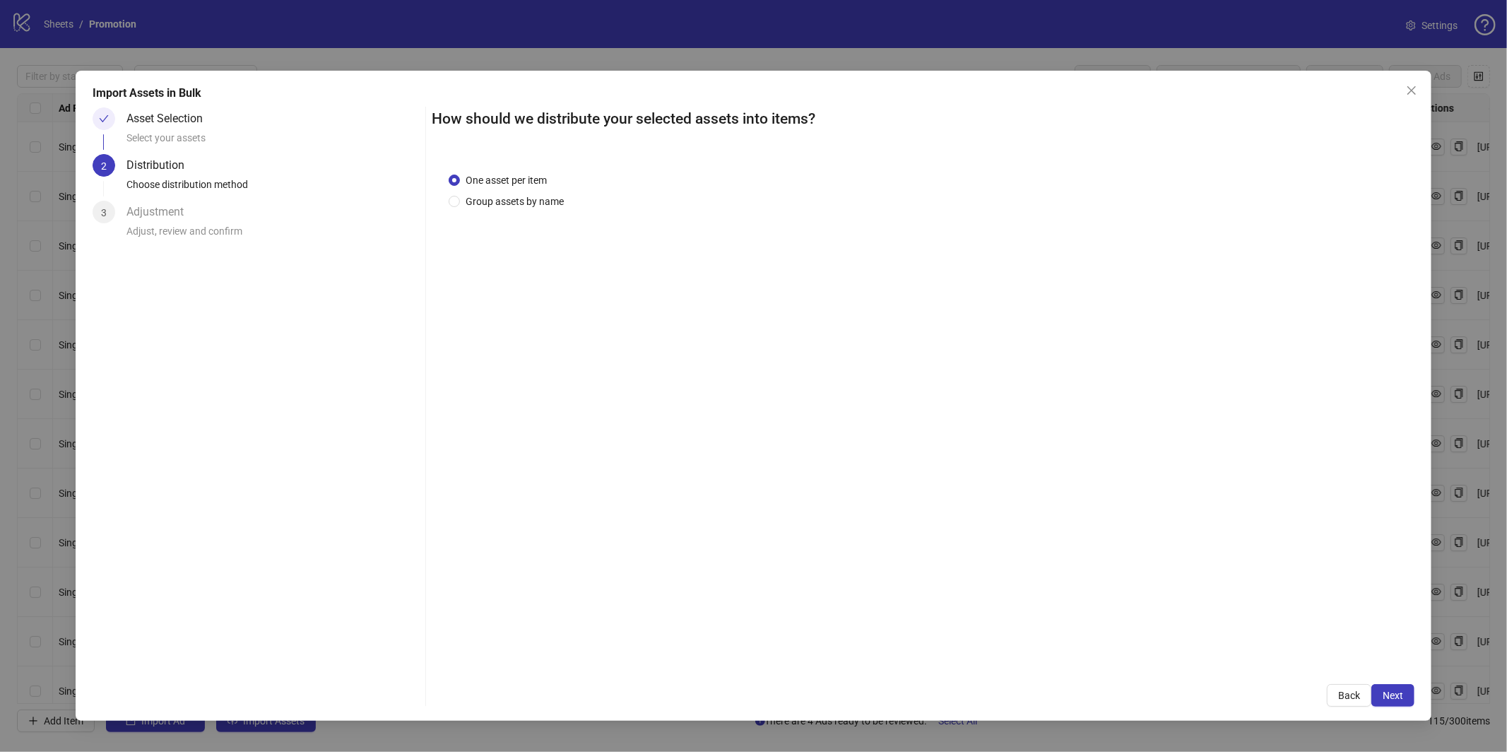
click at [447, 196] on div "One asset per item Group assets by name" at bounding box center [923, 411] width 983 height 512
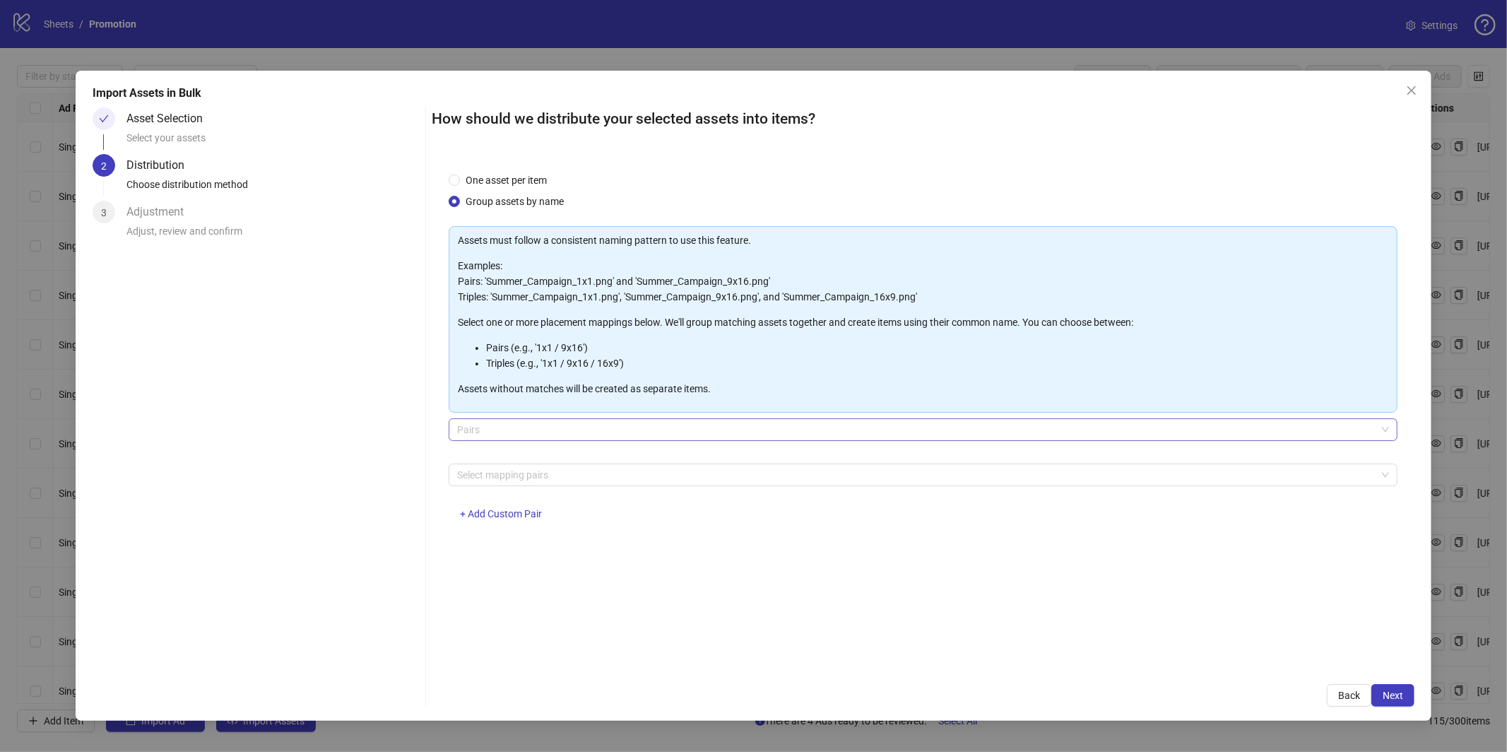
click at [505, 419] on span "Pairs" at bounding box center [923, 429] width 932 height 21
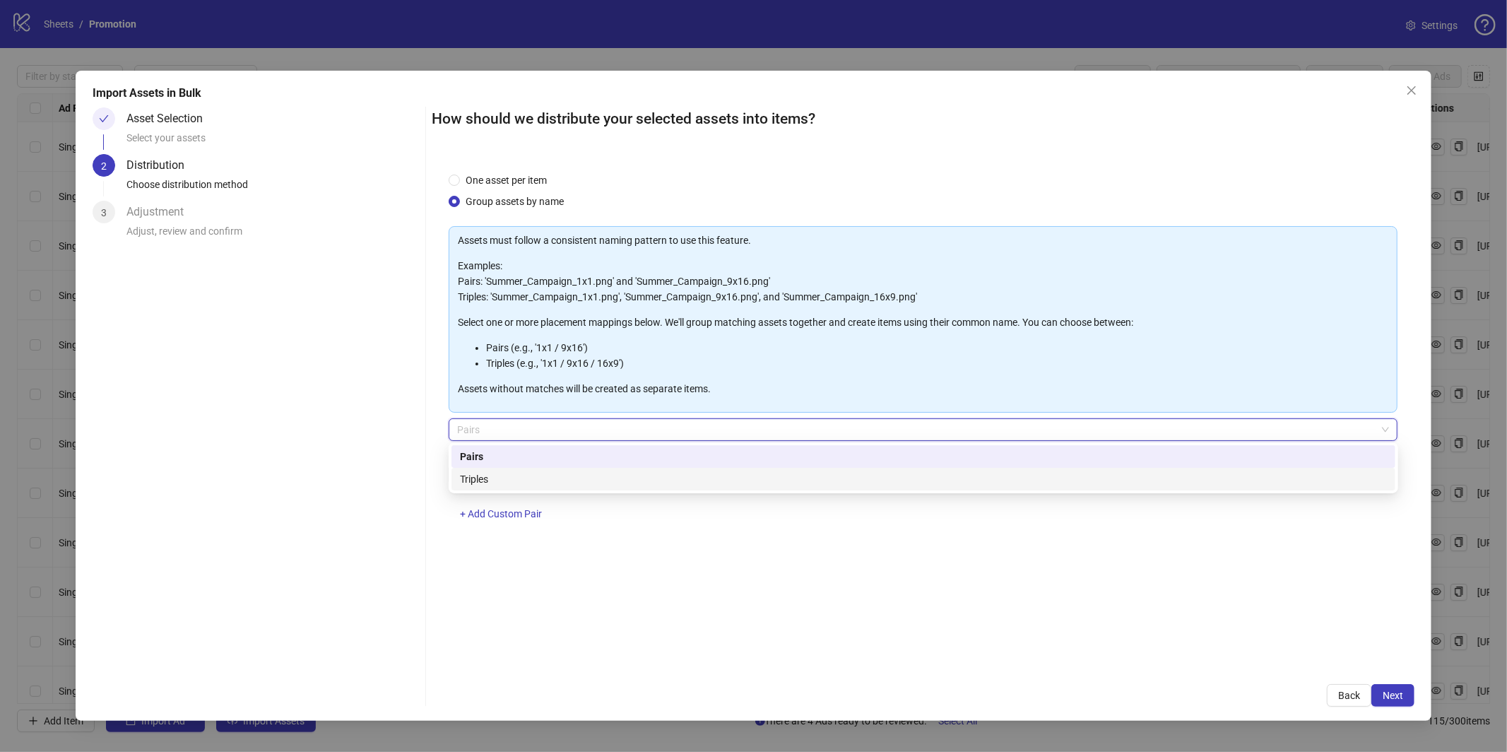
click at [500, 481] on div "Triples" at bounding box center [923, 479] width 927 height 16
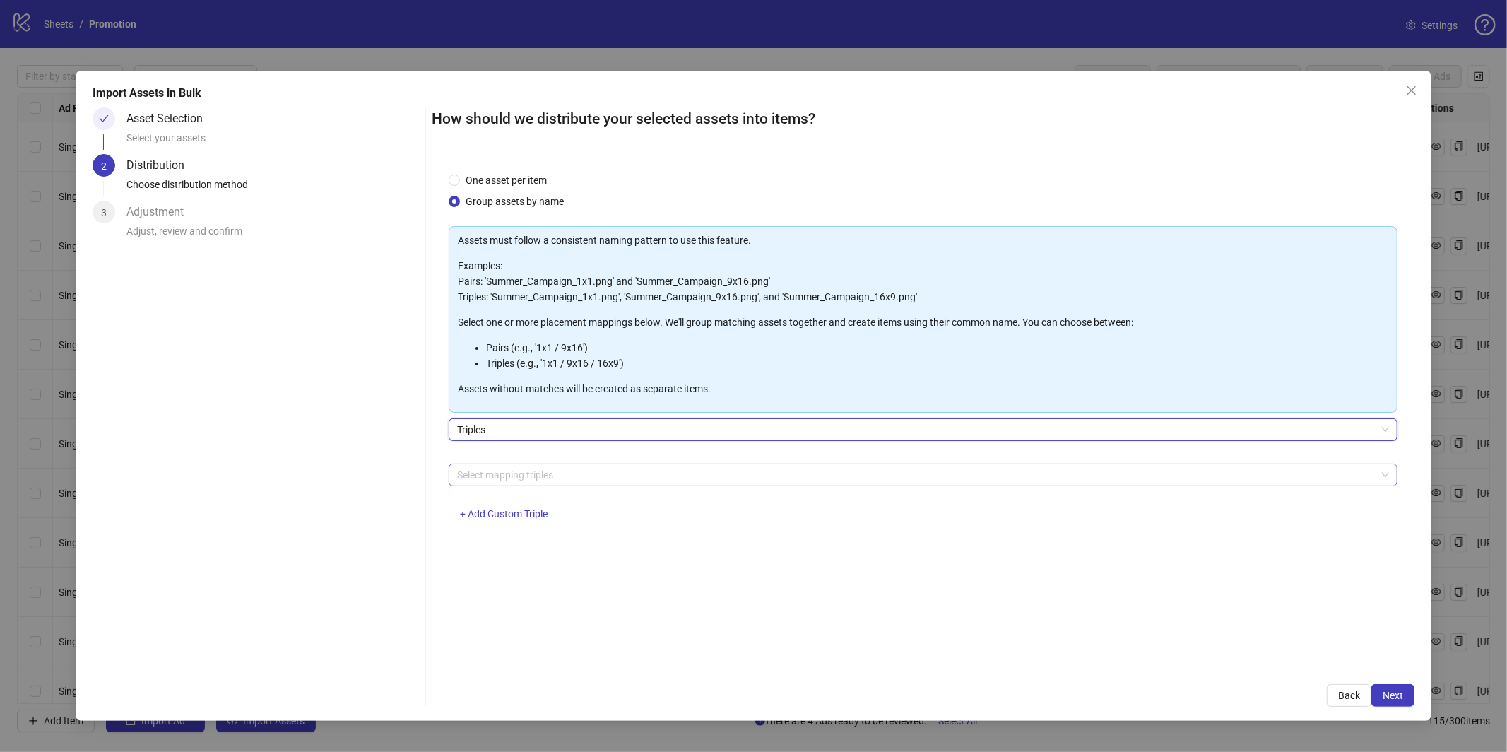
click at [513, 479] on div at bounding box center [916, 475] width 929 height 20
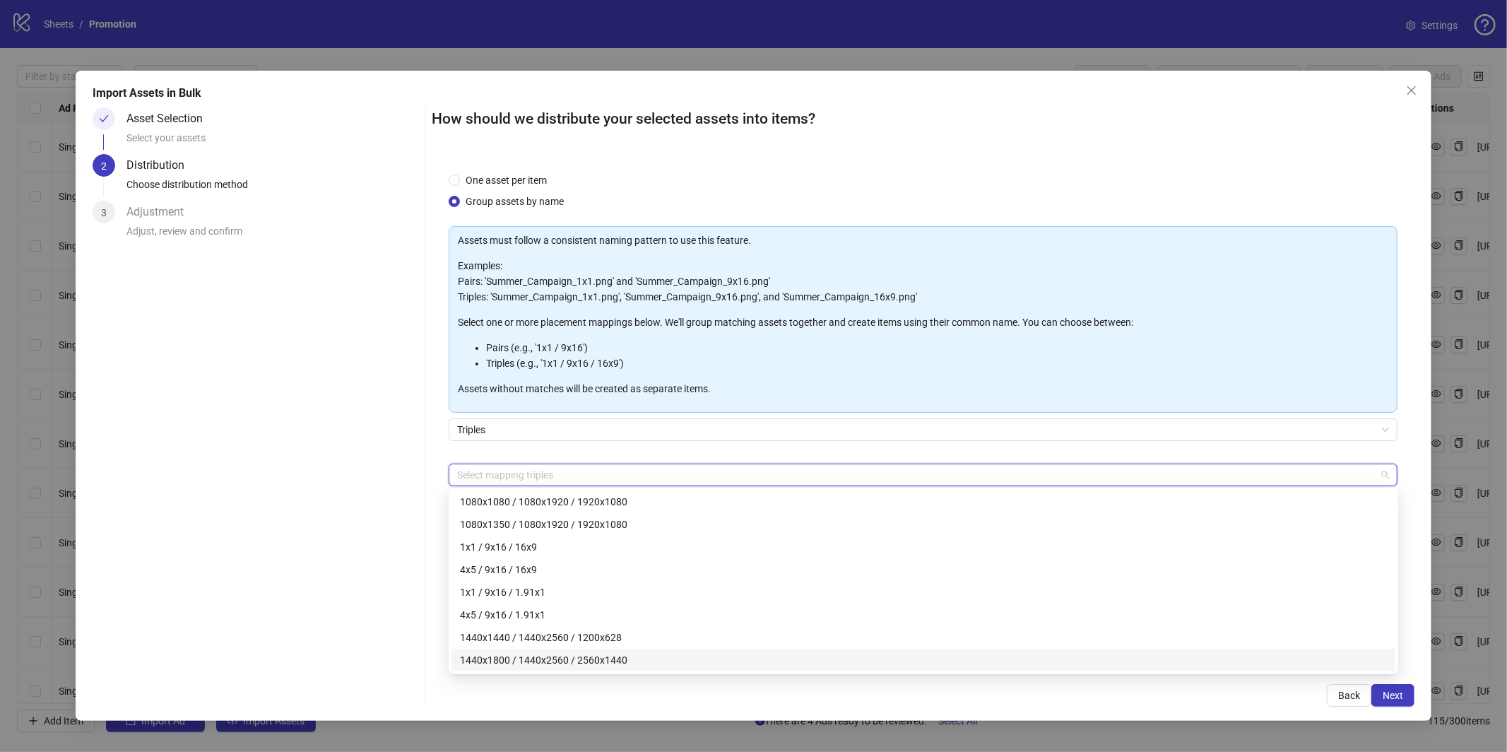
click at [567, 639] on div "1440x1440 / 1440x2560 / 1200x628" at bounding box center [923, 638] width 927 height 16
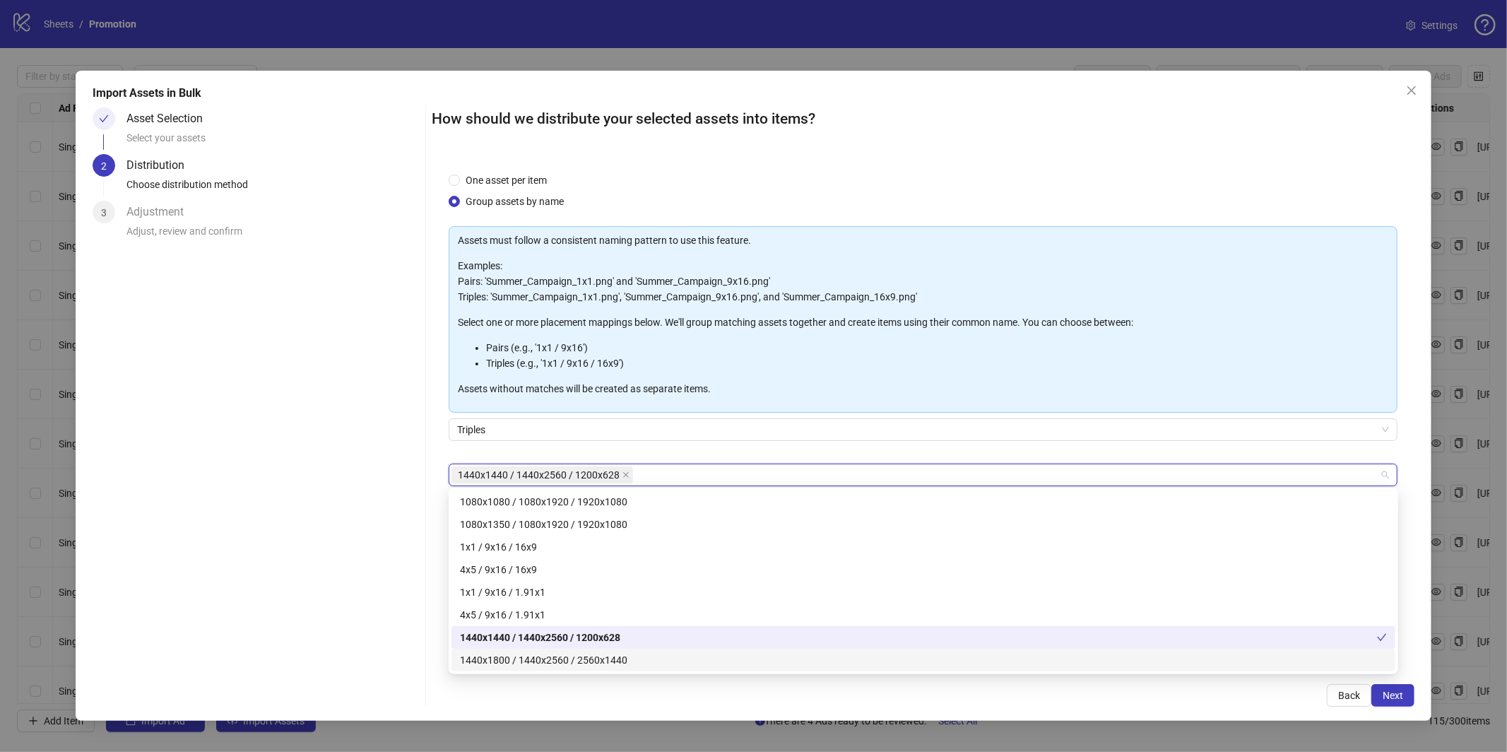
click at [552, 655] on div "1440x1800 / 1440x2560 / 2560x1440" at bounding box center [923, 660] width 927 height 16
click at [1262, 695] on div "Back Next" at bounding box center [923, 695] width 983 height 23
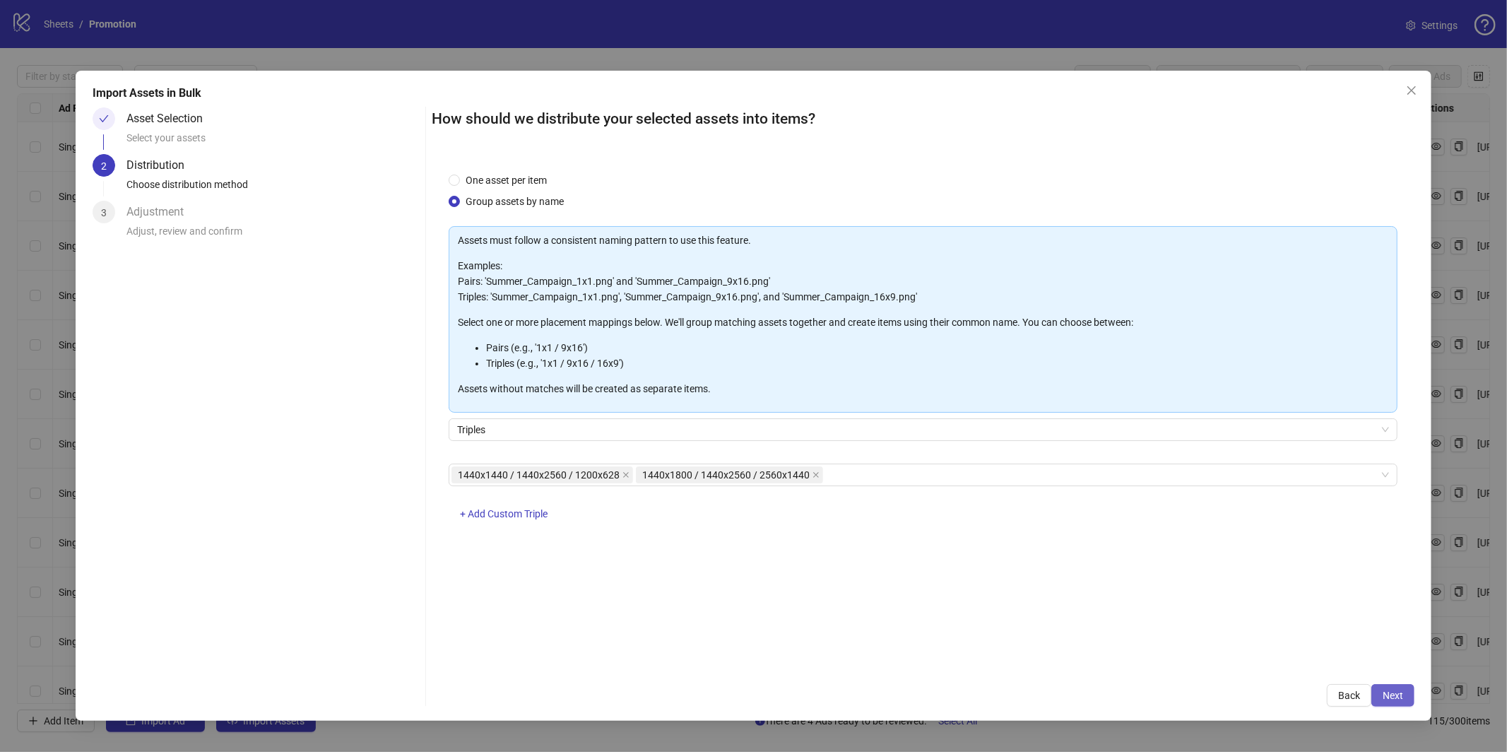
click at [1401, 696] on span "Next" at bounding box center [1393, 695] width 20 height 11
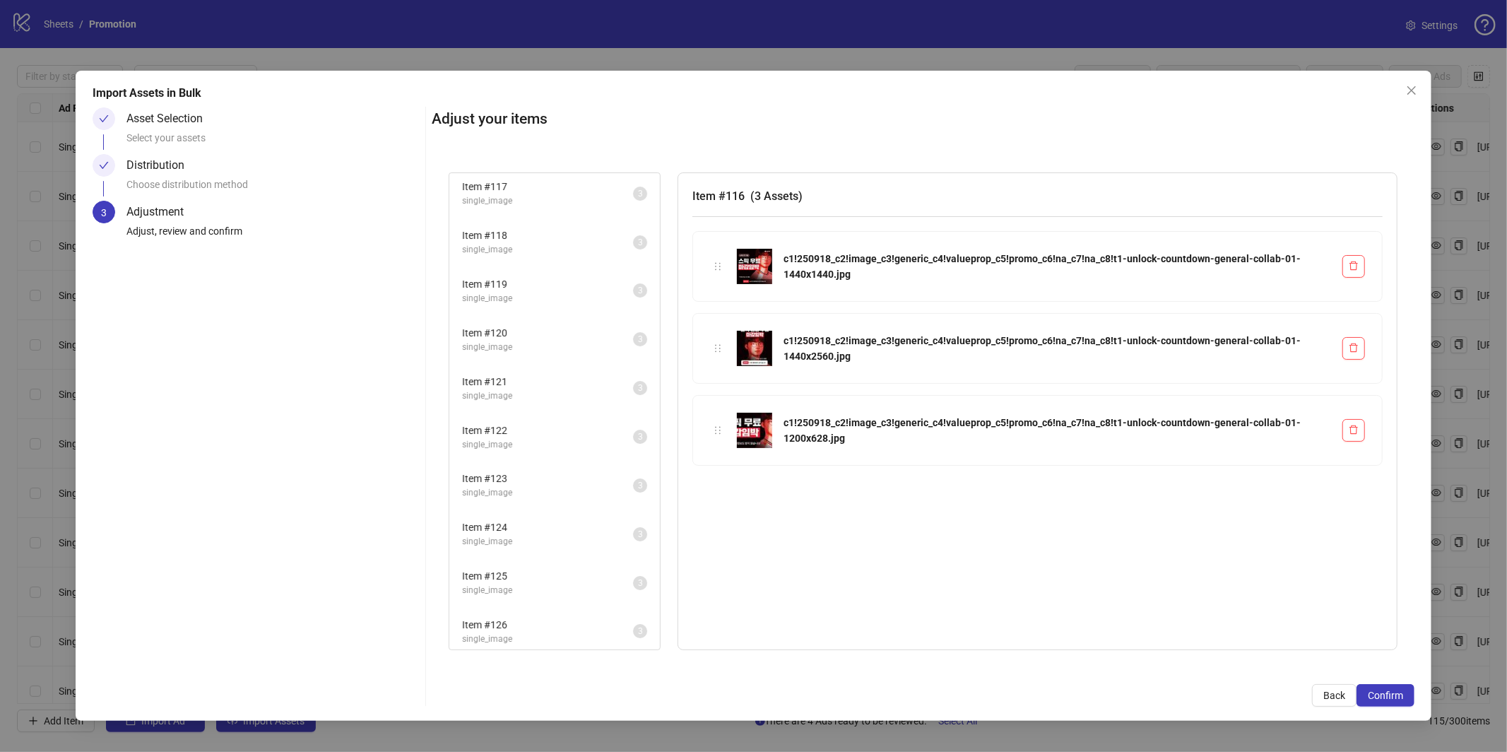
scroll to position [0, 0]
click at [560, 252] on span "single_image" at bounding box center [547, 253] width 171 height 13
click at [558, 295] on span "single_image" at bounding box center [547, 301] width 171 height 13
click at [555, 335] on span "Item # 119" at bounding box center [547, 337] width 171 height 16
click at [555, 384] on span "Item # 120" at bounding box center [547, 385] width 171 height 16
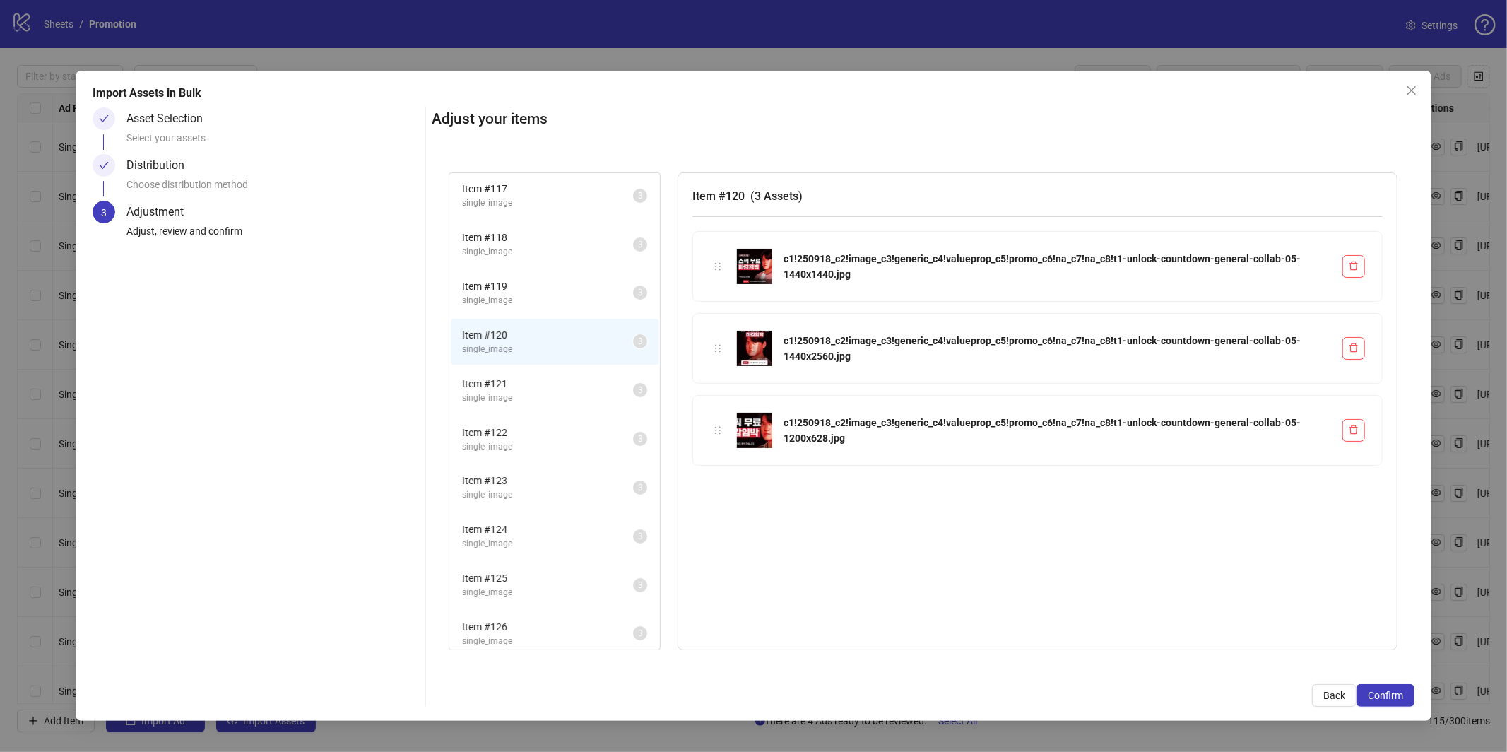
scroll to position [52, 0]
click at [543, 385] on span "Item # 121" at bounding box center [547, 382] width 171 height 16
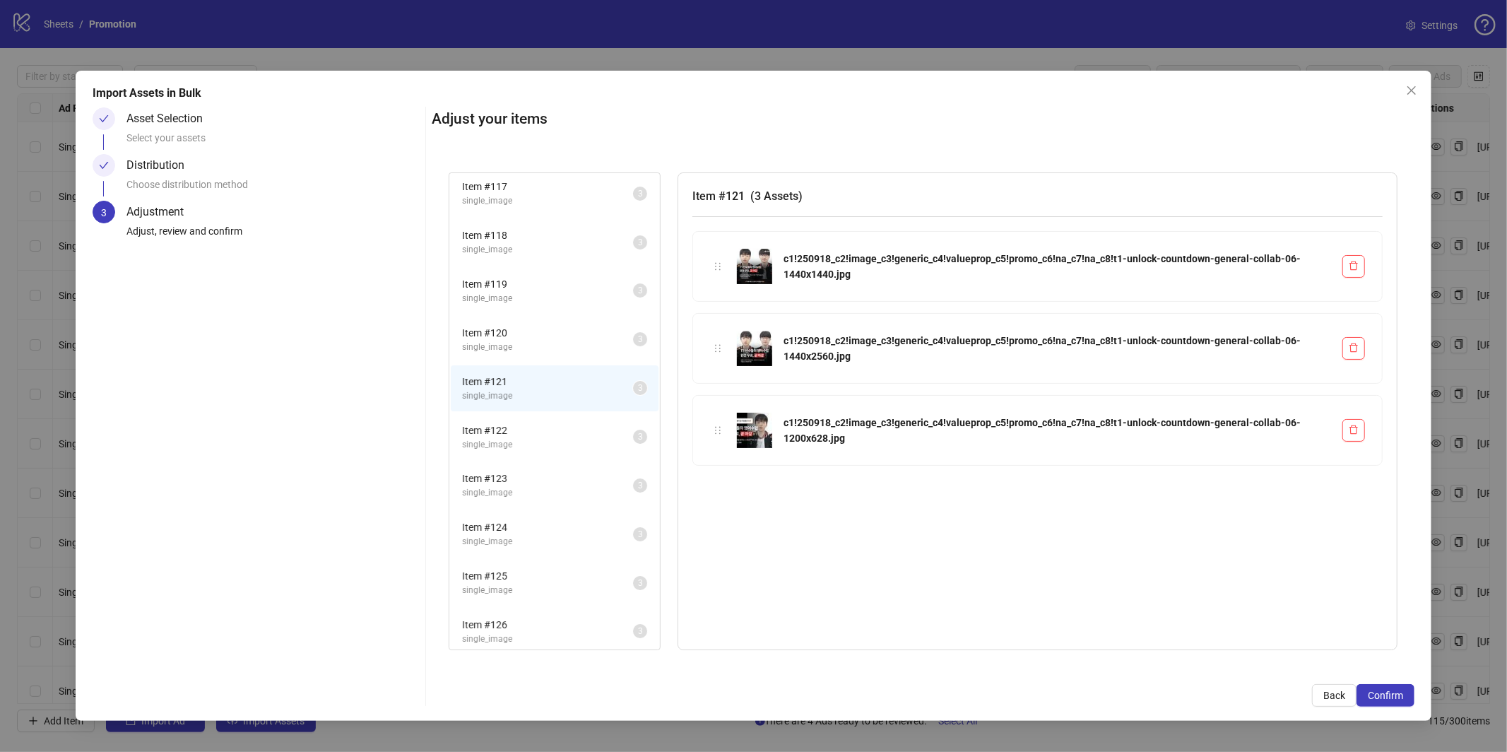
click at [549, 423] on span "Item # 122" at bounding box center [547, 431] width 171 height 16
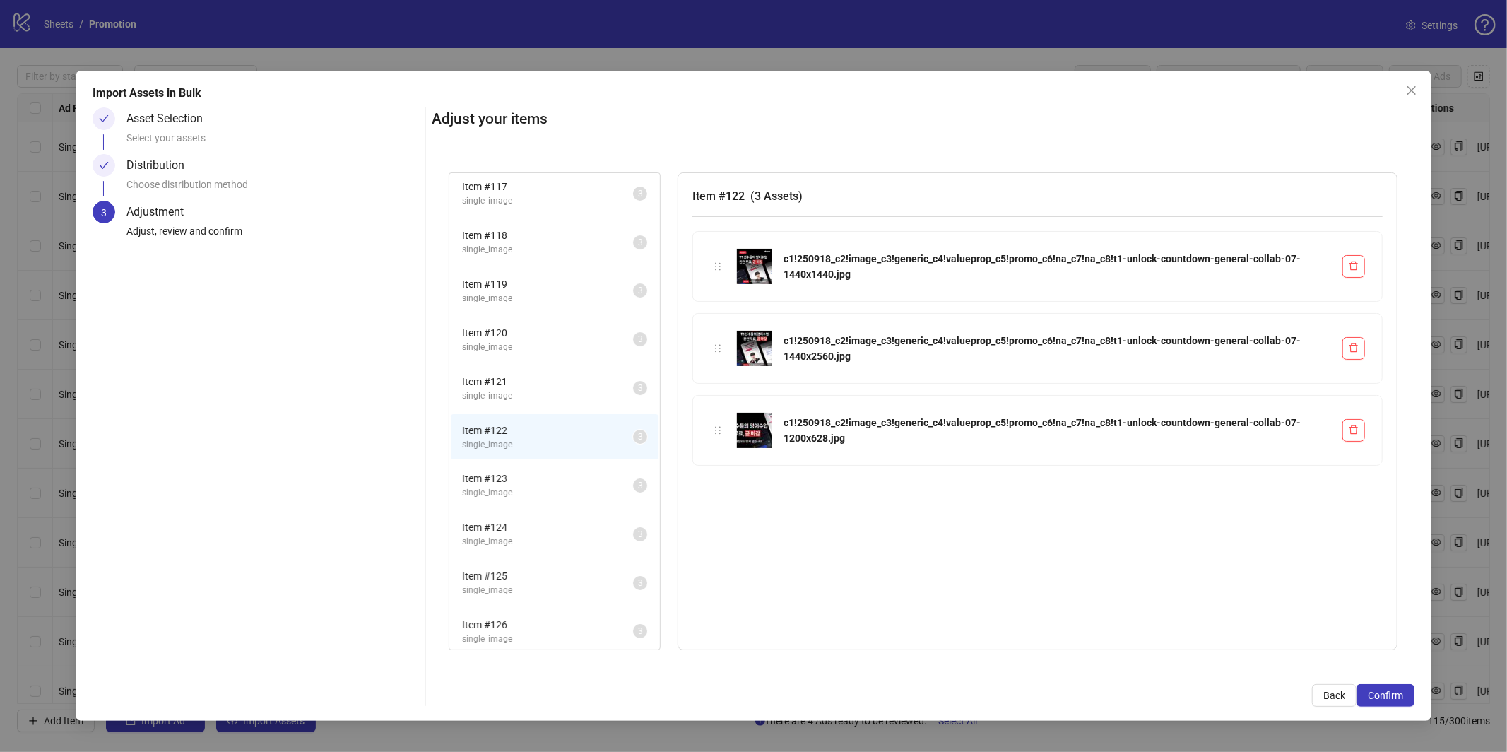
click at [543, 474] on span "Item # 123" at bounding box center [547, 479] width 171 height 16
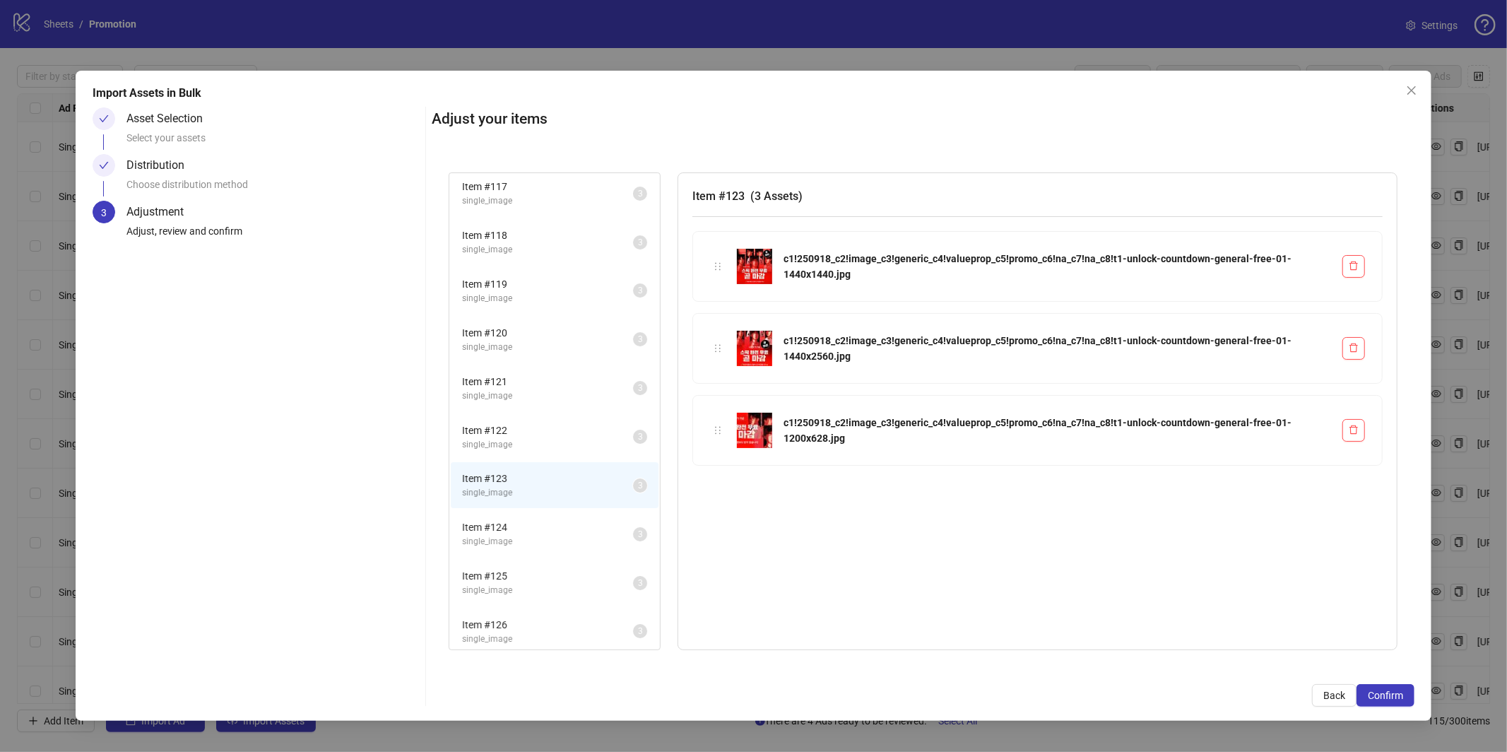
click at [535, 519] on span "Item # 124" at bounding box center [547, 527] width 171 height 16
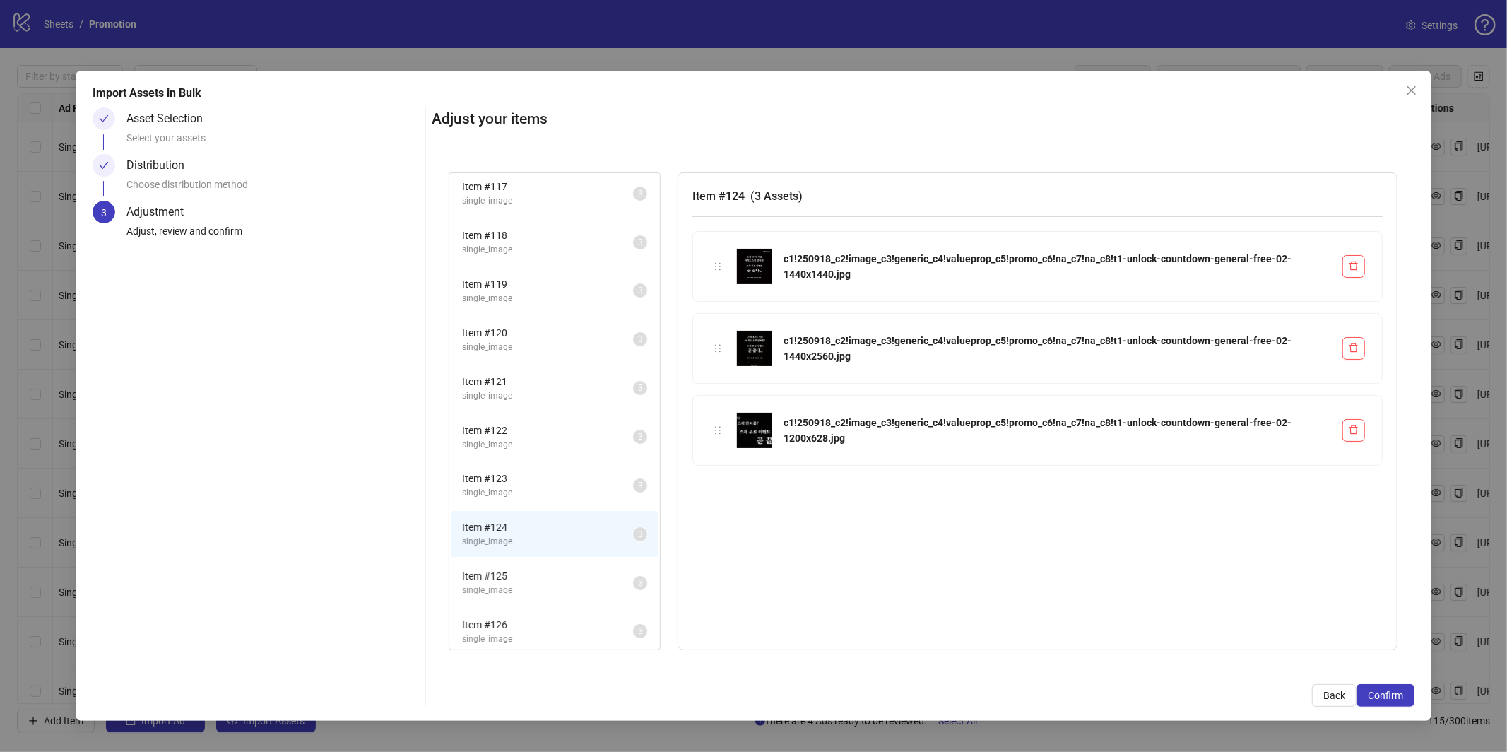
click at [541, 584] on span "single_image" at bounding box center [547, 590] width 171 height 13
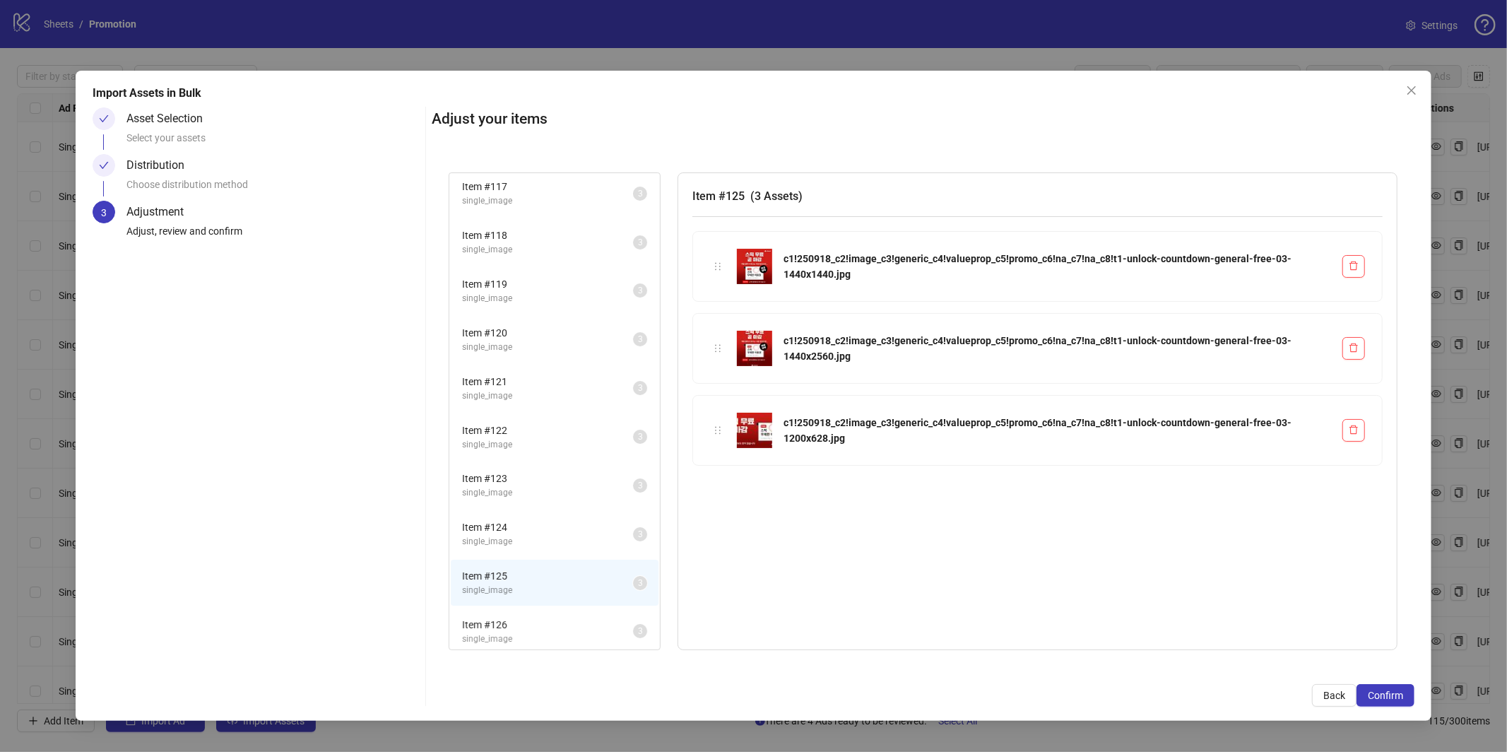
click at [546, 623] on span "Item # 126" at bounding box center [547, 625] width 171 height 16
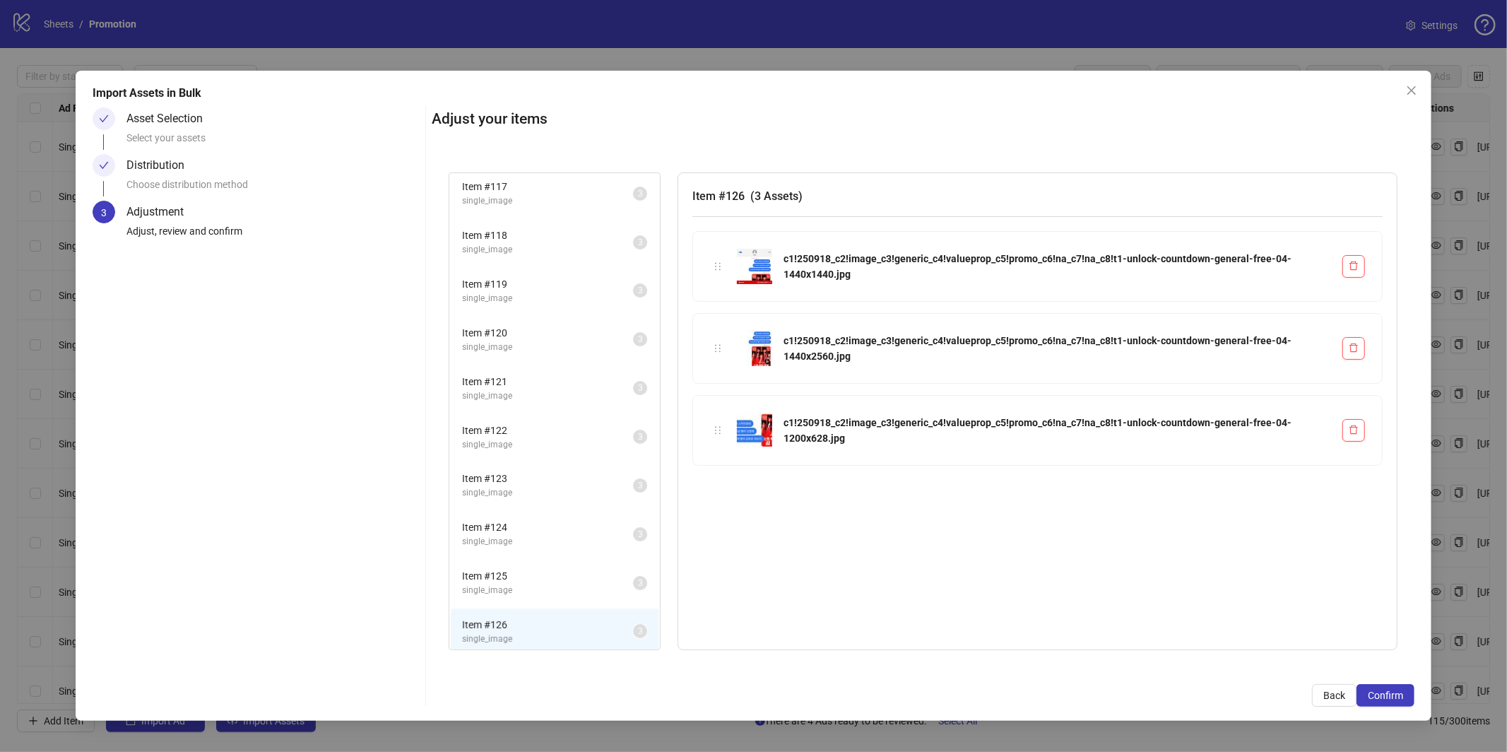
click at [531, 584] on span "single_image" at bounding box center [547, 590] width 171 height 13
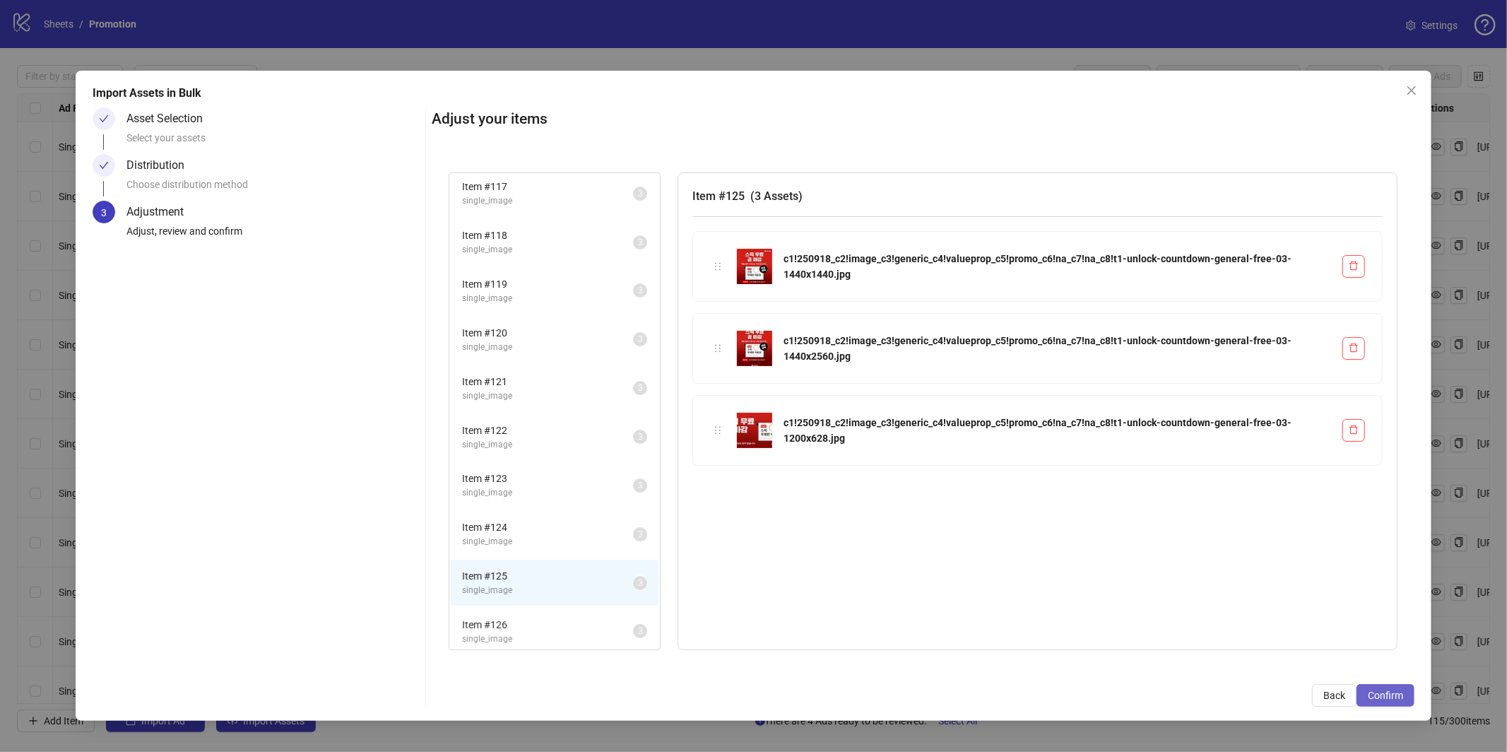
click at [1410, 702] on button "Confirm" at bounding box center [1386, 695] width 58 height 23
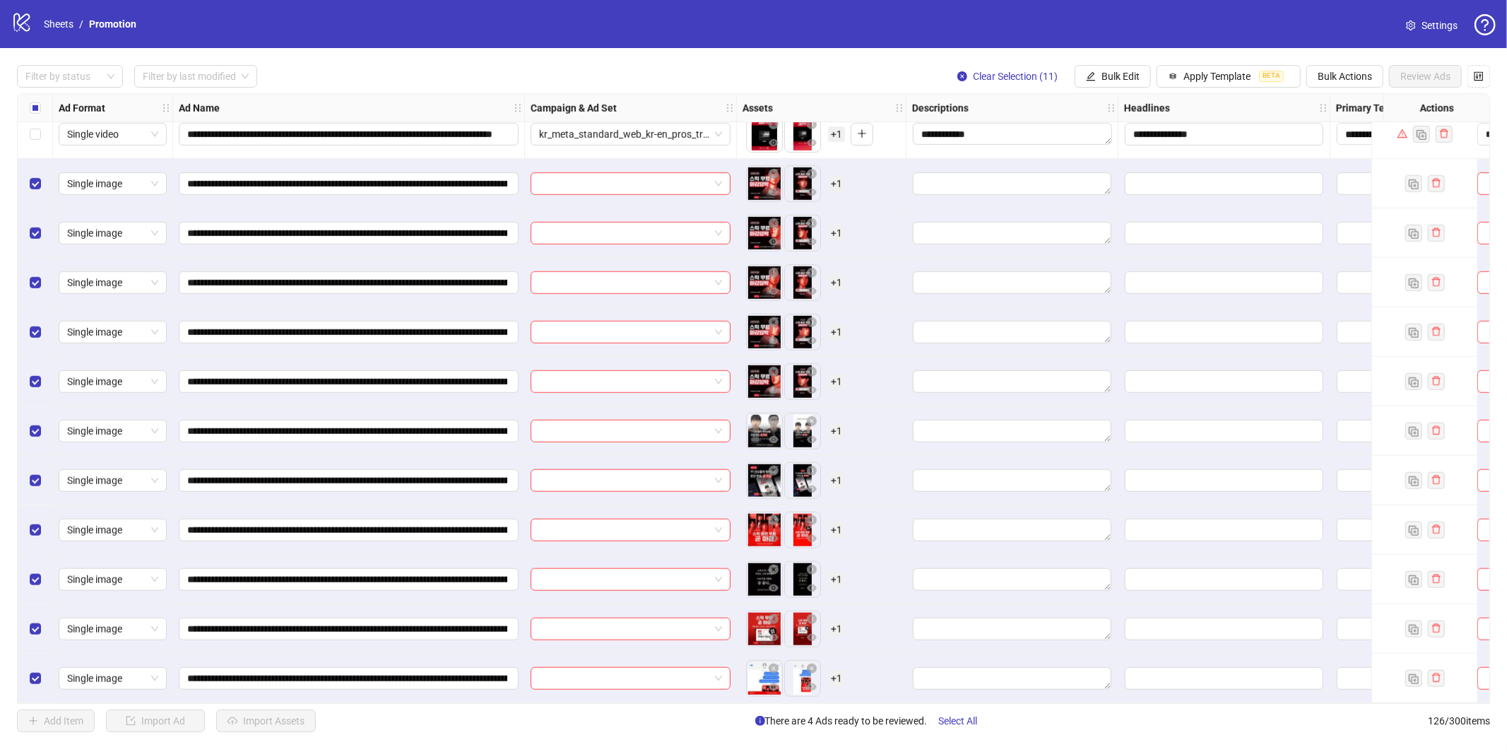
scroll to position [5657, 0]
click at [1108, 83] on button "Bulk Edit" at bounding box center [1113, 76] width 76 height 23
click at [1127, 129] on span "Name" at bounding box center [1130, 127] width 84 height 16
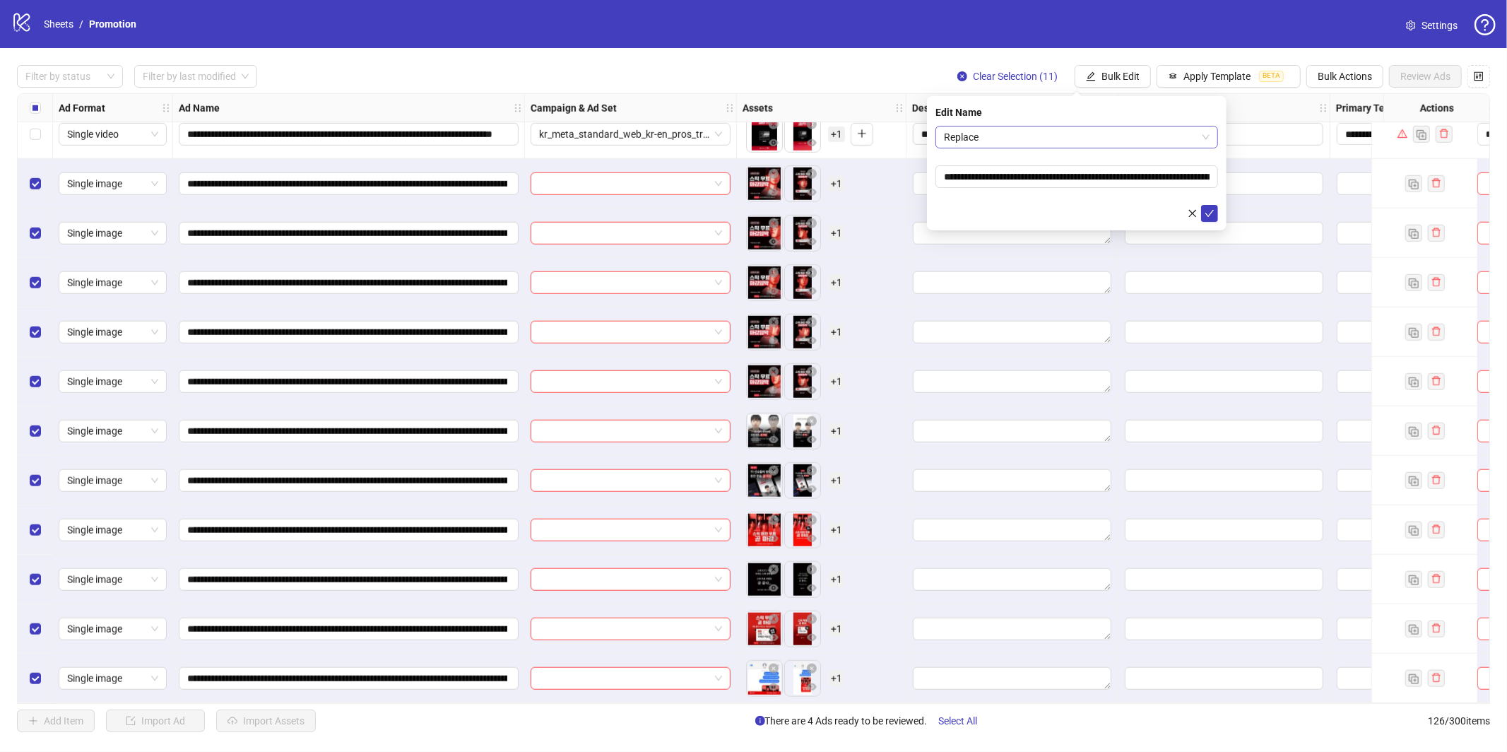
click at [1011, 145] on span "Replace" at bounding box center [1077, 136] width 266 height 21
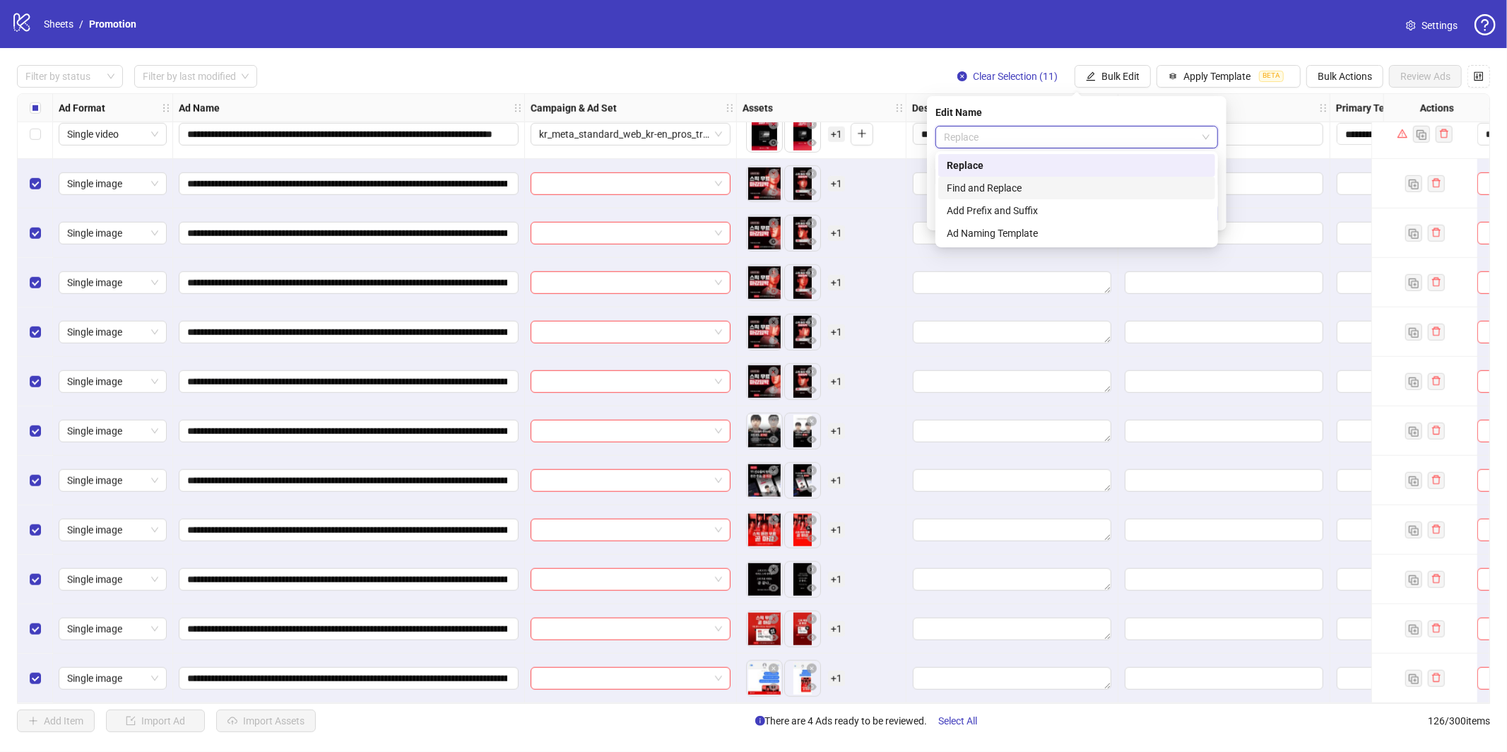
click at [1018, 194] on div "Find and Replace" at bounding box center [1077, 188] width 260 height 16
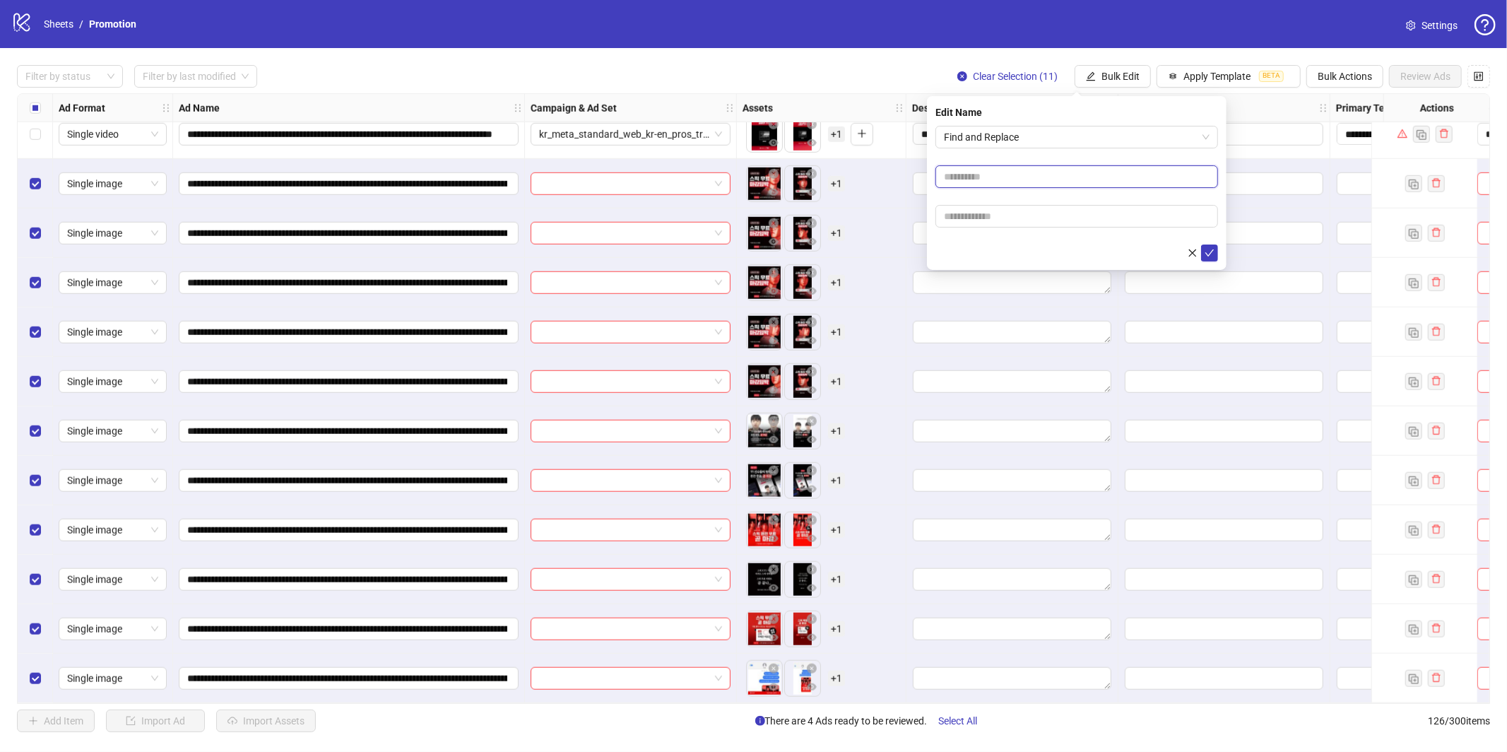
click at [996, 180] on input "text" at bounding box center [1077, 176] width 283 height 23
type input "*"
click at [987, 216] on input "text" at bounding box center [1077, 216] width 283 height 23
type input "*"
click at [1213, 254] on icon "check" at bounding box center [1210, 253] width 10 height 10
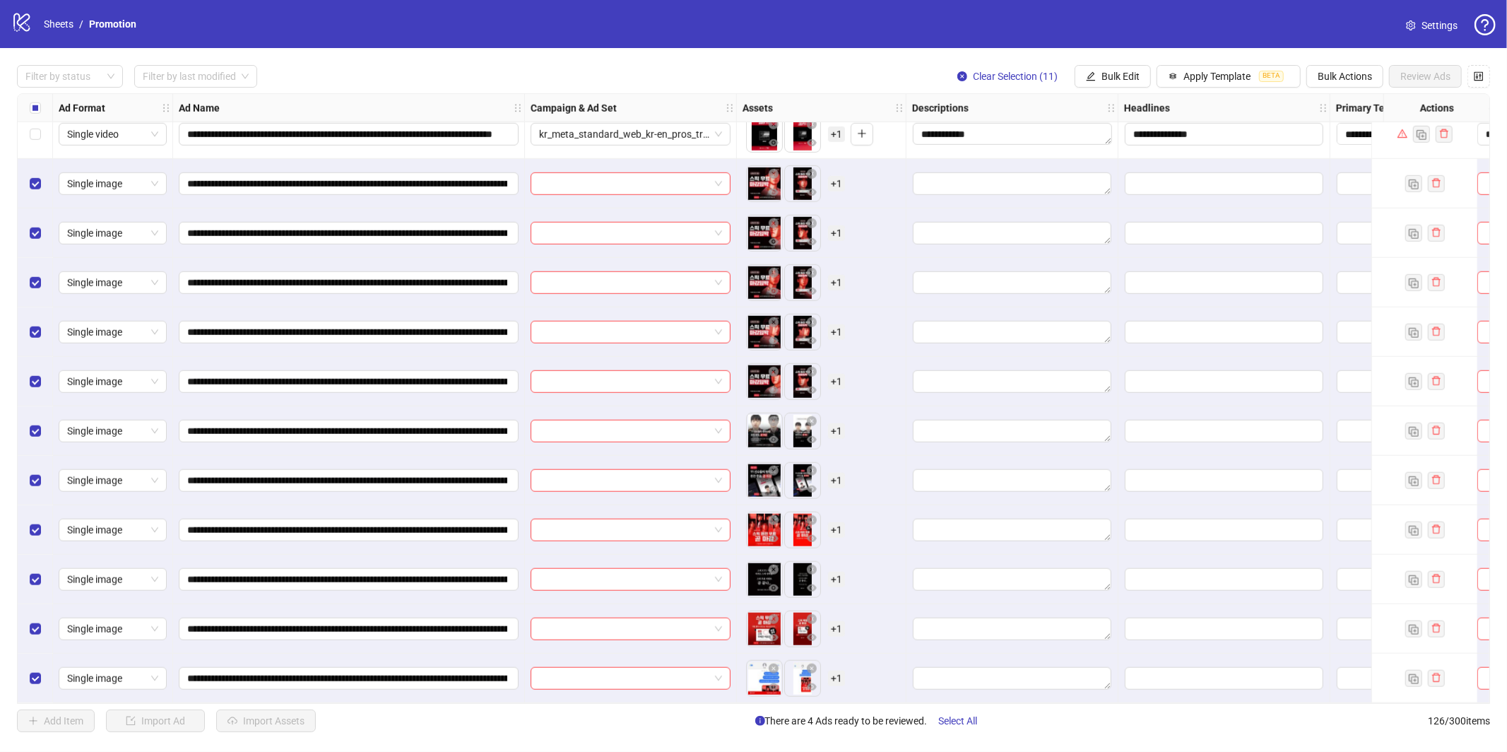
scroll to position [5648, 0]
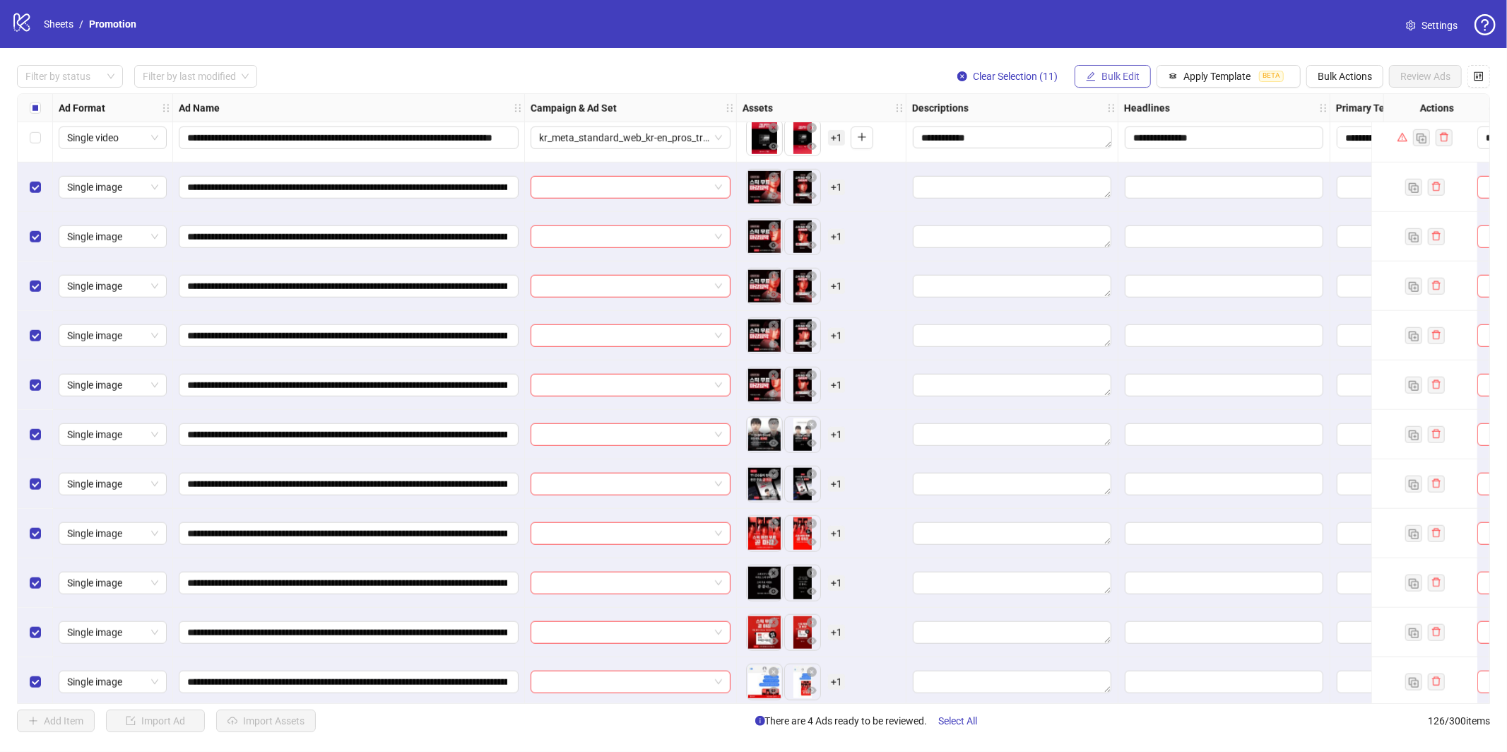
click at [1096, 79] on icon "edit" at bounding box center [1091, 76] width 10 height 10
click at [1113, 150] on span "Campaign & Ad Set" at bounding box center [1130, 150] width 84 height 16
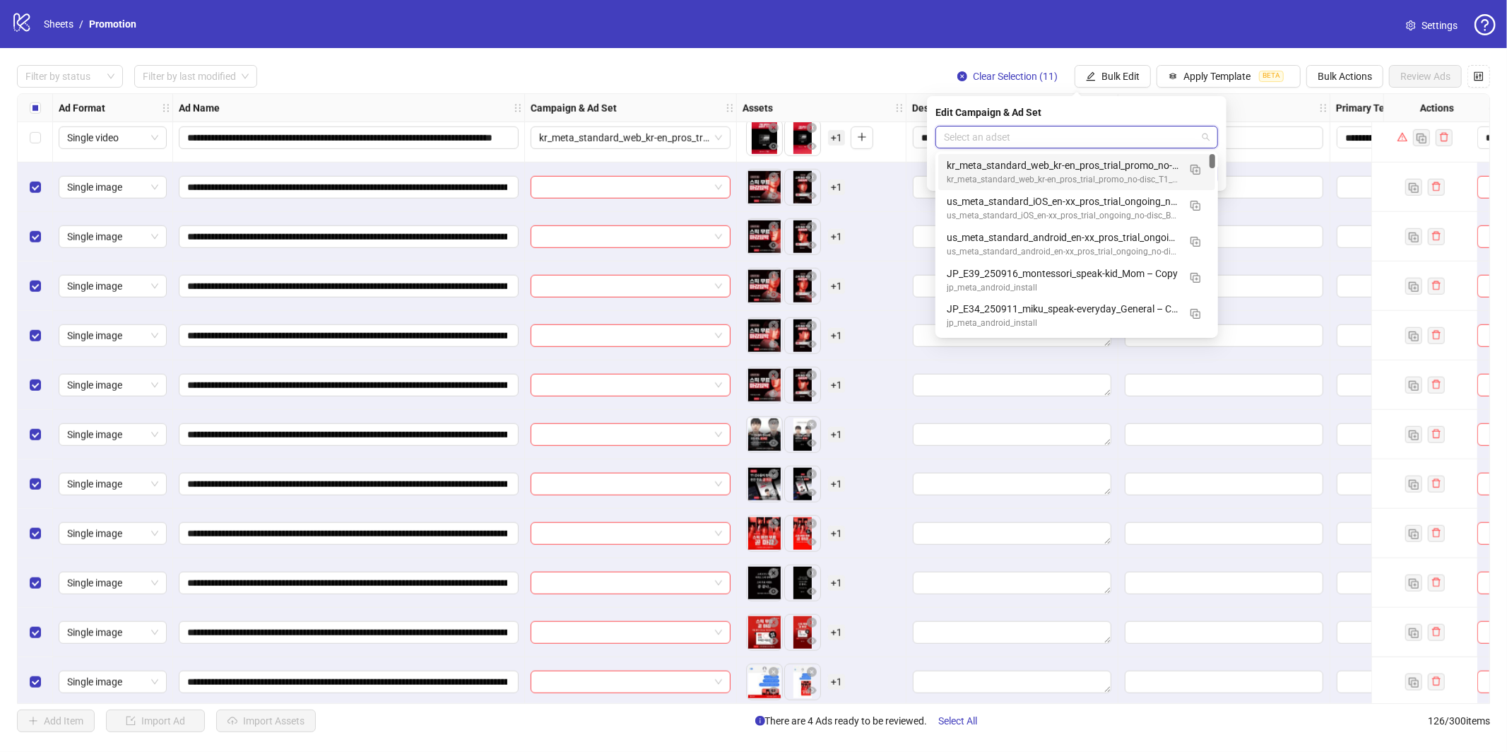
click at [1081, 135] on input "search" at bounding box center [1070, 136] width 253 height 21
click at [1162, 131] on input "search" at bounding box center [1070, 136] width 253 height 21
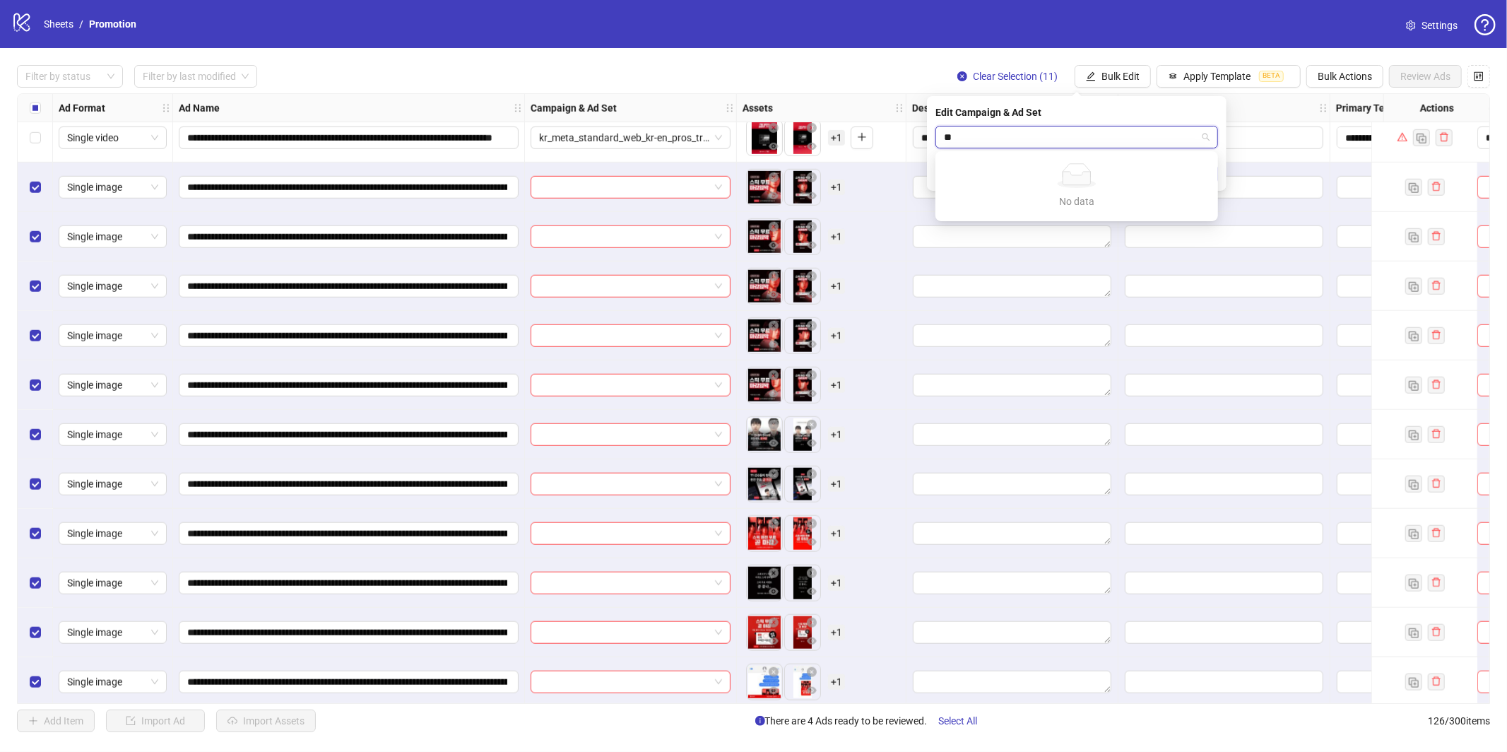
type input "*"
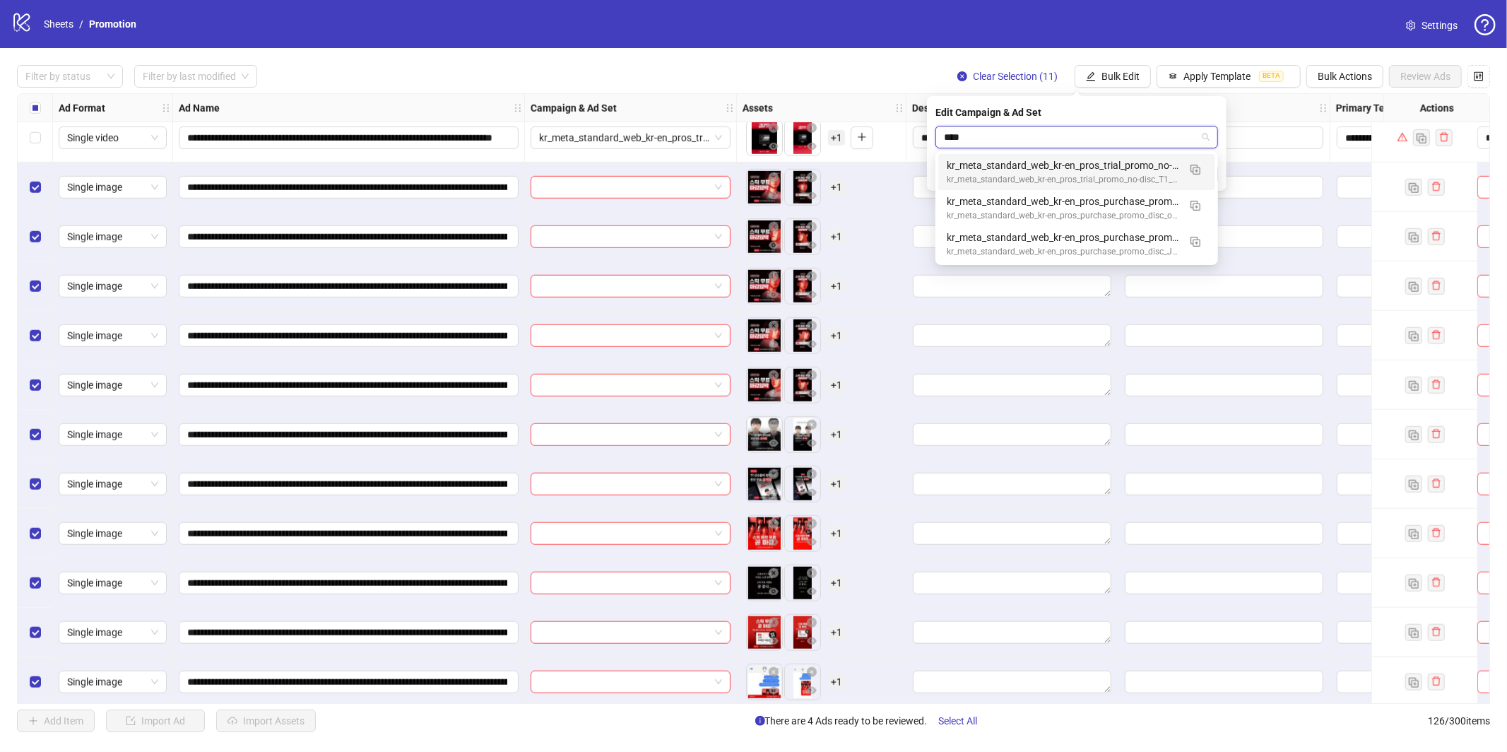
type input "*****"
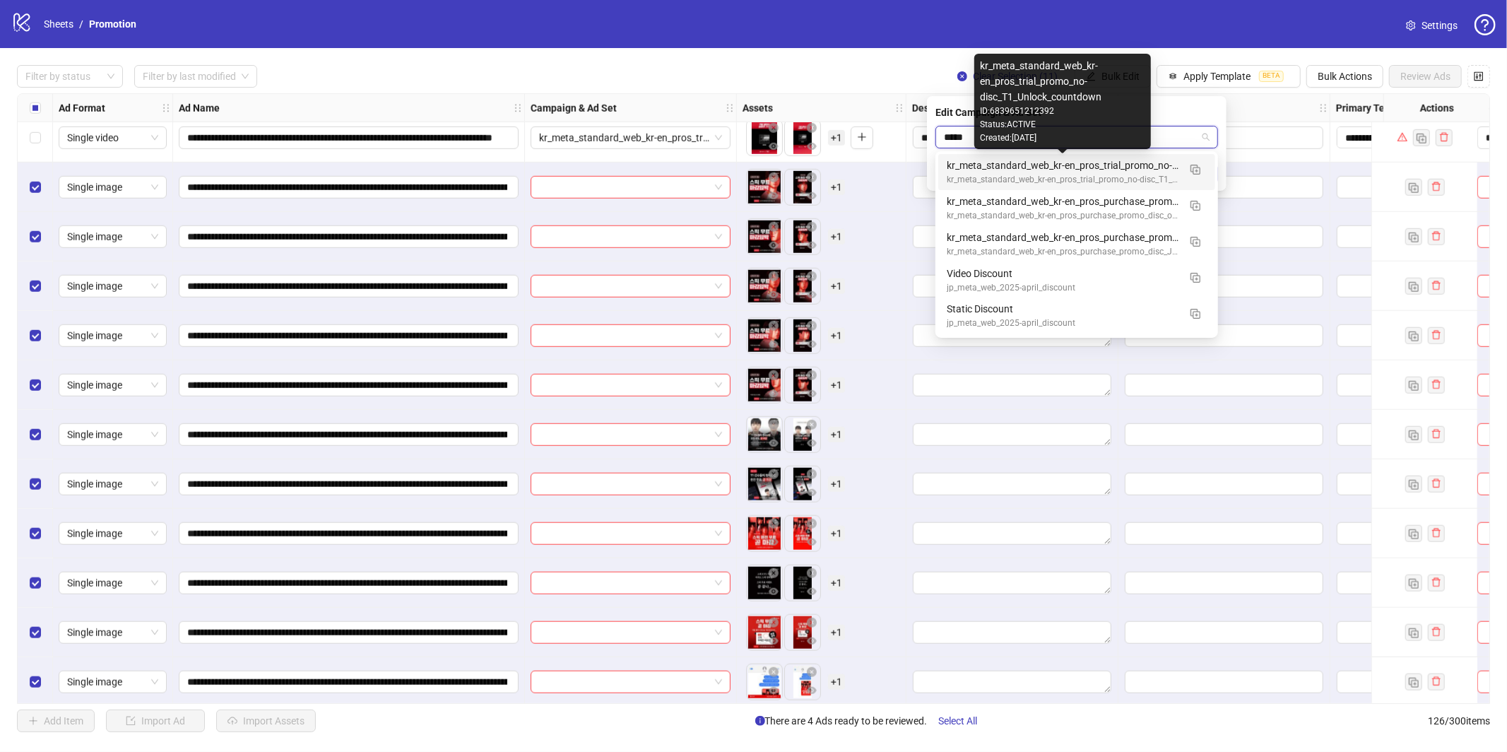
click at [1129, 170] on div "kr_meta_standard_web_kr-en_pros_trial_promo_no-disc_T1_Unlock_countdown" at bounding box center [1063, 166] width 232 height 16
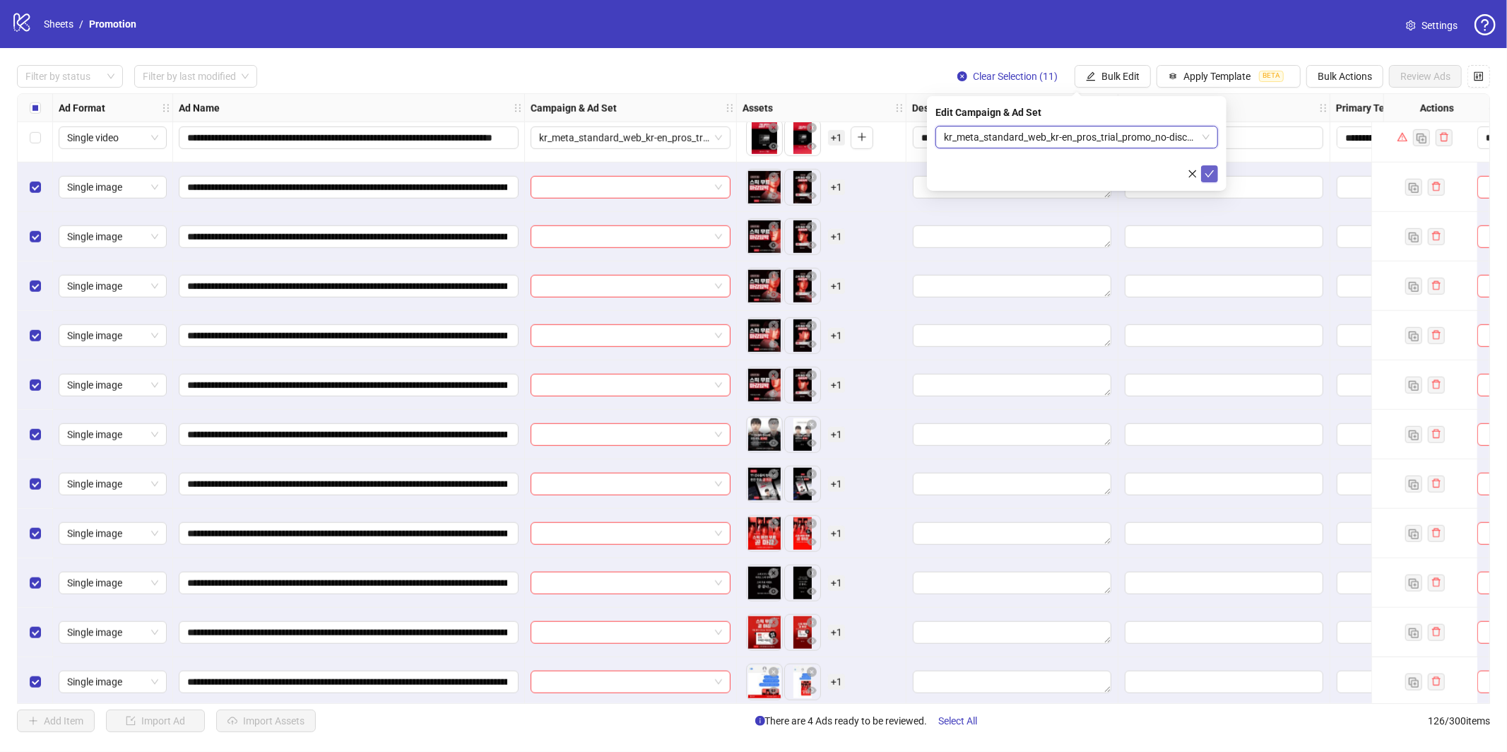
click at [1209, 171] on icon "check" at bounding box center [1210, 174] width 10 height 10
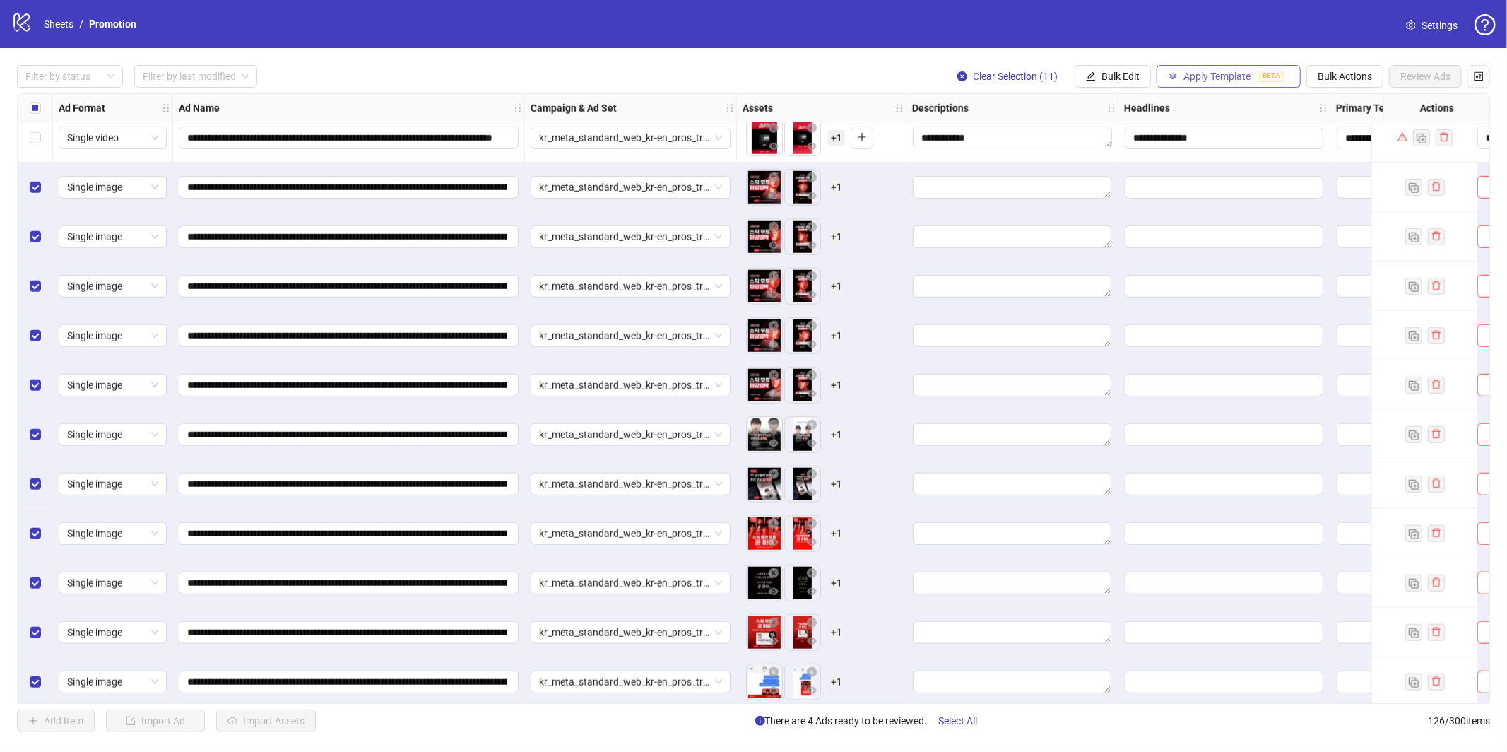
click at [1219, 77] on span "Apply Template" at bounding box center [1217, 76] width 67 height 11
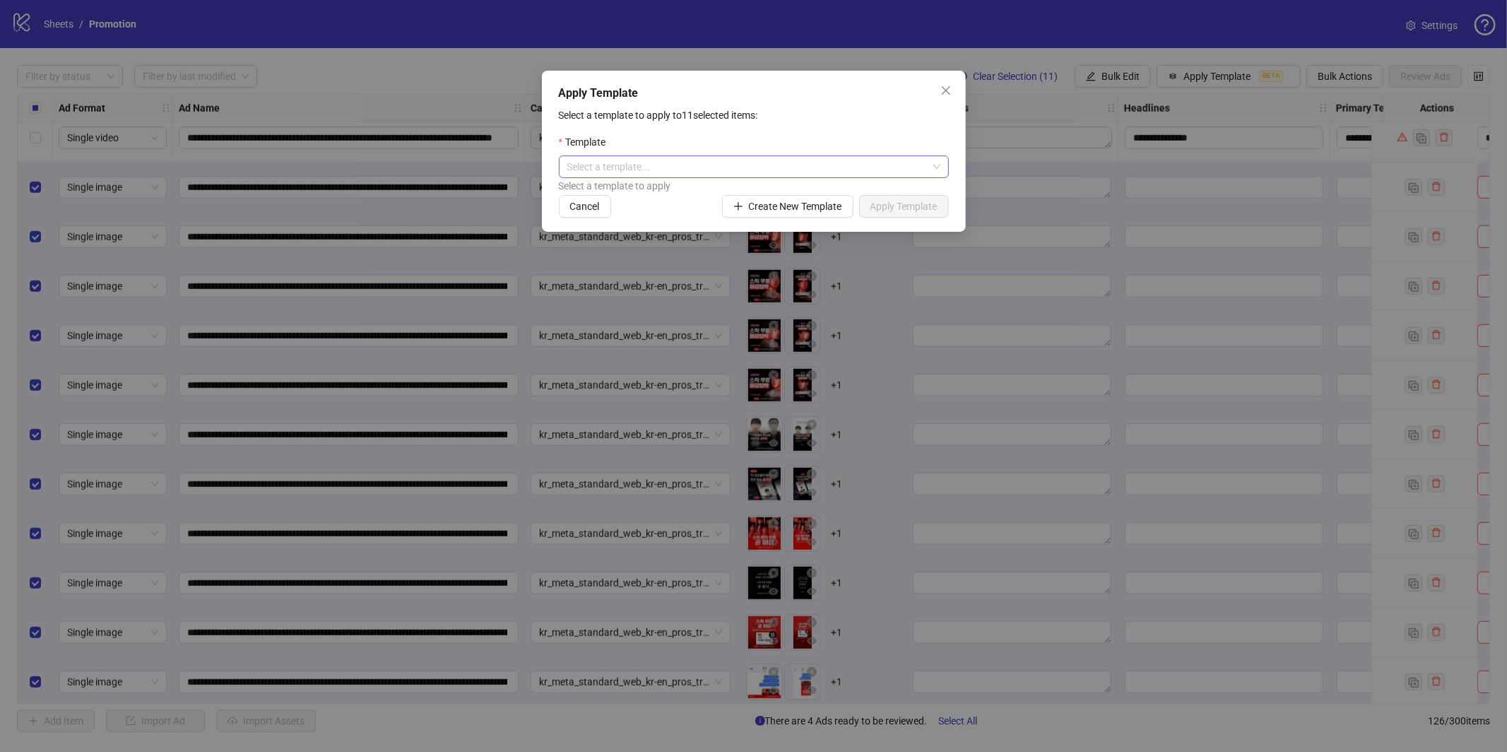
click at [791, 161] on input "search" at bounding box center [747, 166] width 360 height 21
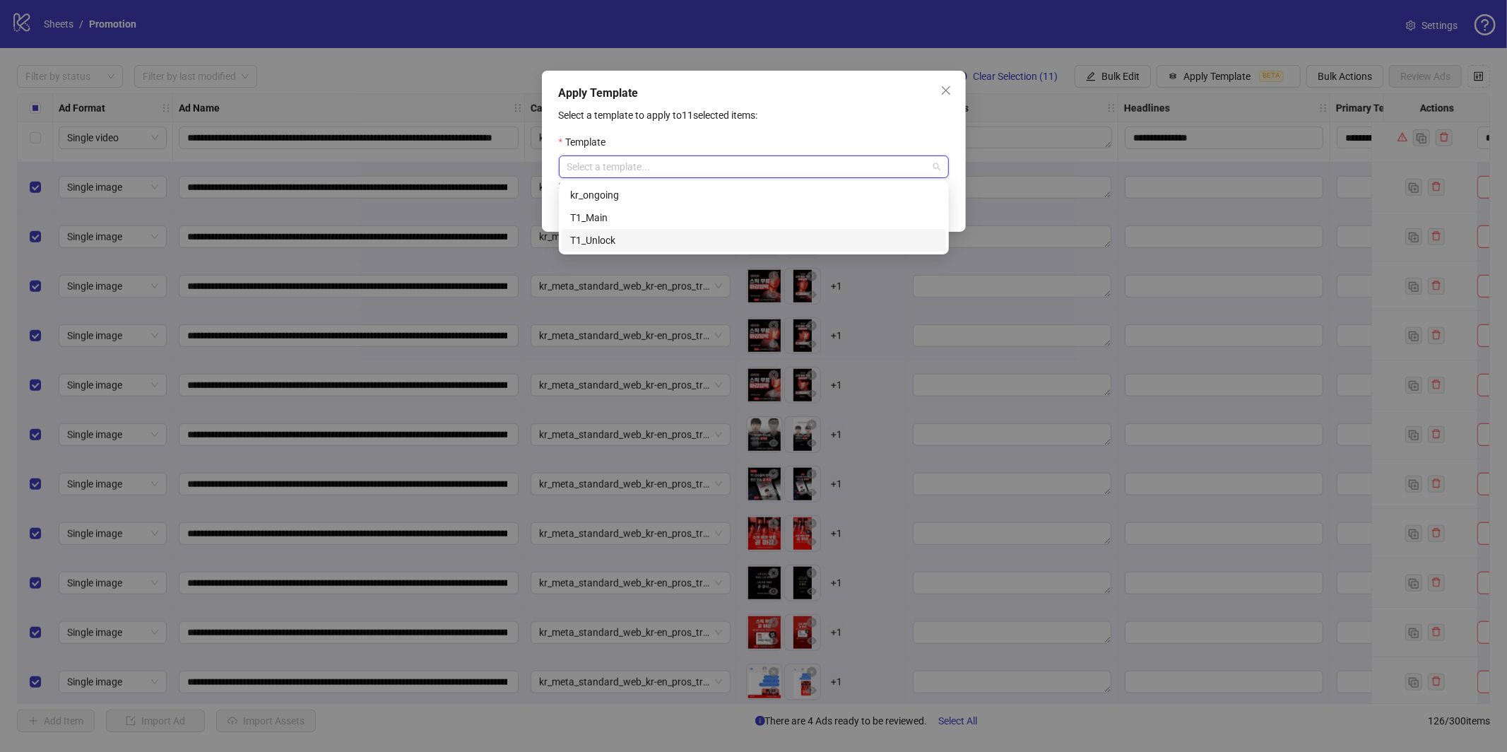
click at [723, 239] on div "T1_Unlock" at bounding box center [753, 240] width 367 height 16
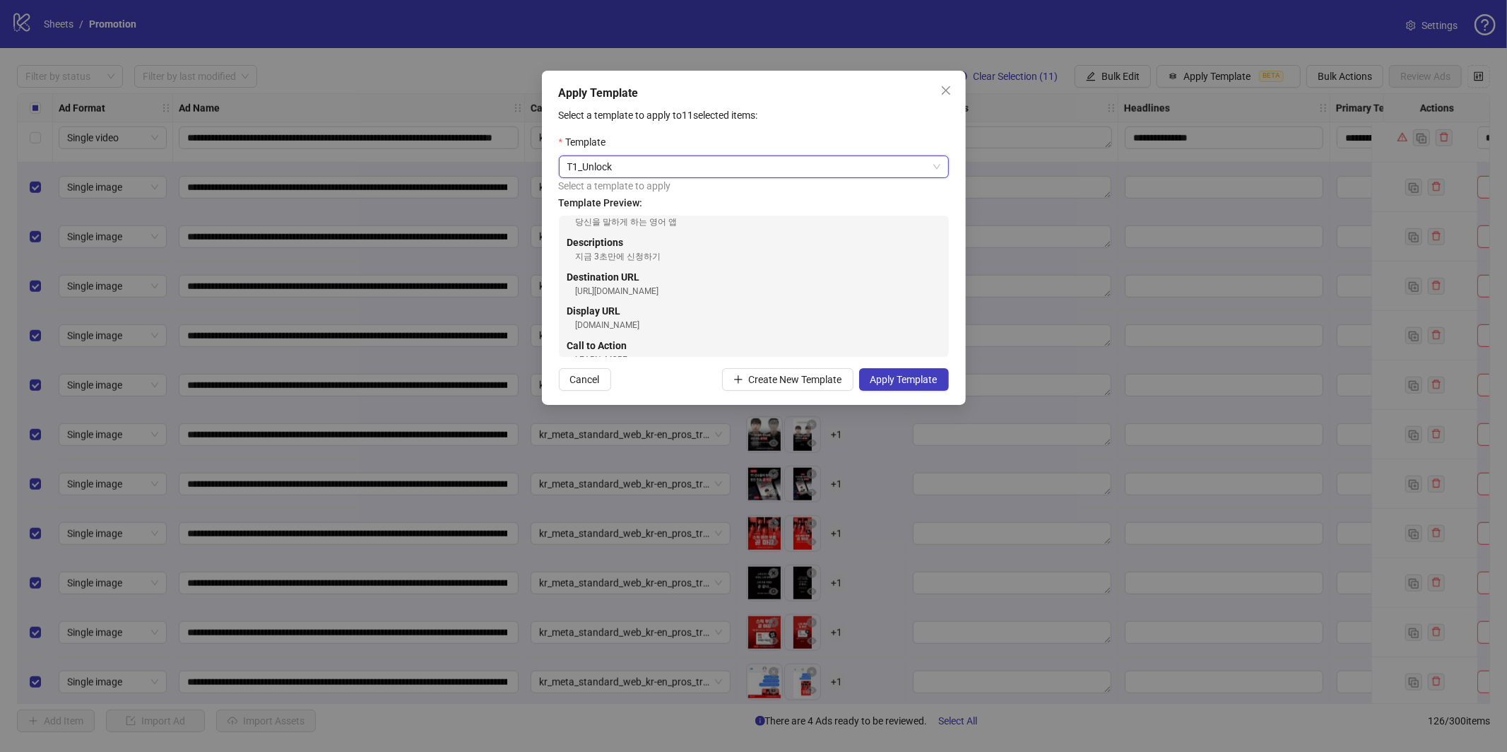
scroll to position [160, 0]
click at [920, 382] on span "Apply Template" at bounding box center [904, 379] width 67 height 11
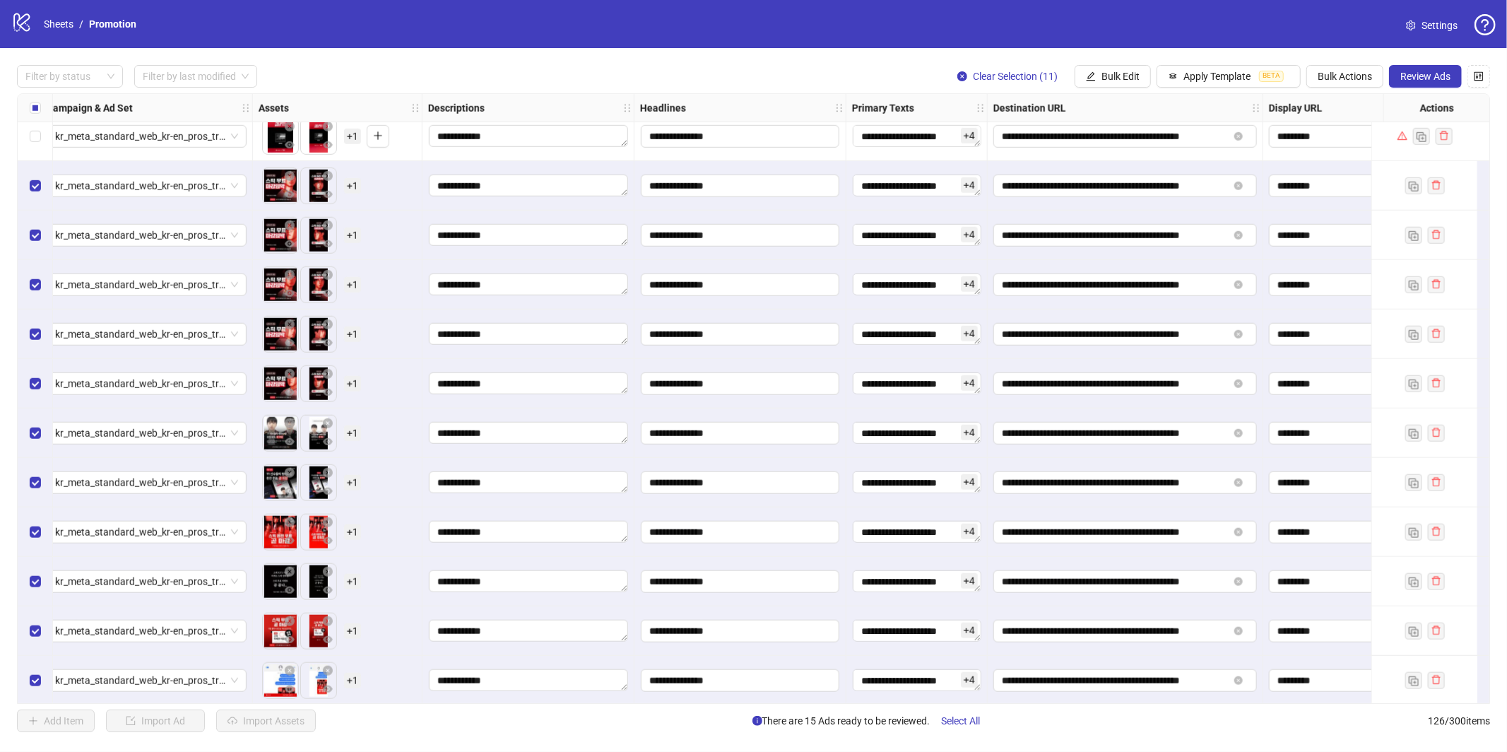
scroll to position [5649, 483]
click at [1133, 80] on span "Bulk Edit" at bounding box center [1121, 76] width 38 height 11
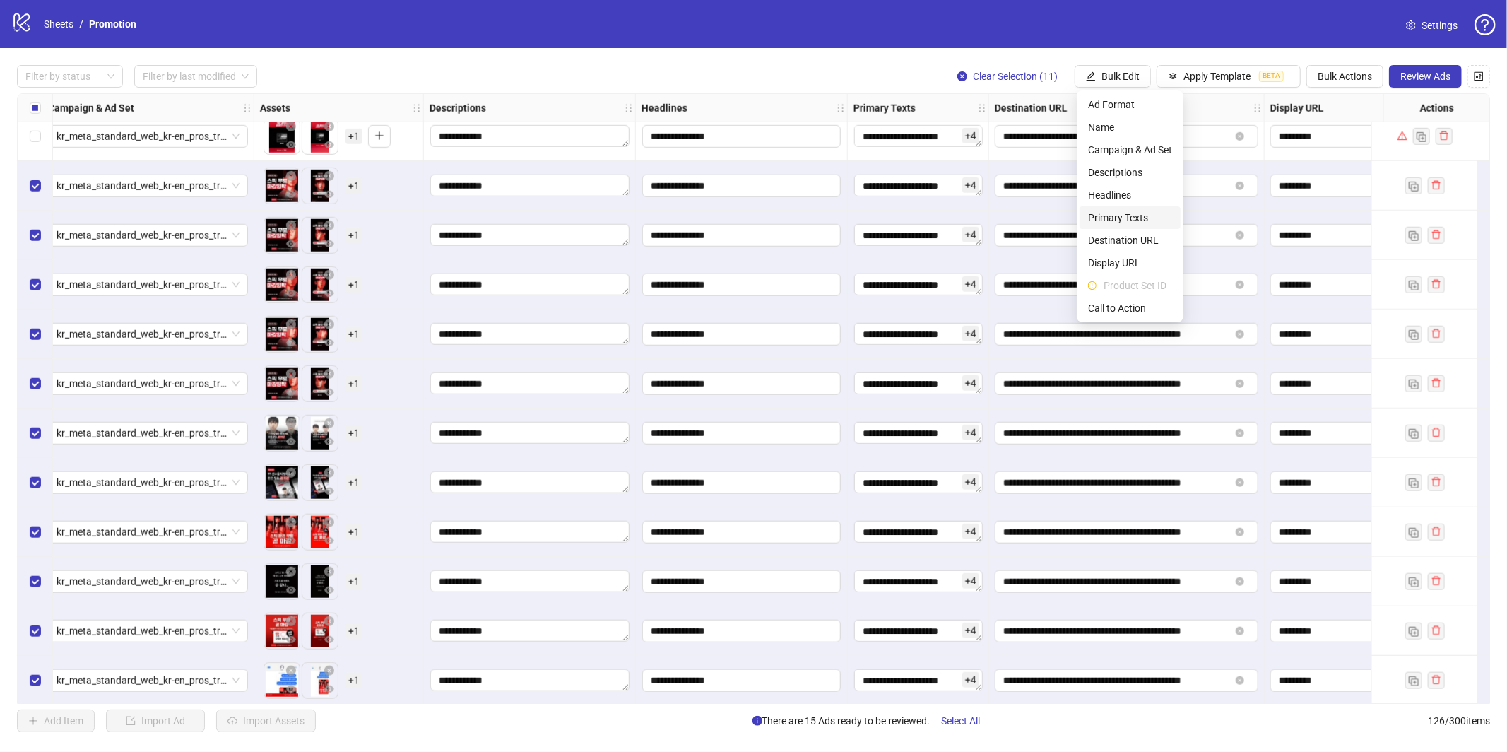
click at [1121, 218] on span "Primary Texts" at bounding box center [1130, 218] width 84 height 16
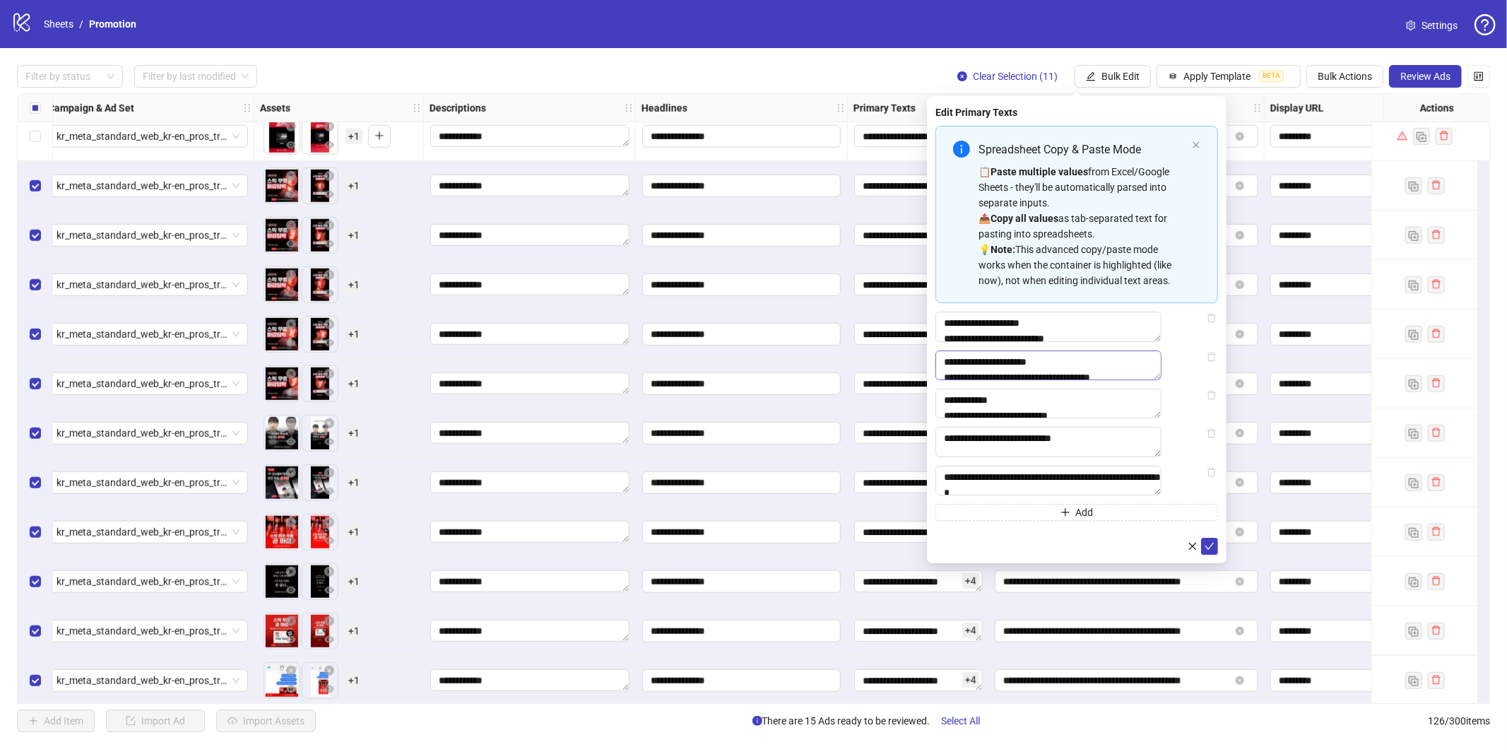
scroll to position [15, 0]
drag, startPoint x: 981, startPoint y: 323, endPoint x: 948, endPoint y: 325, distance: 32.6
click at [948, 325] on textarea "**********" at bounding box center [1049, 327] width 226 height 30
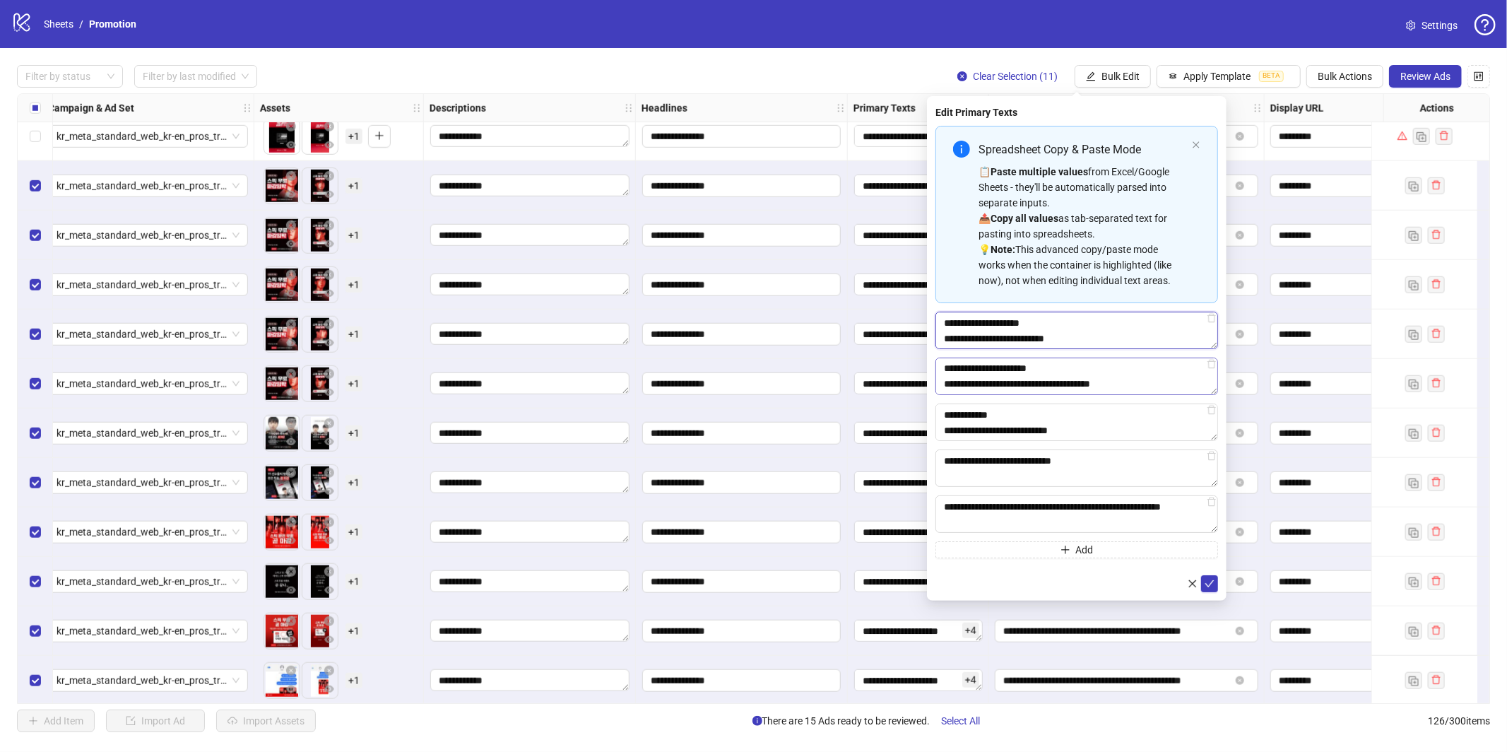
type textarea "**********"
click at [943, 370] on textarea "**********" at bounding box center [1077, 376] width 283 height 37
paste textarea "*******"
type textarea "**********"
click at [943, 415] on textarea "**********" at bounding box center [1077, 421] width 283 height 37
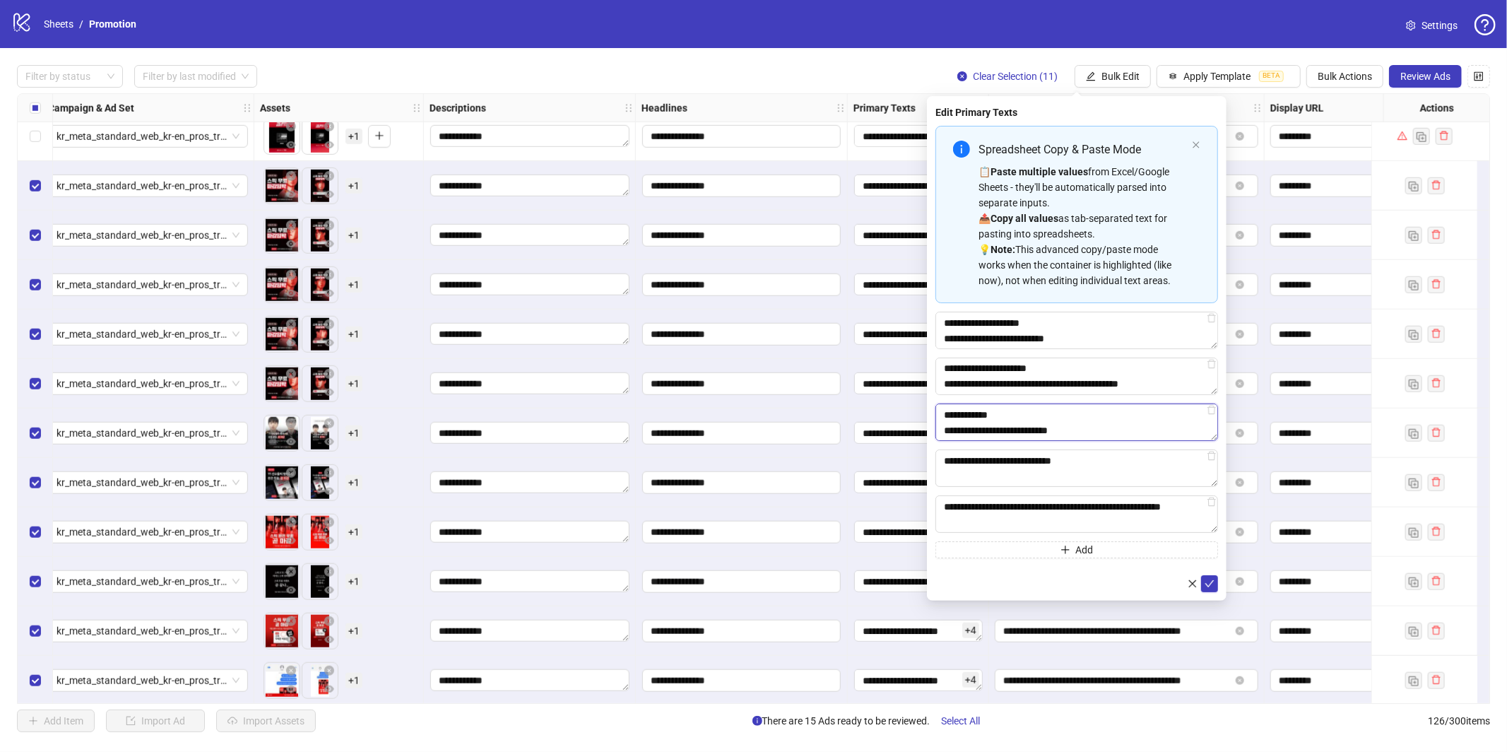
paste textarea "*******"
type textarea "**********"
click at [944, 464] on textarea "**********" at bounding box center [1077, 467] width 283 height 37
paste textarea "*******"
type textarea "**********"
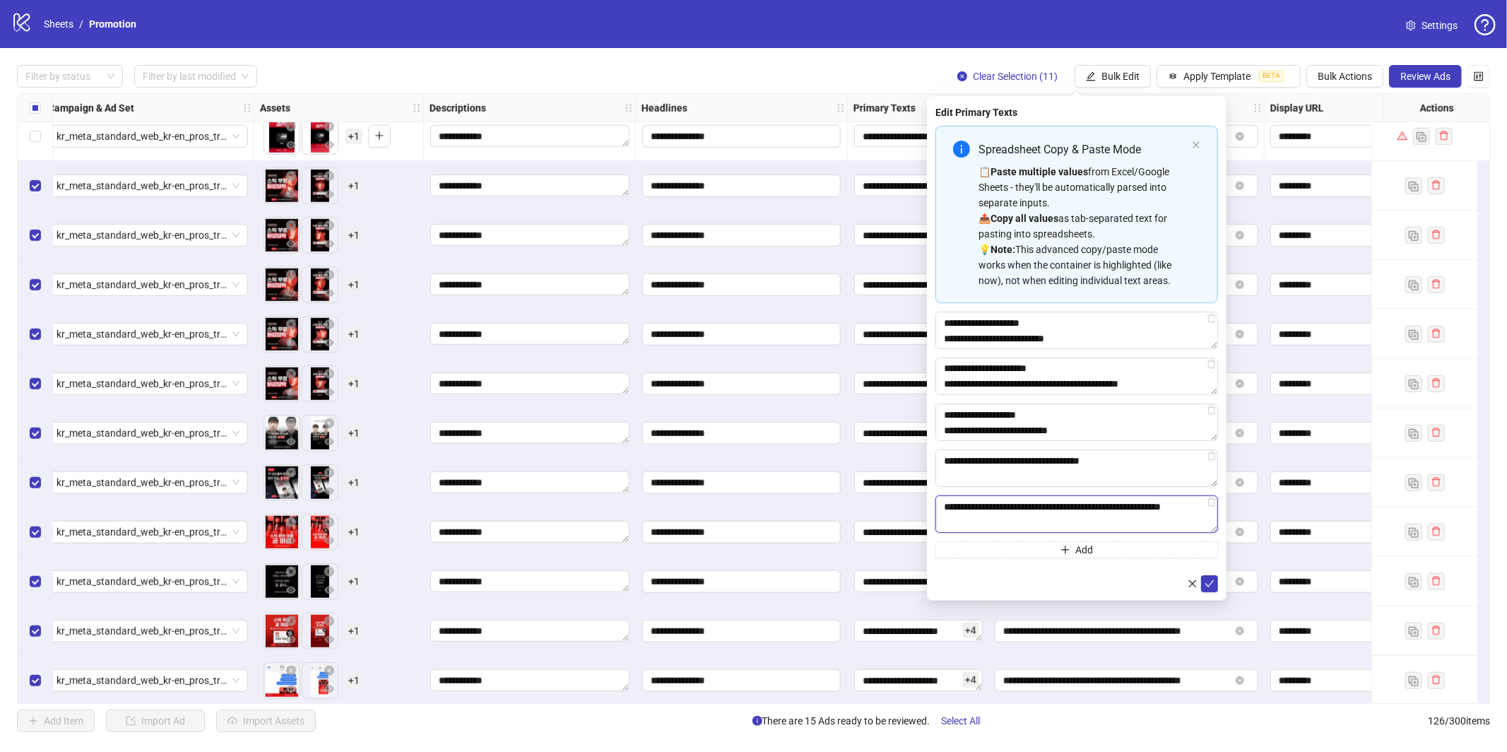
drag, startPoint x: 945, startPoint y: 508, endPoint x: 1097, endPoint y: 508, distance: 151.2
click at [945, 508] on textarea "**********" at bounding box center [1077, 513] width 283 height 37
paste textarea "*******"
type textarea "**********"
click at [1212, 582] on icon "check" at bounding box center [1210, 584] width 10 height 10
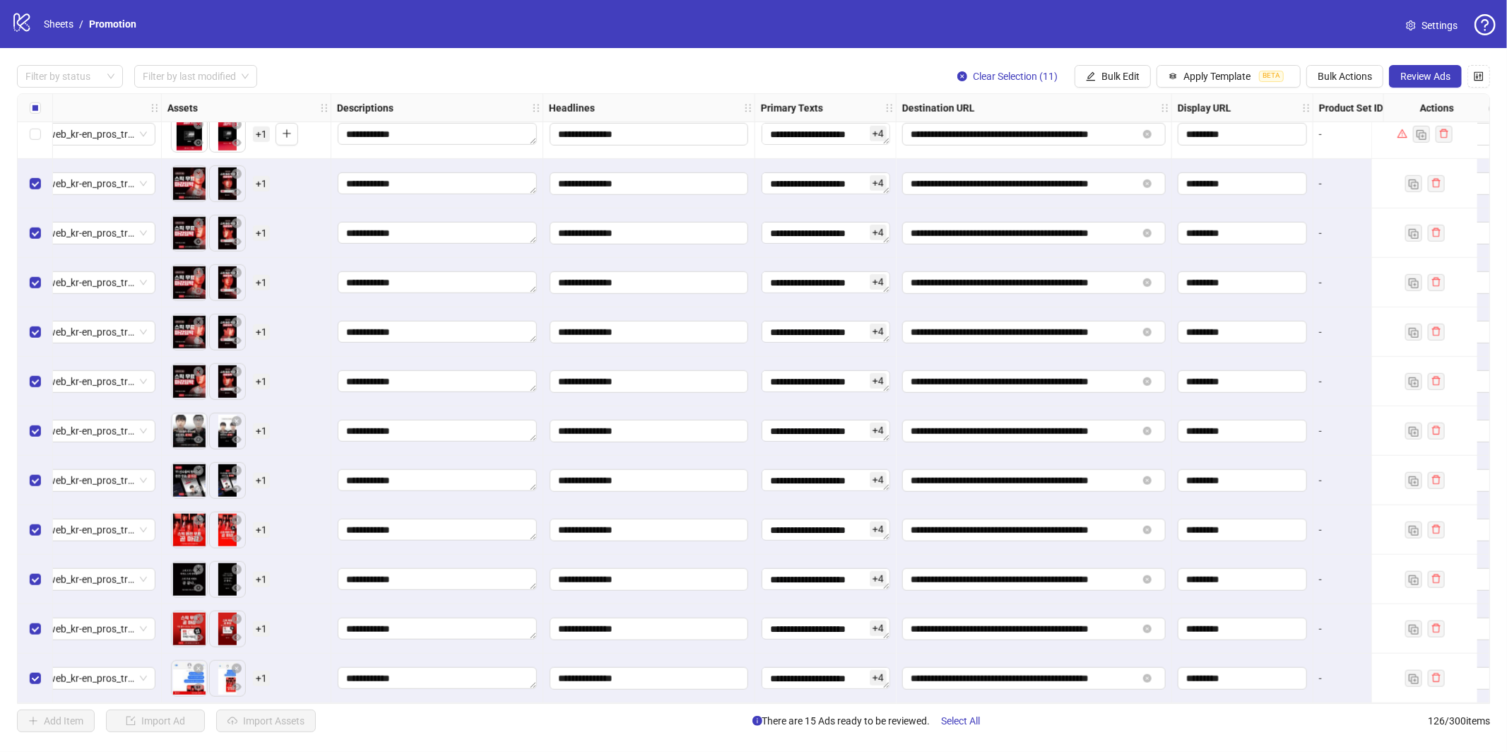
scroll to position [5657, 863]
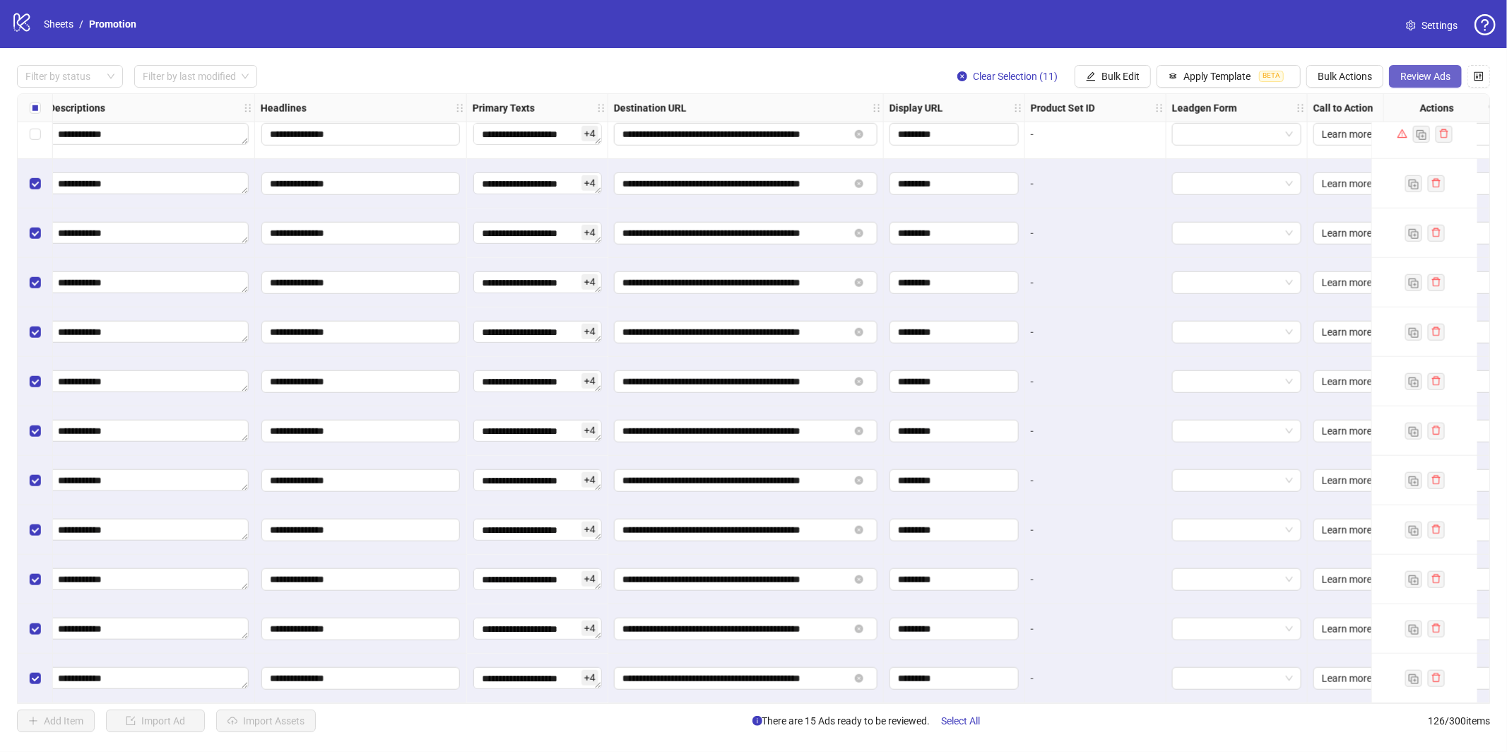
click at [1432, 78] on span "Review Ads" at bounding box center [1426, 76] width 50 height 11
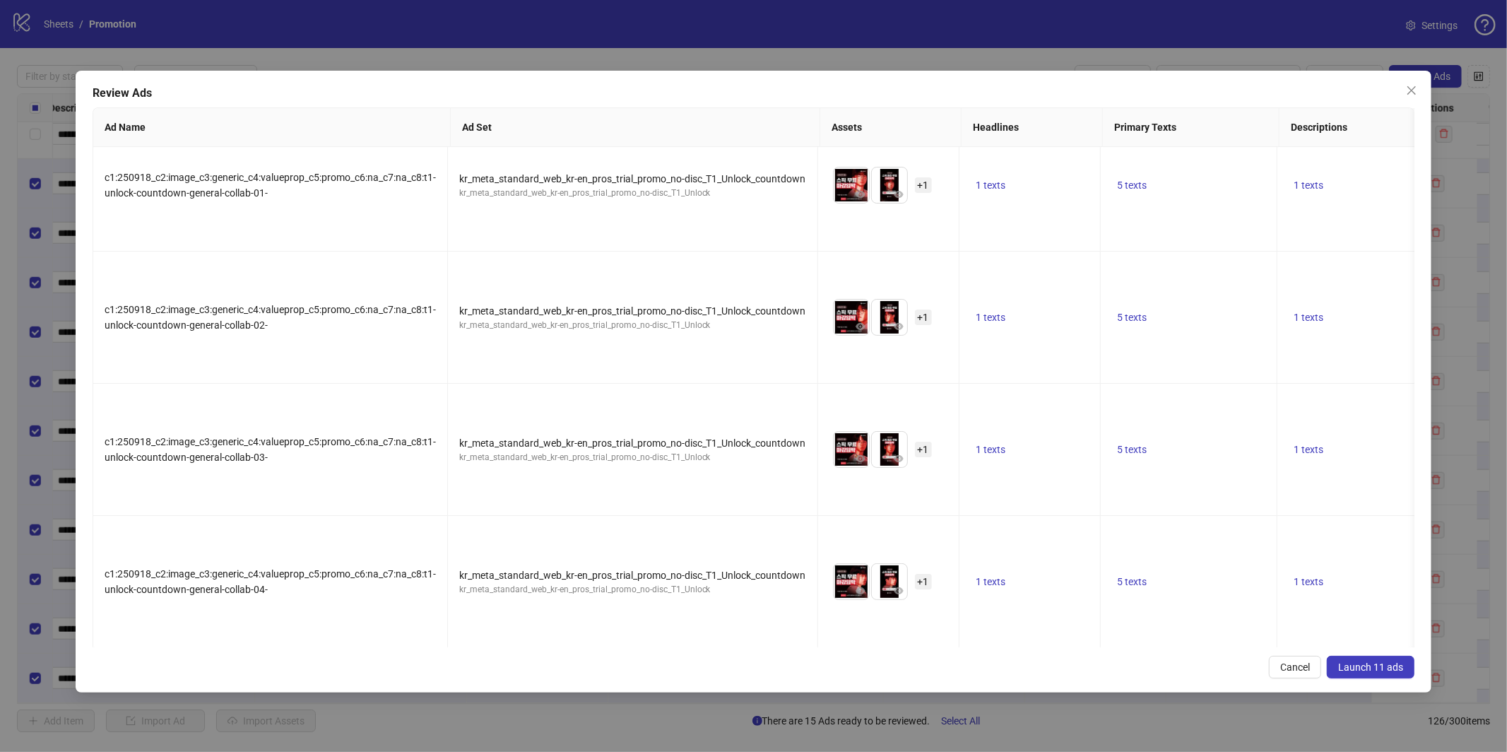
scroll to position [0, 0]
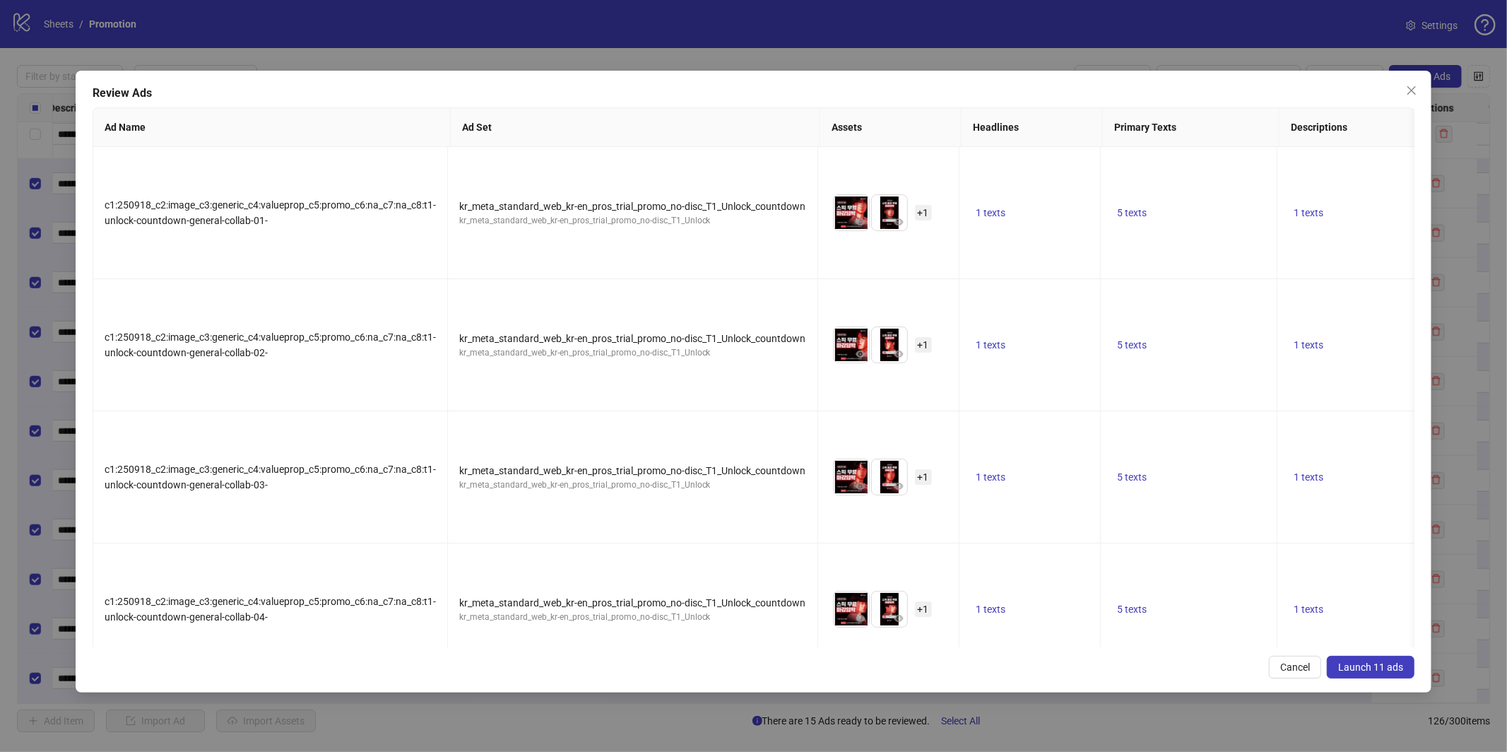
click at [1352, 656] on button "Launch 11 ads" at bounding box center [1371, 667] width 88 height 23
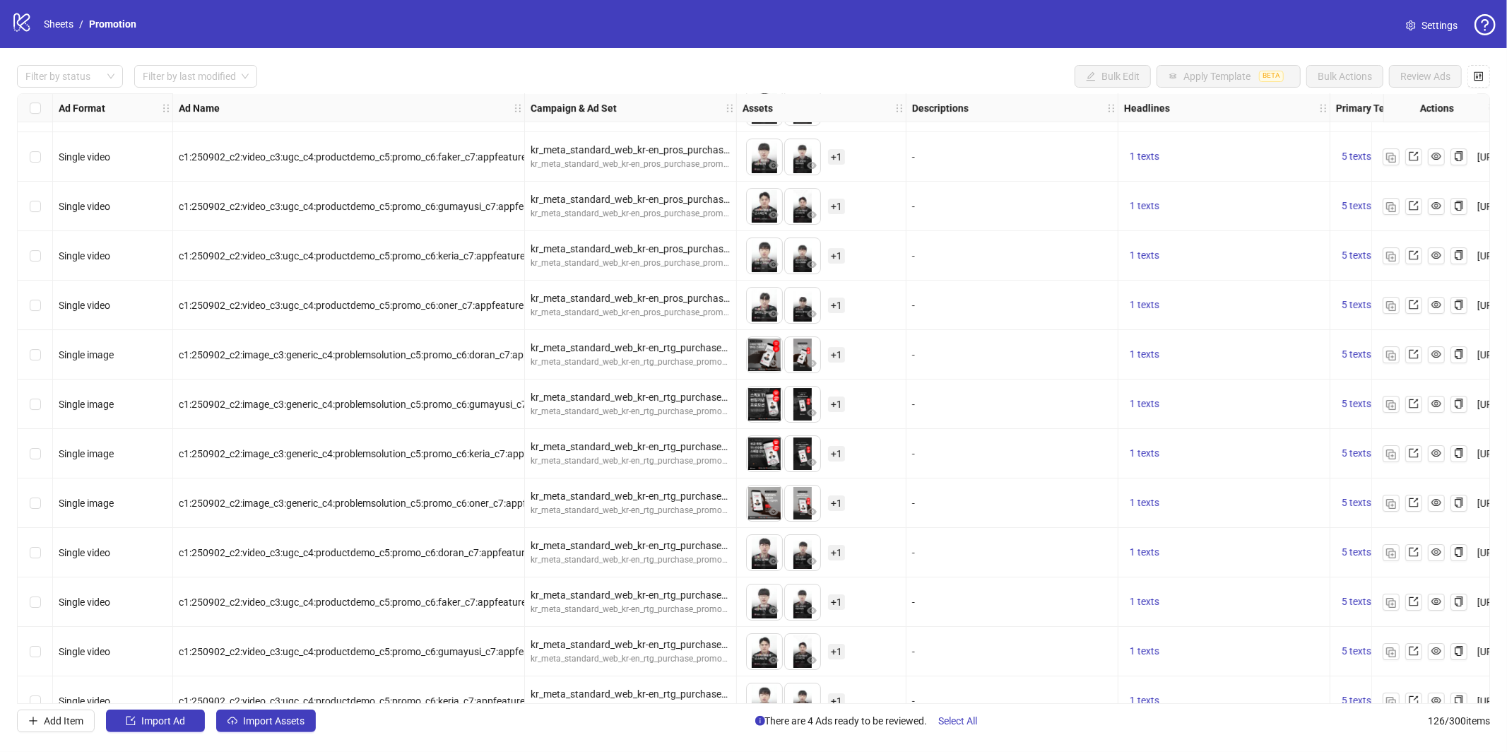
scroll to position [4070, 0]
